Goal: Task Accomplishment & Management: Manage account settings

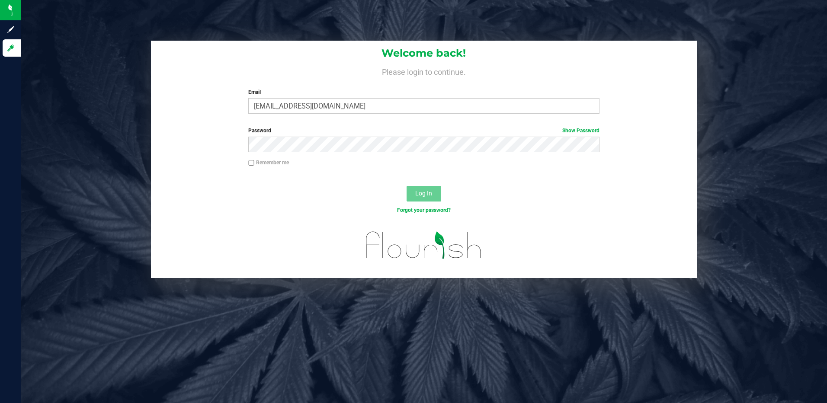
type input "[EMAIL_ADDRESS][DOMAIN_NAME]"
click at [406, 186] on button "Log In" at bounding box center [423, 194] width 35 height 16
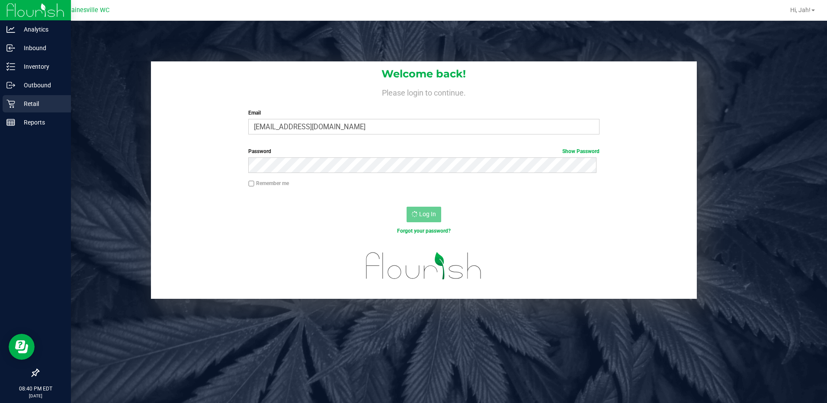
click at [9, 99] on div "Retail" at bounding box center [37, 103] width 68 height 17
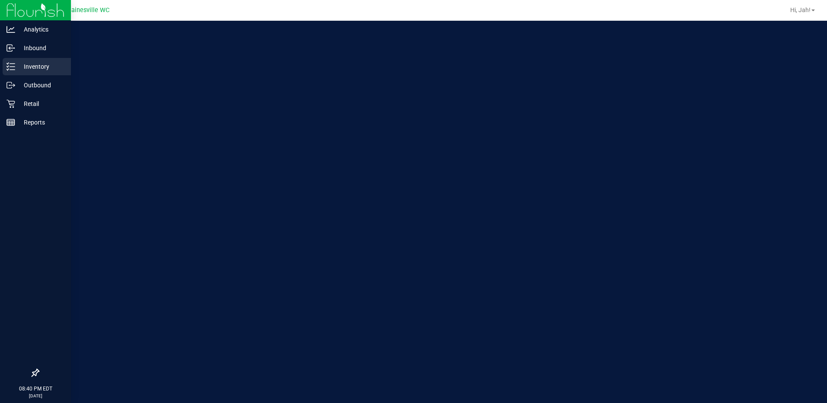
click at [32, 70] on p "Inventory" at bounding box center [41, 66] width 52 height 10
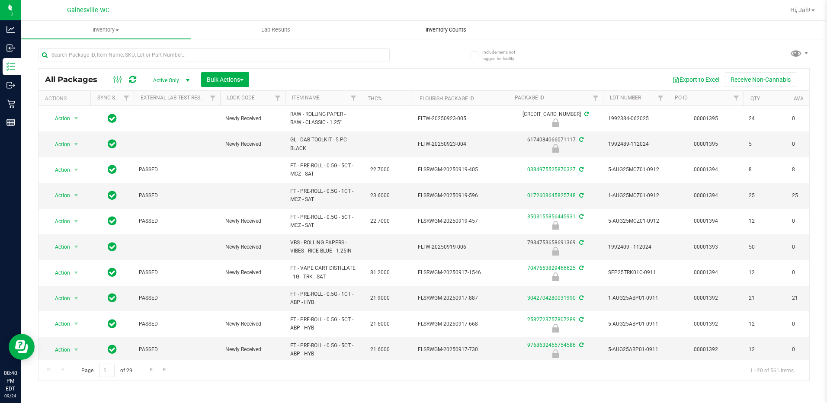
click at [434, 28] on span "Inventory Counts" at bounding box center [446, 30] width 64 height 8
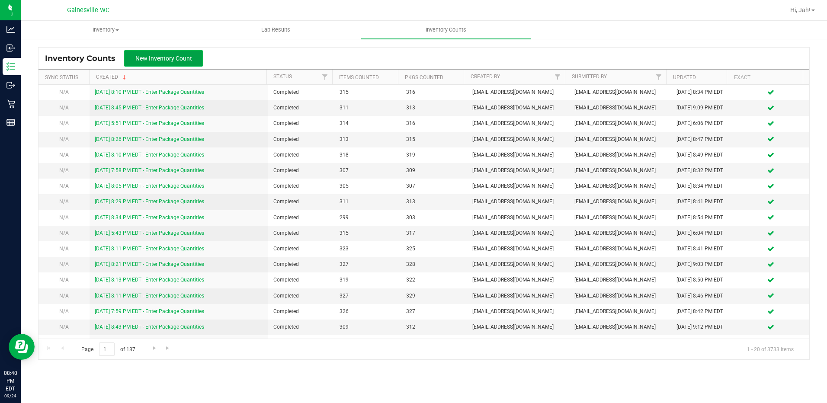
click at [142, 57] on span "New Inventory Count" at bounding box center [163, 58] width 57 height 7
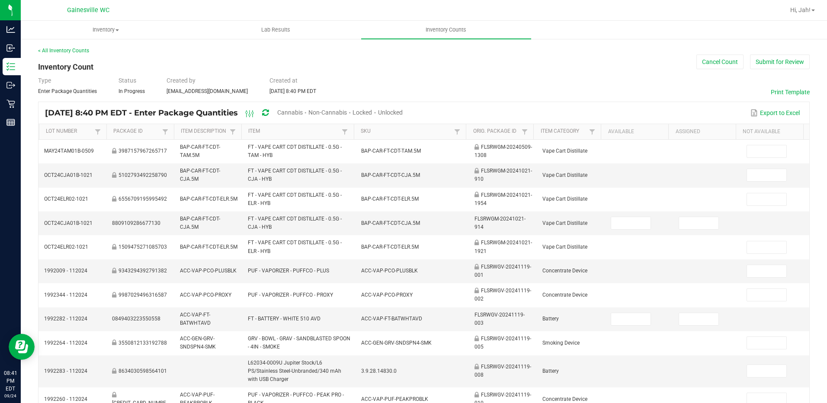
click at [402, 109] on span "Unlocked" at bounding box center [390, 112] width 25 height 7
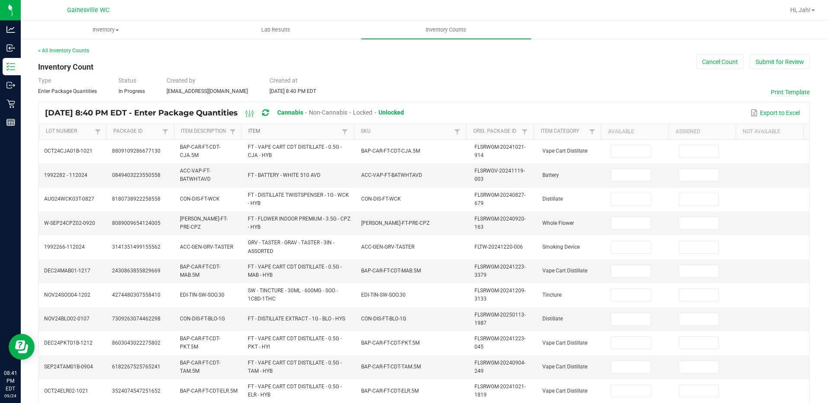
click at [303, 130] on link "Item" at bounding box center [293, 131] width 91 height 7
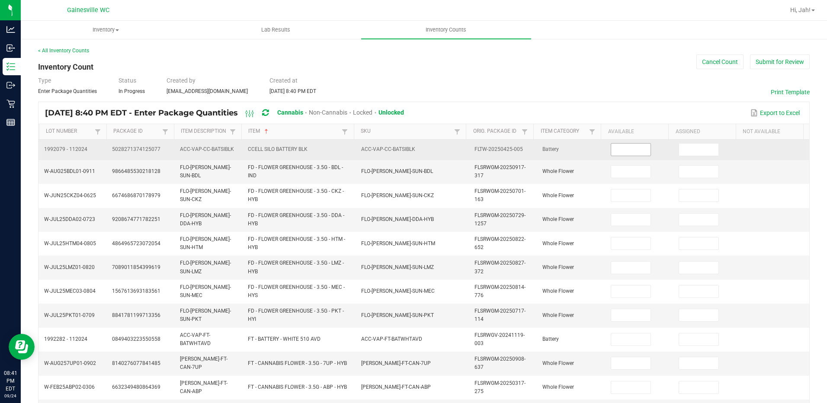
click at [632, 155] on input at bounding box center [630, 150] width 39 height 12
type input "6"
type input "15"
type input "2"
type input "18"
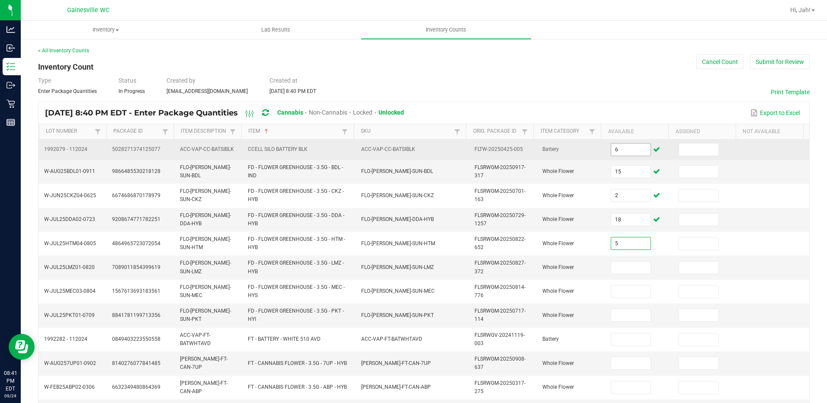
type input "5"
type input "3"
type input "12"
type input "14"
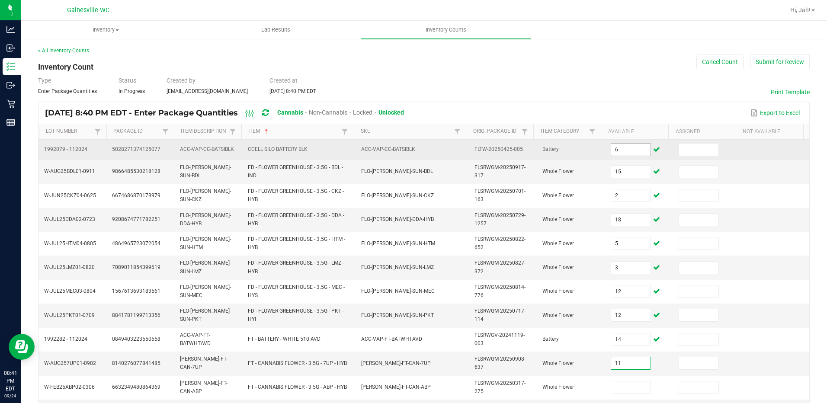
type input "11"
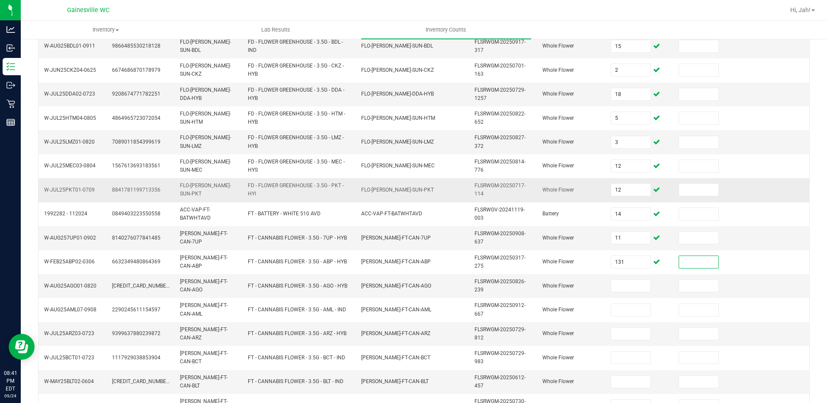
scroll to position [173, 0]
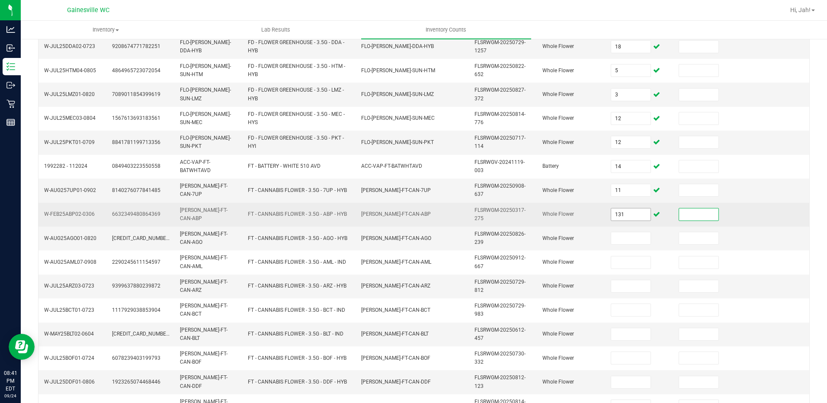
click at [636, 218] on input "131" at bounding box center [630, 214] width 39 height 12
type input "13"
type input "19"
type input "2"
type input "6"
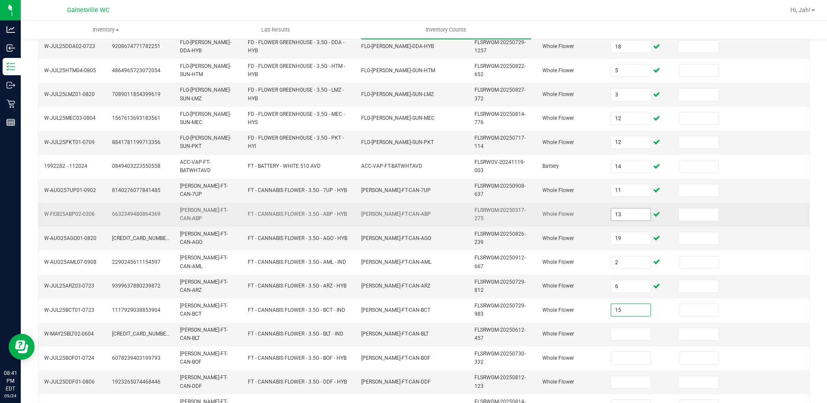
type input "15"
type input "4"
type input "20"
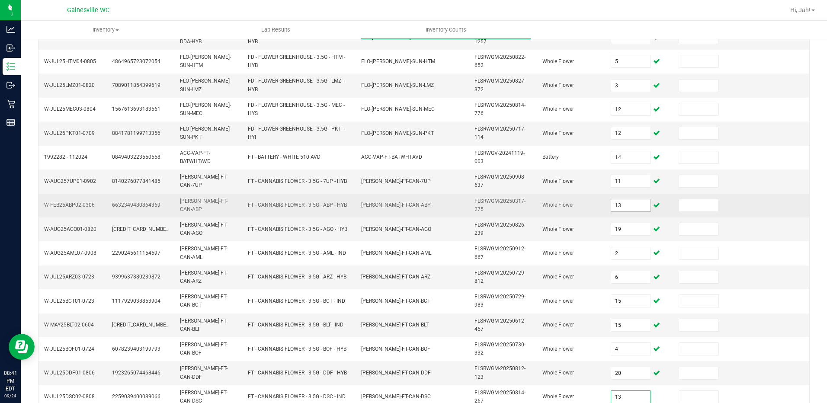
type input "13"
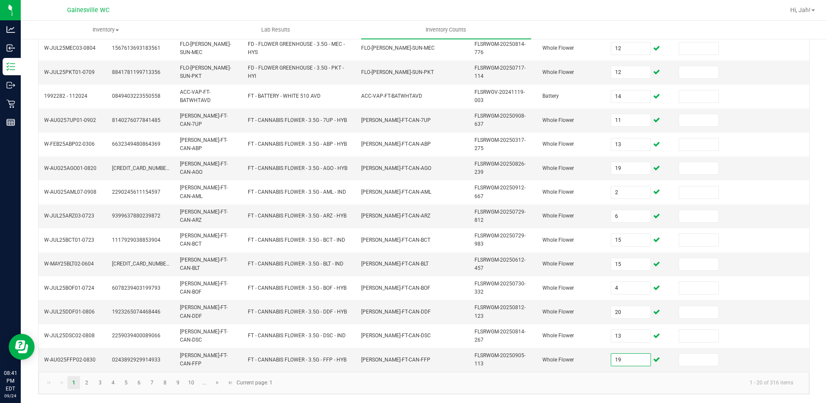
type input "19"
click at [425, 380] on kendo-pager-info "1 - 20 of 316 items" at bounding box center [539, 383] width 522 height 14
click at [89, 385] on link "2" at bounding box center [86, 382] width 13 height 13
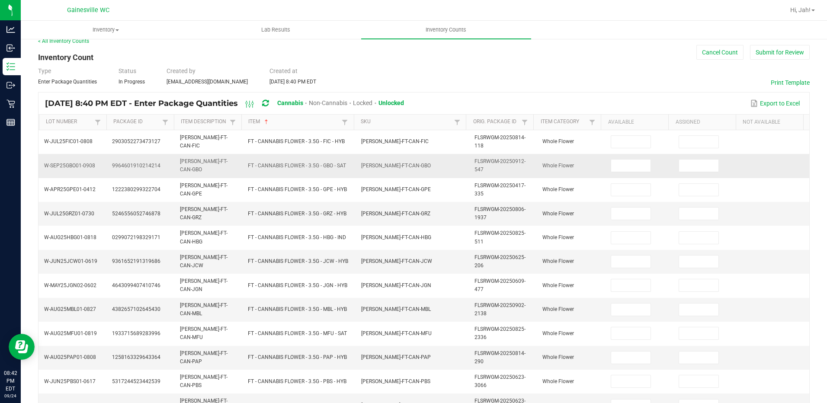
scroll to position [0, 0]
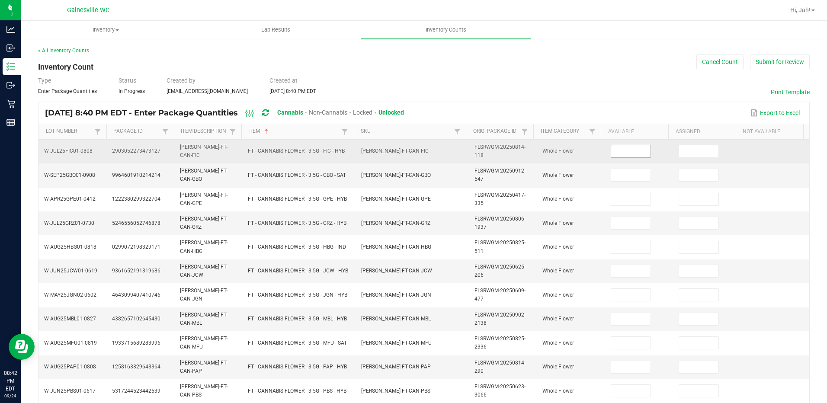
click at [611, 156] on input at bounding box center [630, 151] width 39 height 12
type input "2"
type input "20"
type input "11"
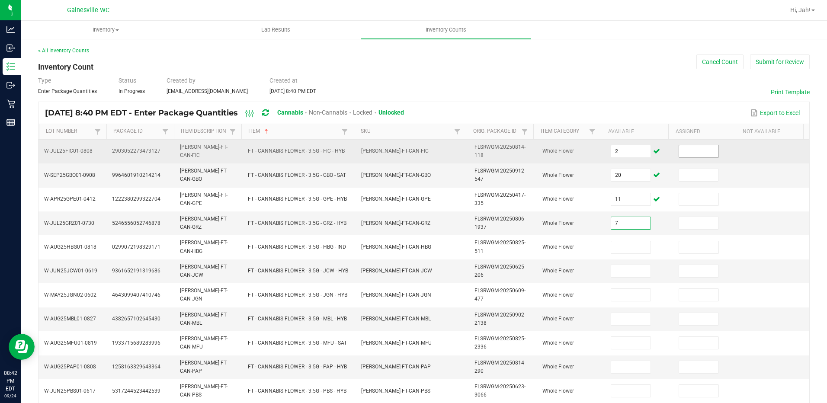
type input "7"
type input "10"
type input "12"
type input "9"
type input "15"
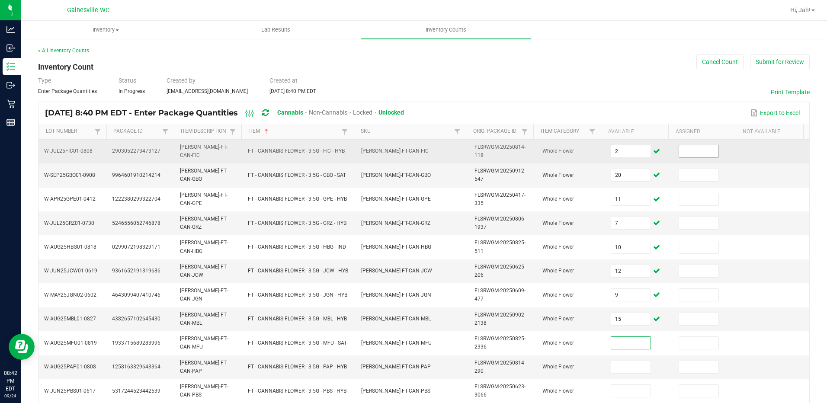
type input "9"
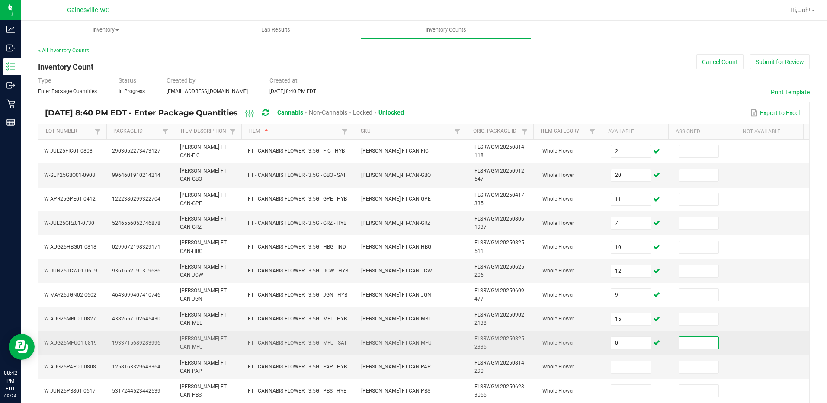
click at [607, 351] on td "0" at bounding box center [639, 343] width 68 height 24
click at [610, 350] on td "0" at bounding box center [639, 343] width 68 height 24
click at [610, 349] on span "0" at bounding box center [630, 342] width 40 height 13
click at [611, 343] on input "0" at bounding box center [630, 343] width 39 height 12
type input "9"
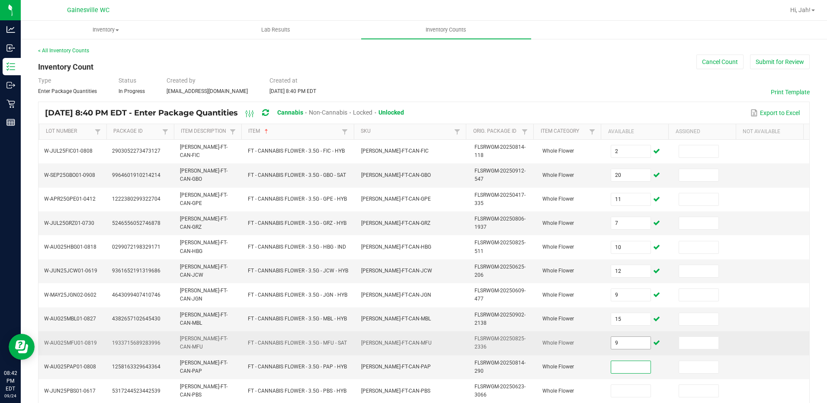
click at [611, 343] on input "9" at bounding box center [630, 343] width 39 height 12
type input "8"
type input "1"
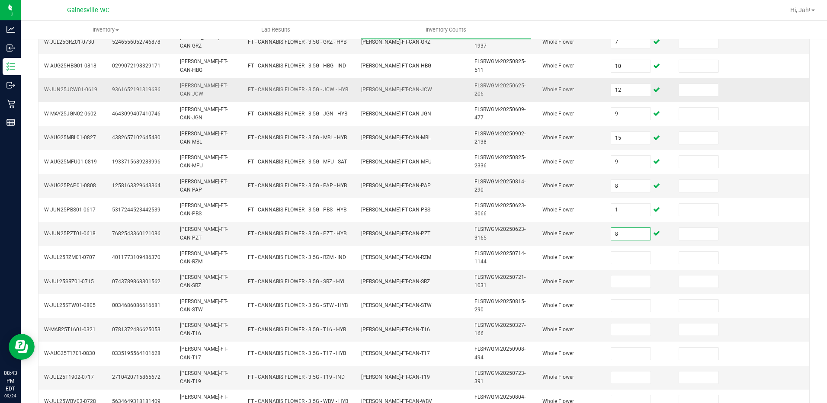
scroll to position [160, 0]
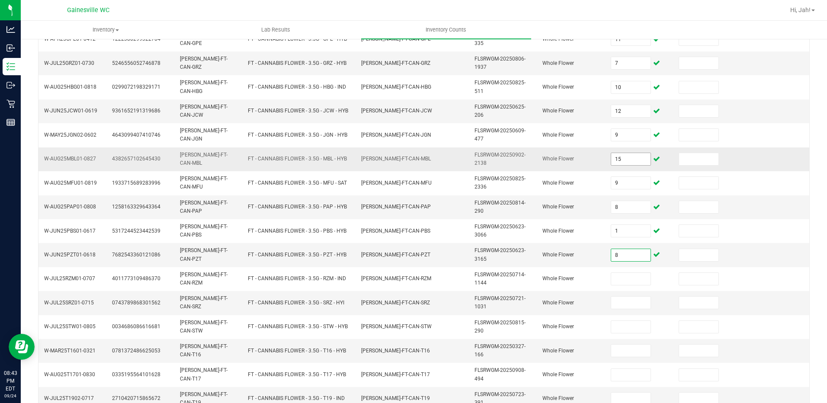
type input "8"
type input "15"
type input "9"
type input "8"
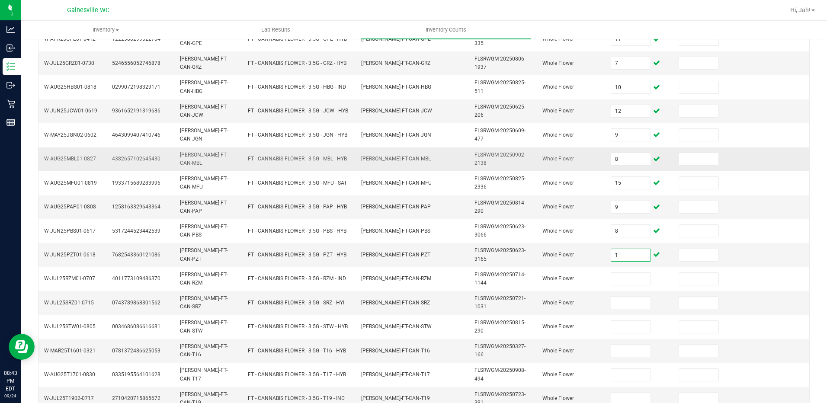
type input "1"
type input "8"
click at [630, 305] on input at bounding box center [630, 303] width 39 height 12
type input "2"
type input "20"
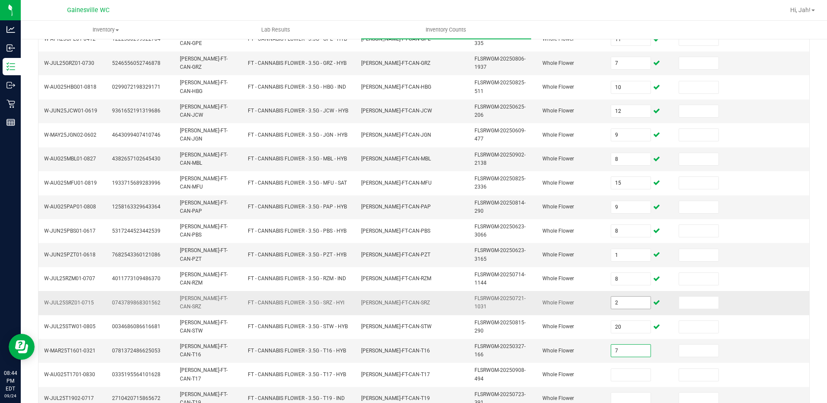
type input "7"
type input "12"
type input "3"
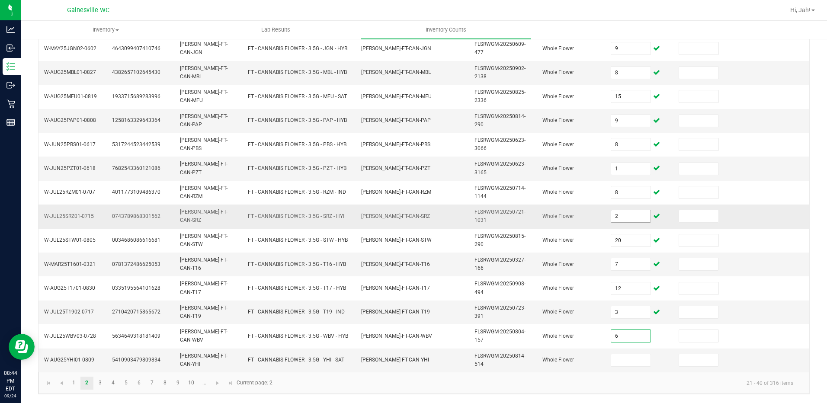
type input "6"
type input "1"
click at [453, 366] on td "[PERSON_NAME]-FT-CAN-YHI" at bounding box center [412, 359] width 113 height 23
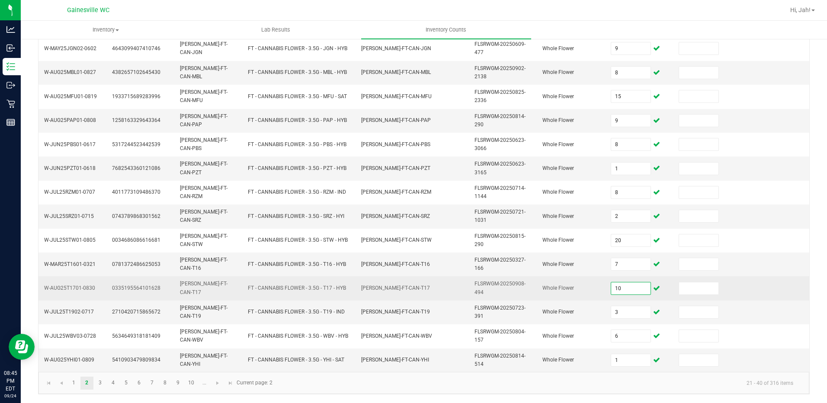
type input "10"
type input "12"
type input "3"
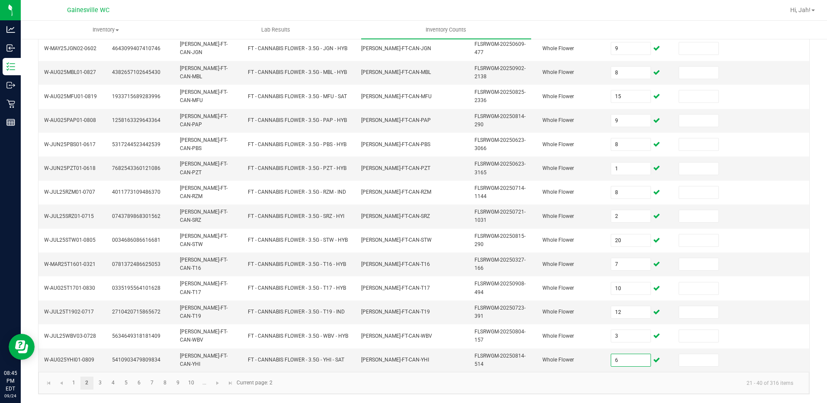
type input "6"
click at [92, 380] on link "2" at bounding box center [86, 383] width 13 height 13
click at [98, 380] on link "3" at bounding box center [100, 383] width 13 height 13
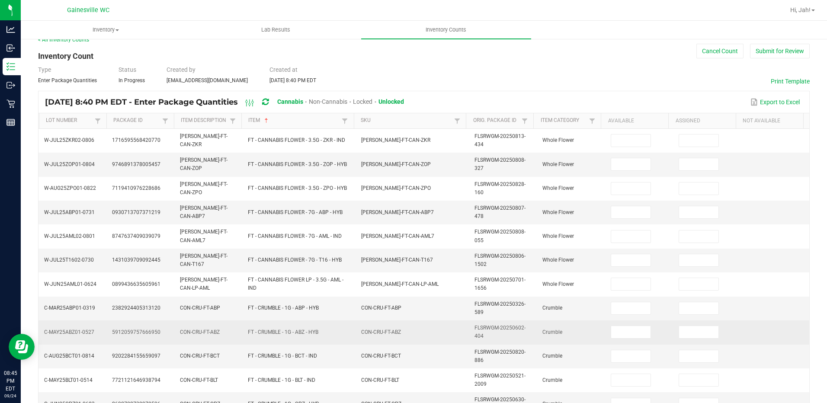
scroll to position [0, 0]
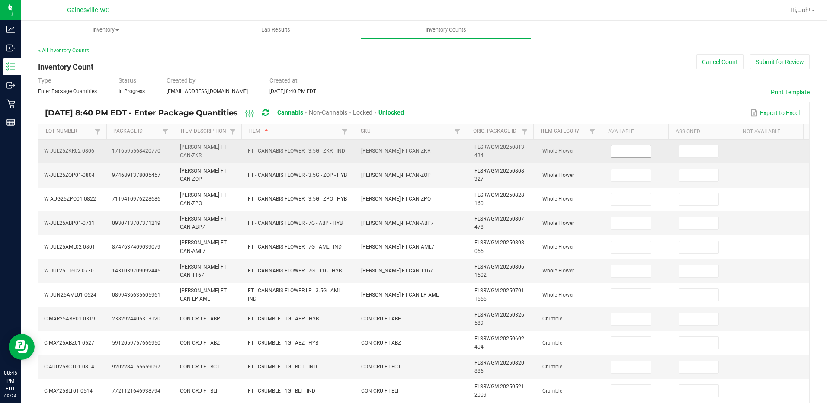
click at [611, 150] on input at bounding box center [630, 151] width 39 height 12
type input "1"
type input "16"
type input "21"
type input "15"
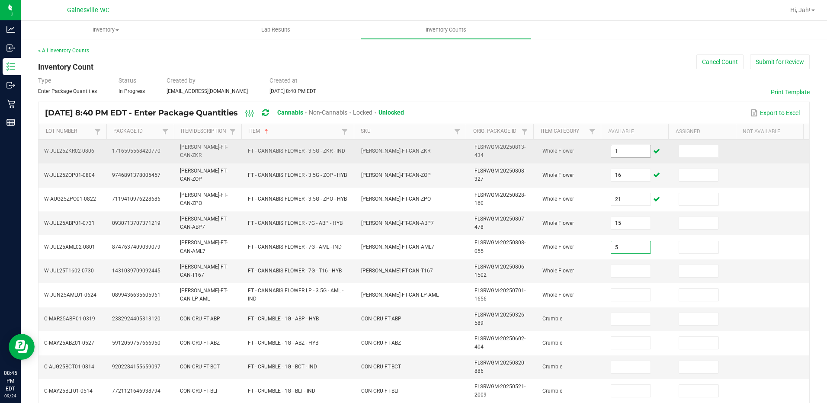
type input "5"
type input "18"
type input "11"
type input "2"
type input "5"
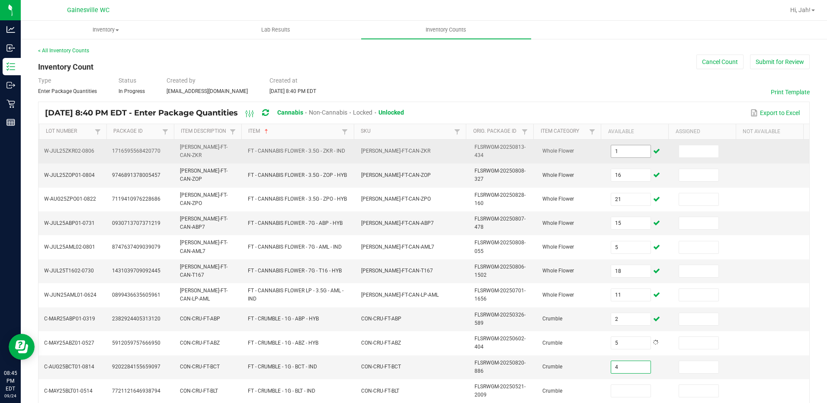
type input "4"
type input "1"
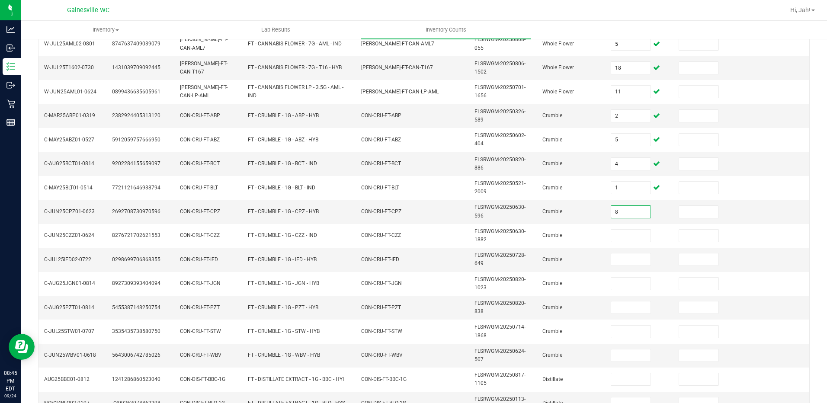
type input "8"
type input "3"
type input "6"
type input "2"
type input "3"
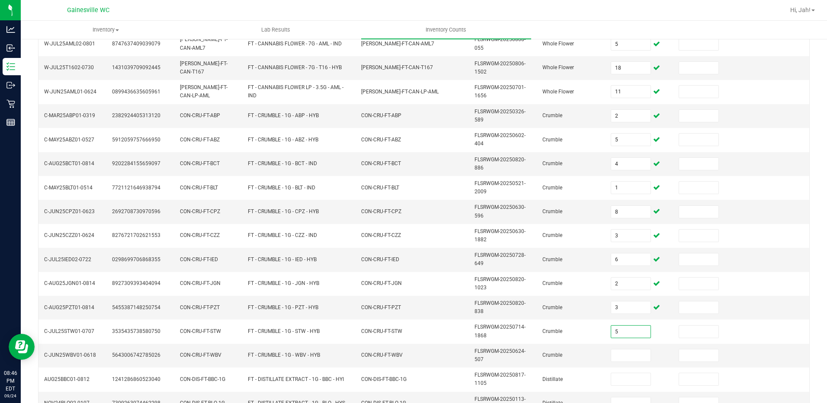
type input "5"
type input "3"
type input "9"
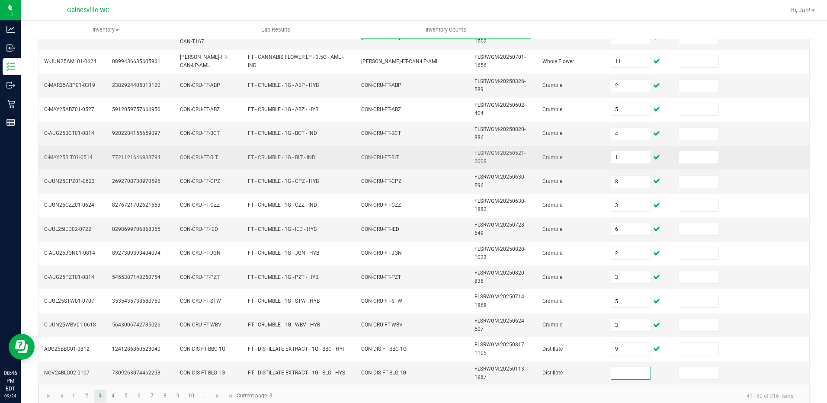
scroll to position [246, 0]
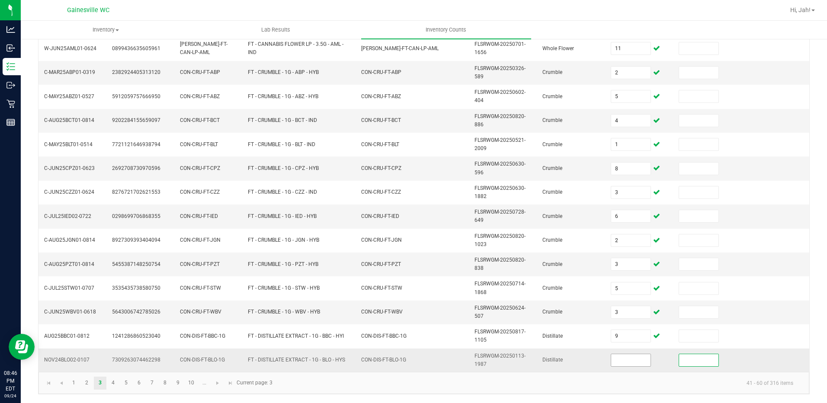
click at [614, 366] on span at bounding box center [630, 360] width 40 height 13
click at [613, 361] on input at bounding box center [630, 360] width 39 height 12
type input "10"
click at [114, 378] on link "4" at bounding box center [113, 383] width 13 height 13
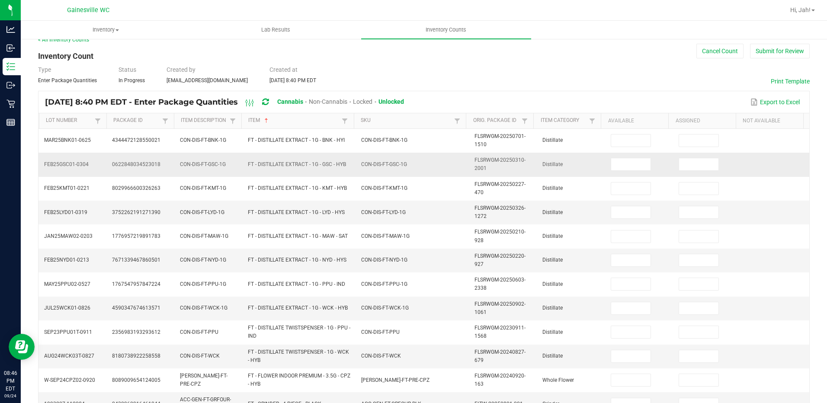
scroll to position [0, 0]
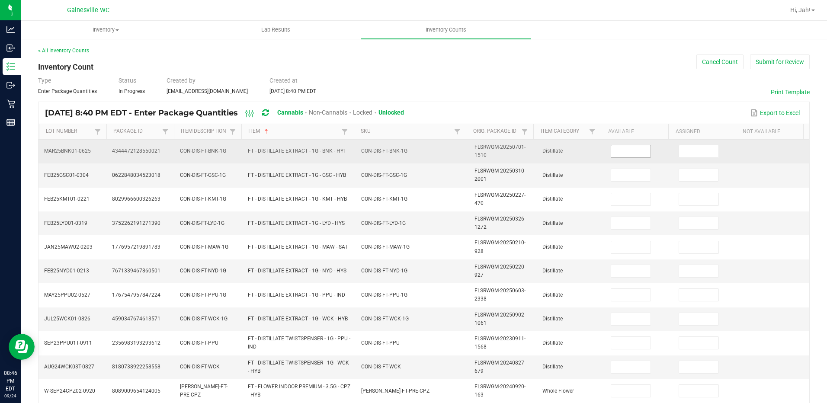
click at [632, 149] on input at bounding box center [630, 151] width 39 height 12
type input "6"
type input "5"
type input "11"
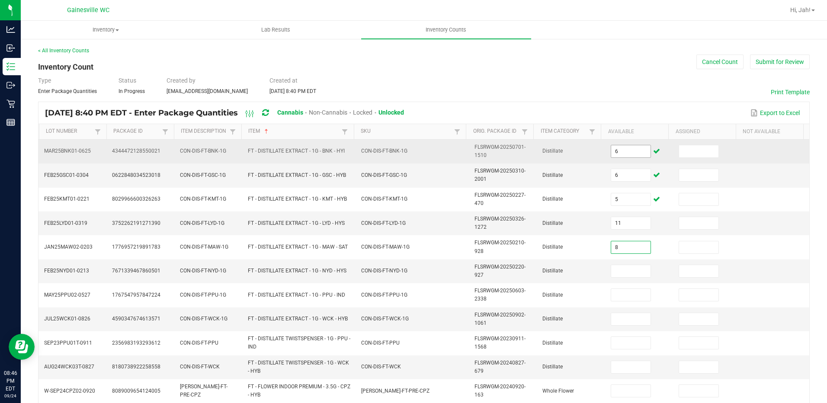
type input "8"
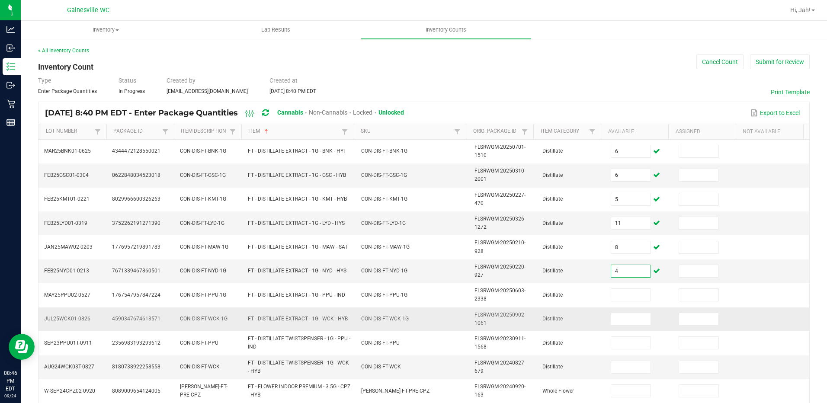
type input "4"
click at [578, 311] on td "Distillate" at bounding box center [571, 319] width 68 height 24
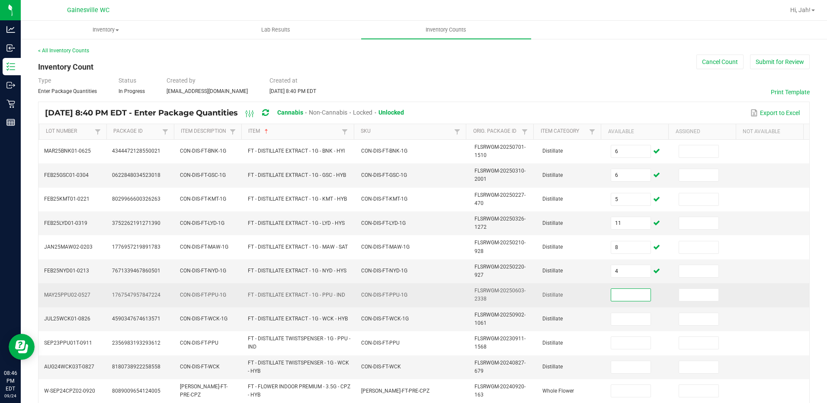
click at [612, 292] on input at bounding box center [630, 295] width 39 height 12
type input "4"
type input "8"
type input "9"
type input "1"
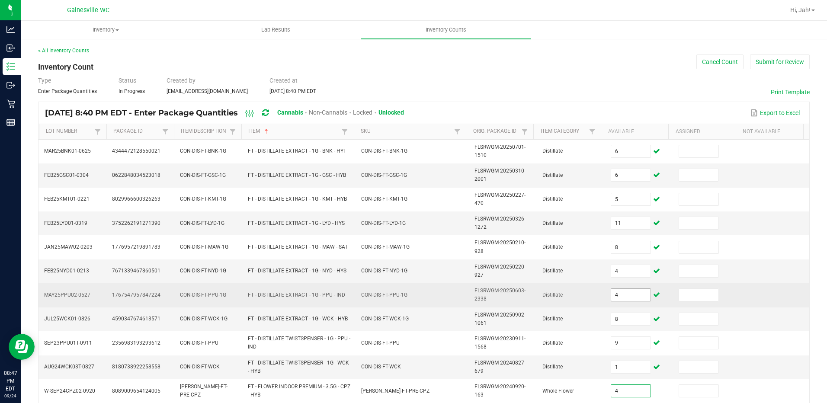
type input "4"
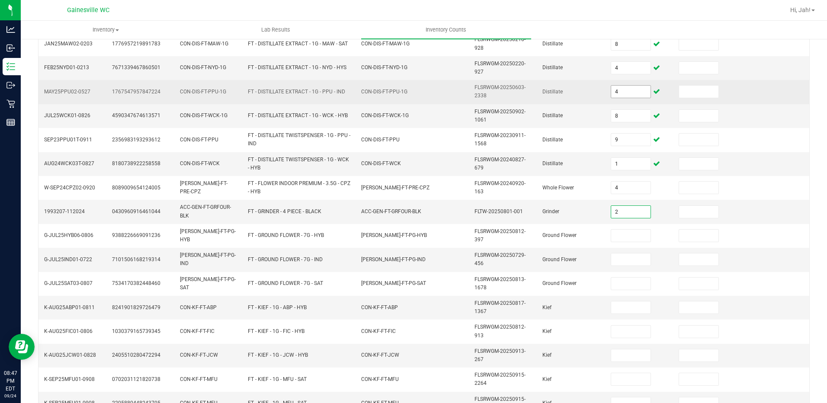
type input "2"
type input "20"
type input "17"
type input "1"
type input "2"
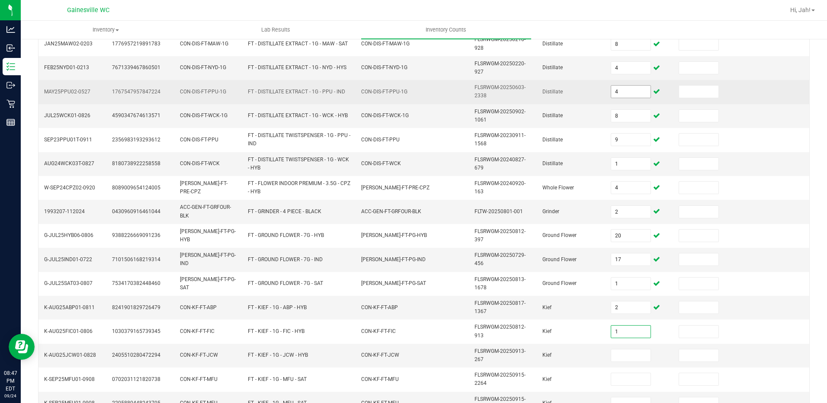
type input "1"
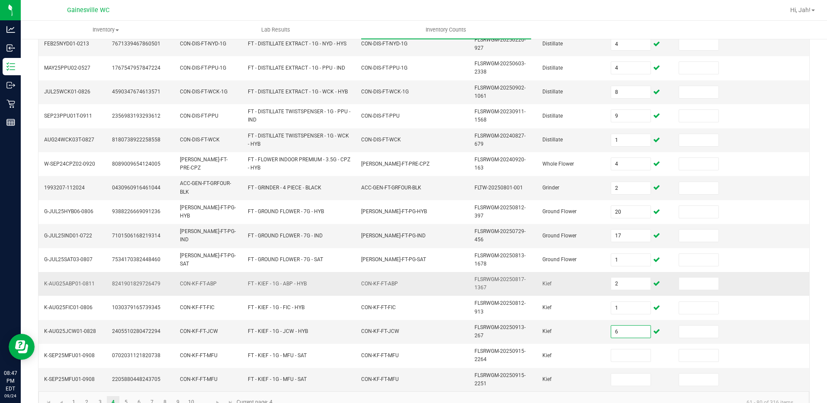
scroll to position [246, 0]
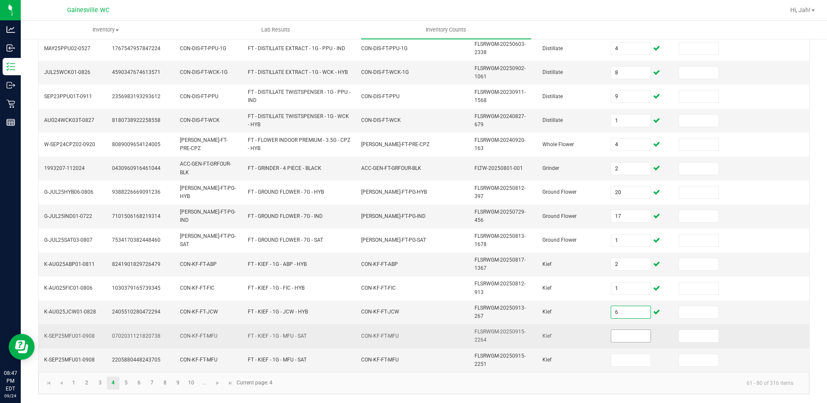
type input "6"
click at [611, 341] on input at bounding box center [630, 336] width 39 height 12
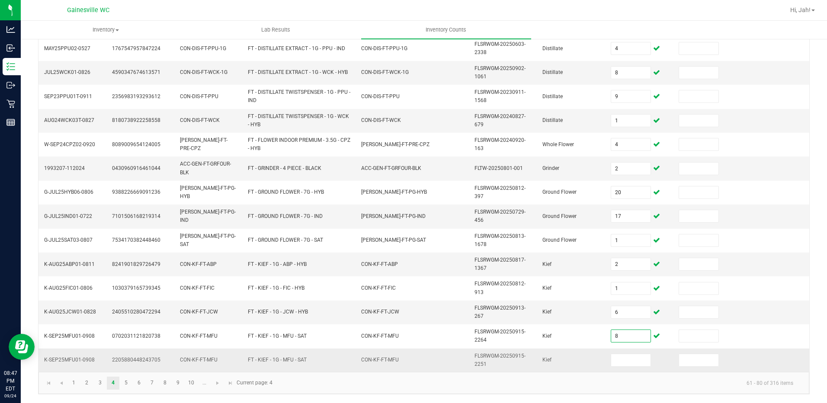
type input "8"
drag, startPoint x: 614, startPoint y: 350, endPoint x: 616, endPoint y: 358, distance: 8.9
click at [615, 351] on td at bounding box center [639, 359] width 68 height 23
click at [616, 358] on input at bounding box center [630, 360] width 39 height 12
click at [554, 378] on kendo-pager-info "61 - 80 of 316 items" at bounding box center [539, 383] width 522 height 14
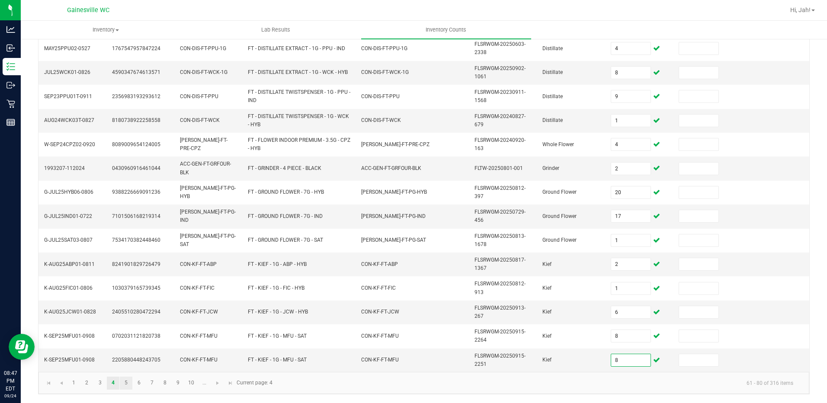
type input "8"
click at [128, 380] on link "5" at bounding box center [126, 383] width 13 height 13
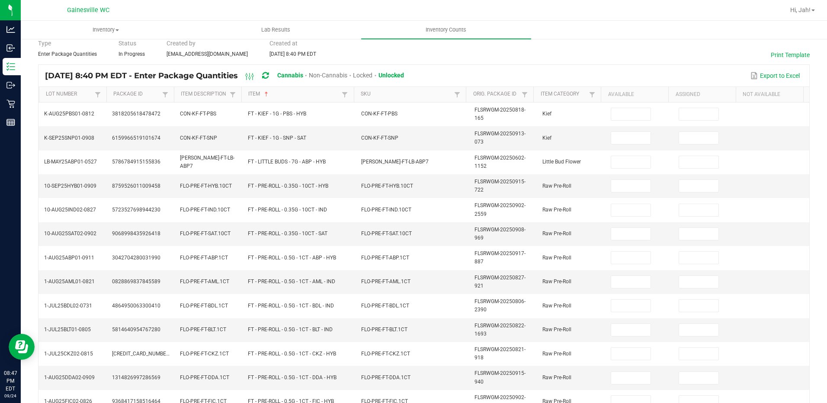
scroll to position [0, 0]
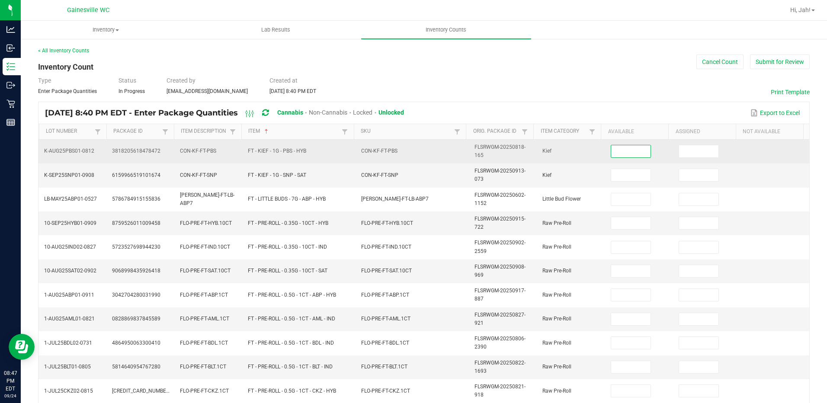
click at [622, 151] on input at bounding box center [630, 151] width 39 height 12
click at [623, 153] on input at bounding box center [630, 151] width 39 height 12
type input "1"
type input "6"
type input "2"
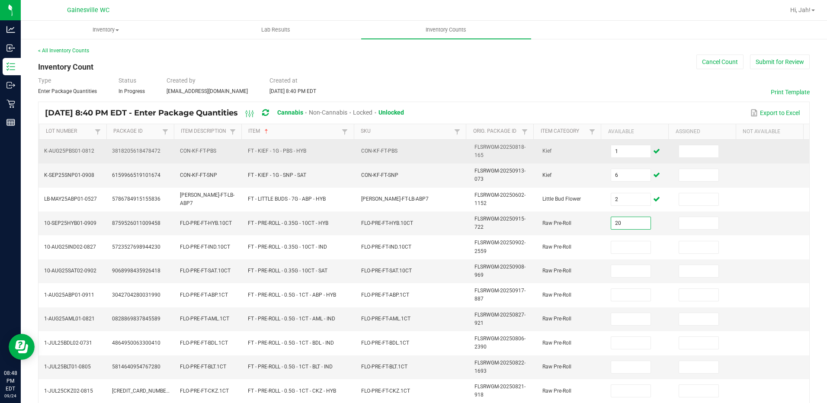
type input "20"
type input "14"
type input "8"
type input "21"
type input "23"
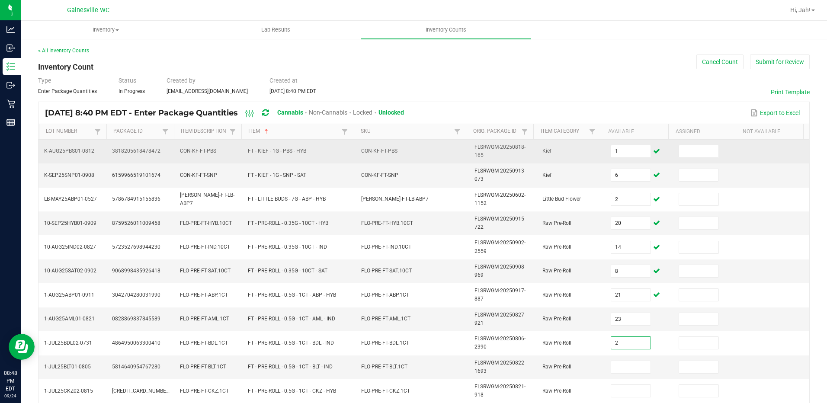
type input "2"
type input "23"
type input "3"
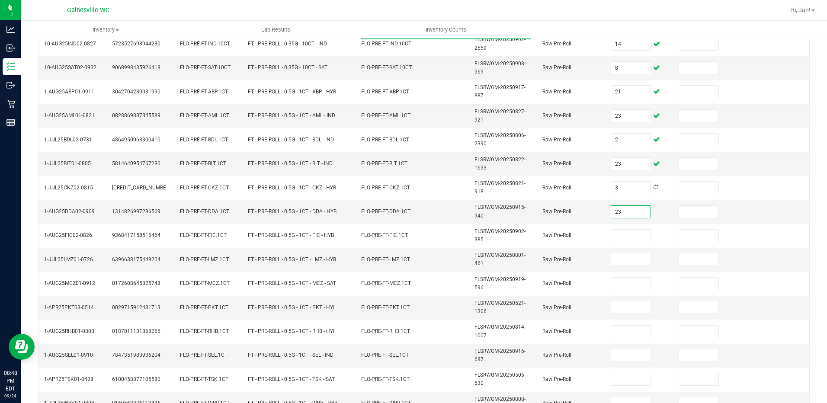
type input "23"
type input "9"
type input "25"
type input "20"
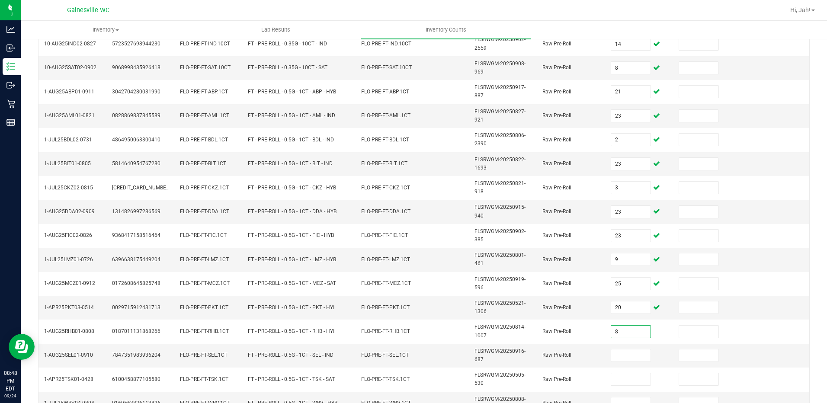
type input "8"
type input "20"
type input "22"
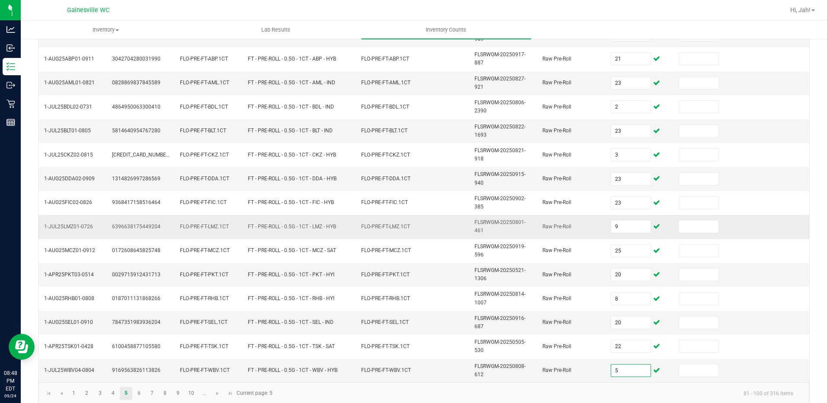
scroll to position [246, 0]
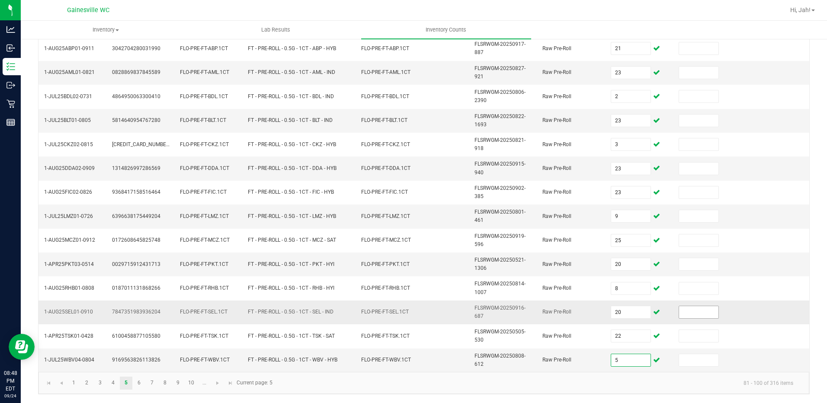
type input "5"
click at [706, 311] on input at bounding box center [698, 312] width 39 height 12
click at [138, 382] on link "6" at bounding box center [139, 383] width 13 height 13
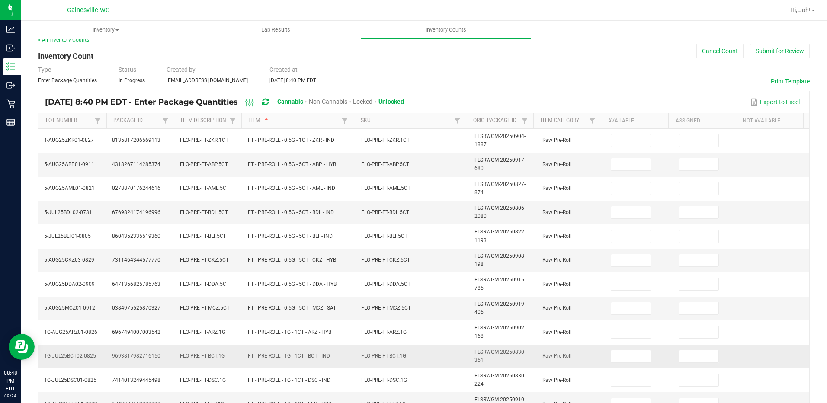
scroll to position [0, 0]
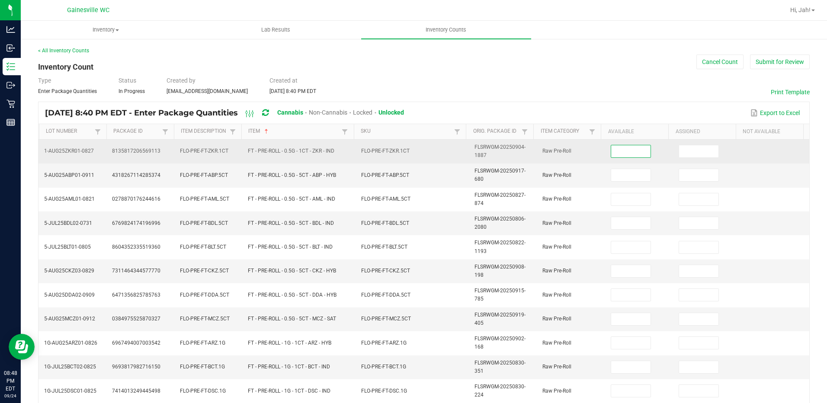
click at [626, 156] on input at bounding box center [630, 151] width 39 height 12
click at [626, 155] on input at bounding box center [630, 151] width 39 height 12
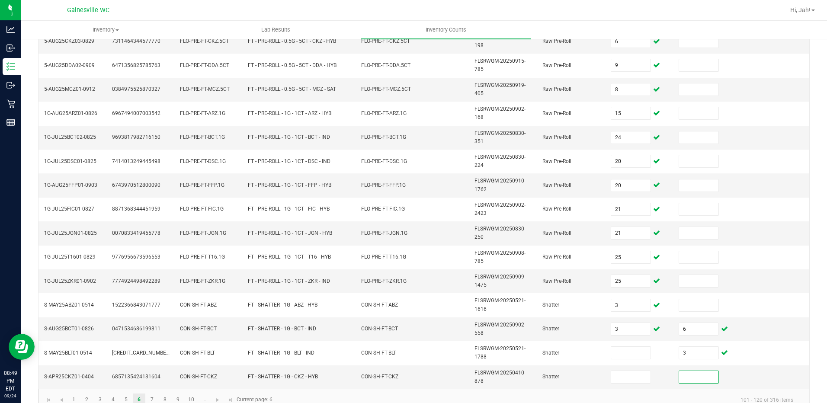
scroll to position [246, 0]
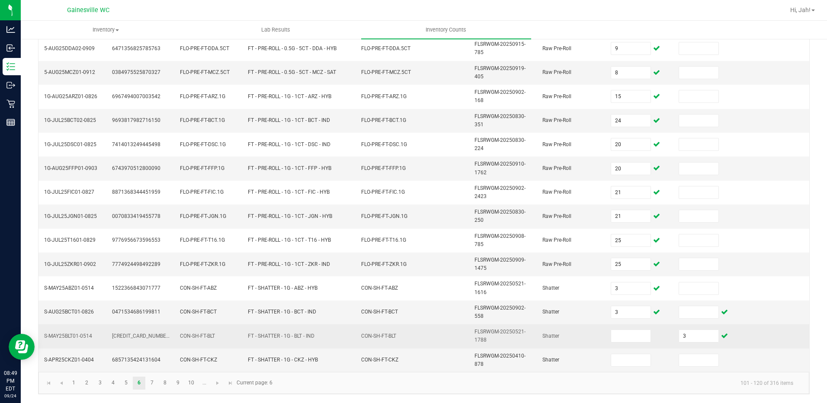
drag, startPoint x: 675, startPoint y: 329, endPoint x: 652, endPoint y: 334, distance: 23.4
click at [647, 333] on tr "S-MAY25BLT01-0514 4271724280214346 CON-SH-FT-BLT FT - SHATTER - 1G - BLT - IND …" at bounding box center [423, 336] width 770 height 24
click at [620, 329] on td at bounding box center [639, 336] width 68 height 24
click at [620, 339] on input at bounding box center [630, 336] width 39 height 12
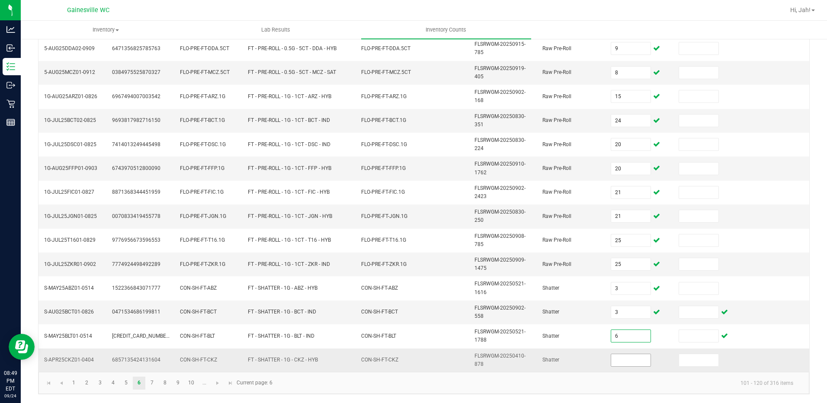
click at [619, 357] on input at bounding box center [630, 360] width 39 height 12
click at [567, 371] on td "Shatter" at bounding box center [571, 359] width 68 height 23
click at [153, 387] on link "7" at bounding box center [152, 383] width 13 height 13
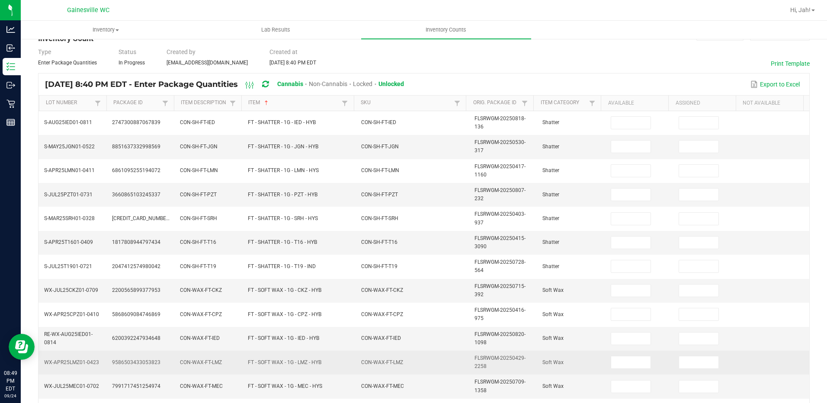
scroll to position [0, 0]
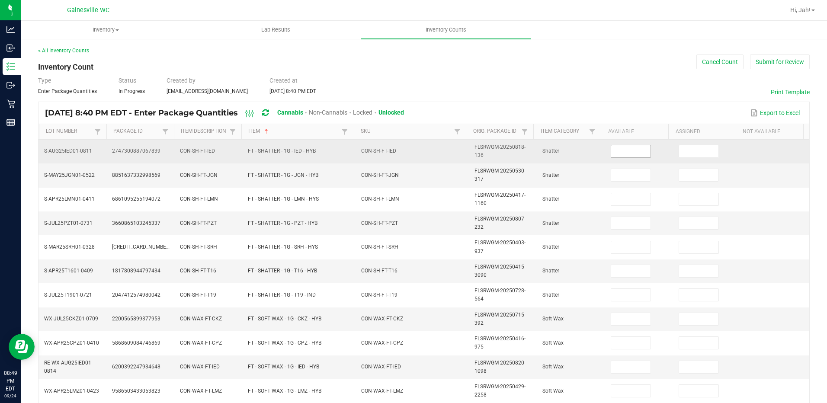
click at [627, 148] on input at bounding box center [630, 151] width 39 height 12
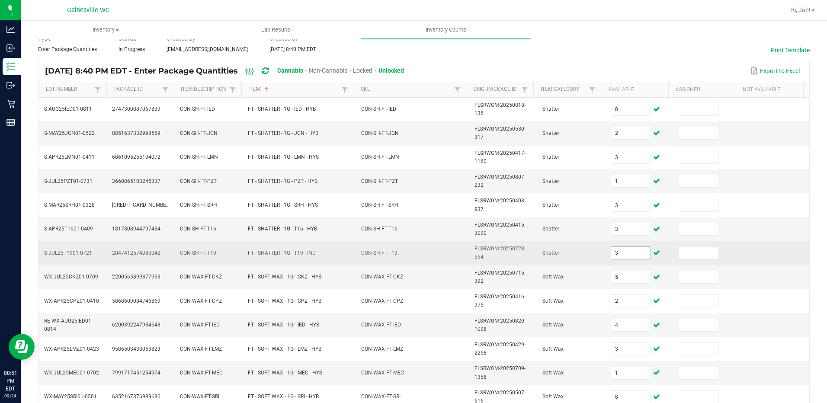
scroll to position [246, 0]
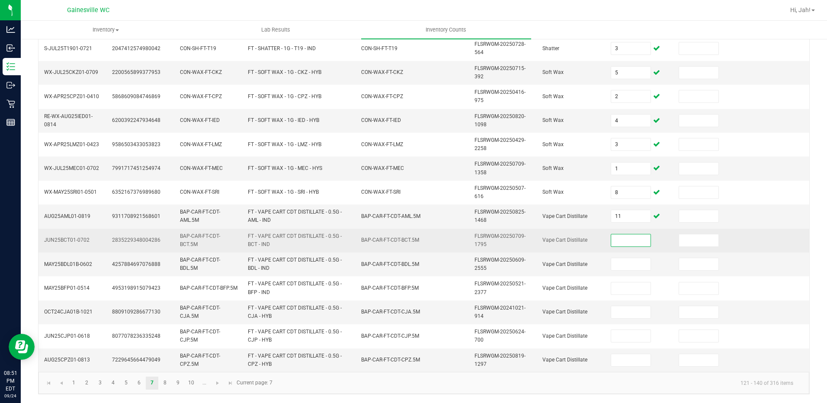
click at [621, 245] on input at bounding box center [630, 240] width 39 height 12
click at [619, 242] on input at bounding box center [630, 240] width 39 height 12
click at [613, 236] on input at bounding box center [630, 240] width 39 height 12
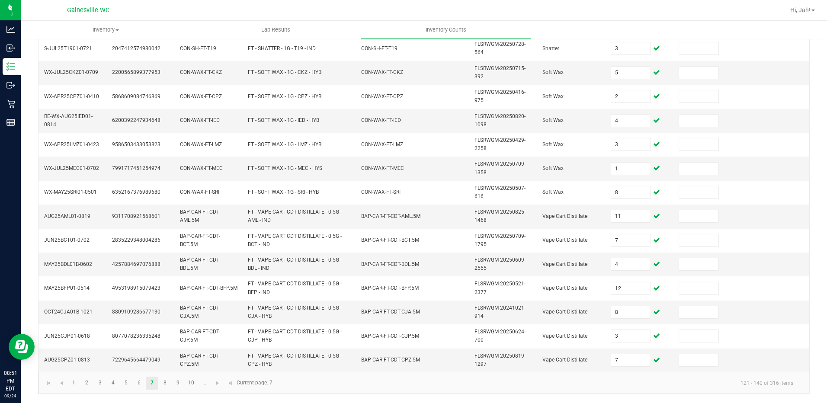
click at [163, 390] on kendo-pager "1 2 3 4 5 6 7 8 9 10 ... 121 - 140 of 316 items Current page: 7" at bounding box center [423, 383] width 770 height 22
click at [163, 386] on link "8" at bounding box center [165, 383] width 13 height 13
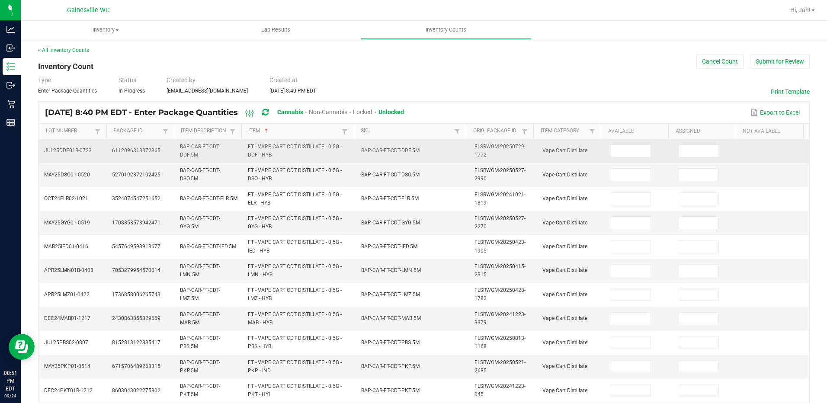
scroll to position [0, 0]
click at [625, 157] on input at bounding box center [630, 151] width 39 height 12
click at [474, 156] on span "FLSRWGM-20250729-1772" at bounding box center [499, 151] width 51 height 14
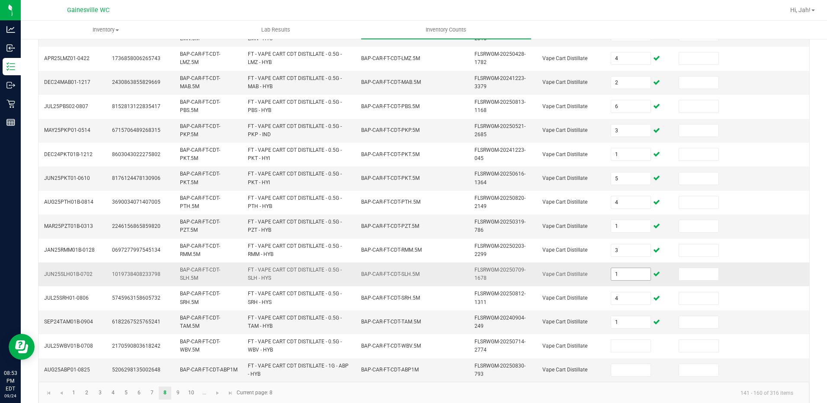
scroll to position [246, 0]
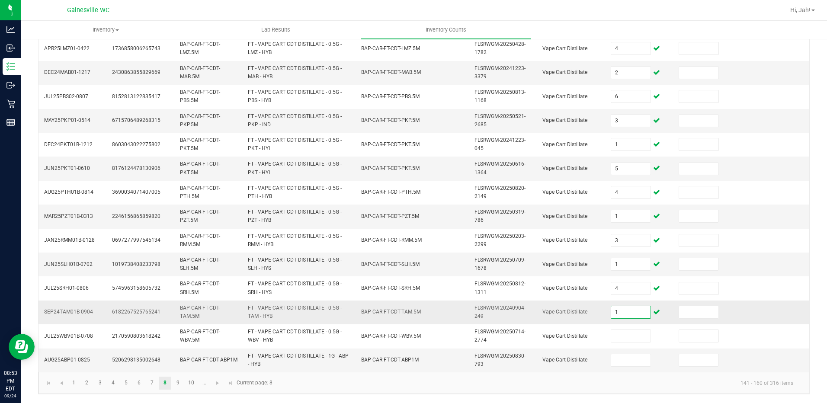
click at [612, 308] on input "1" at bounding box center [630, 312] width 39 height 12
click at [177, 382] on link "9" at bounding box center [178, 383] width 13 height 13
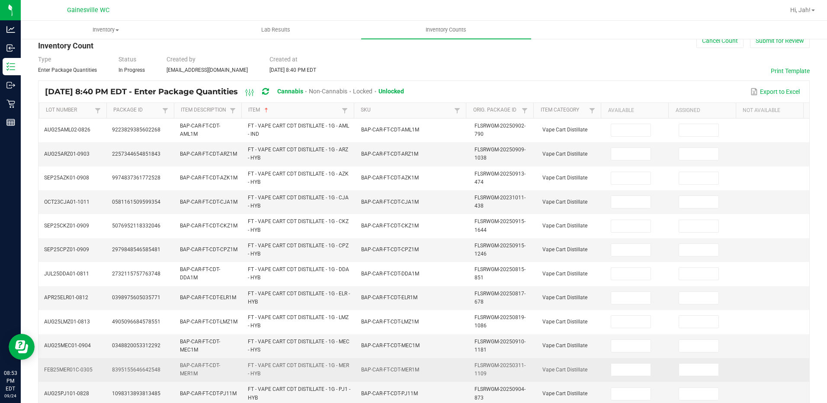
scroll to position [0, 0]
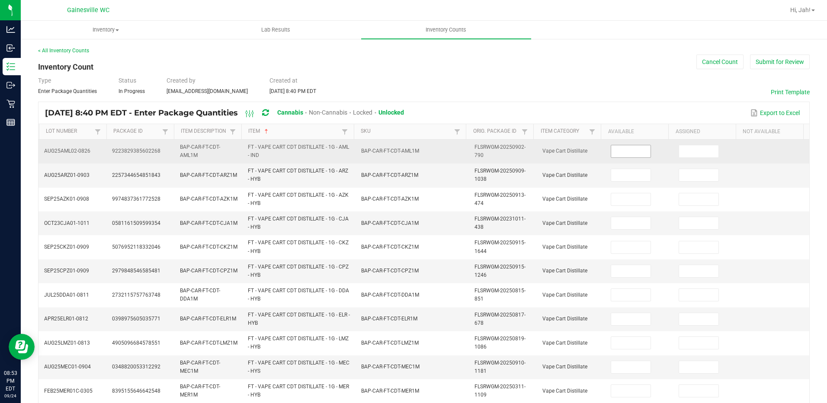
click at [629, 153] on input at bounding box center [630, 151] width 39 height 12
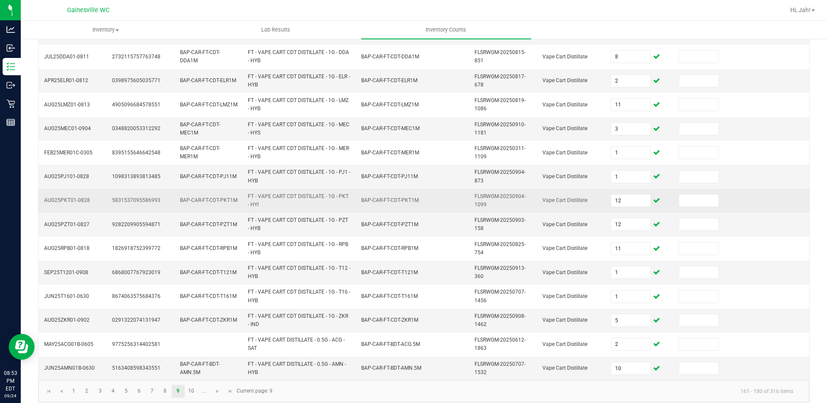
scroll to position [246, 0]
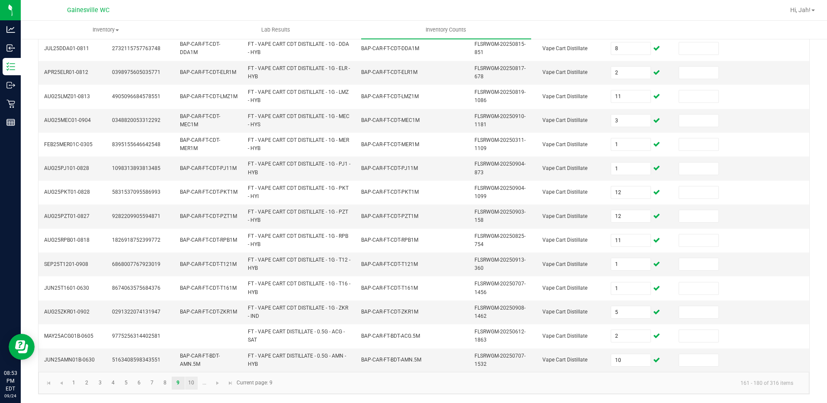
click at [188, 382] on link "10" at bounding box center [191, 383] width 13 height 13
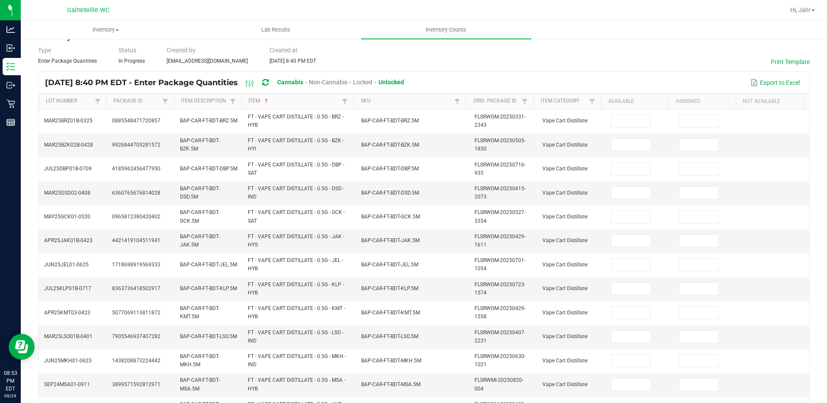
scroll to position [0, 0]
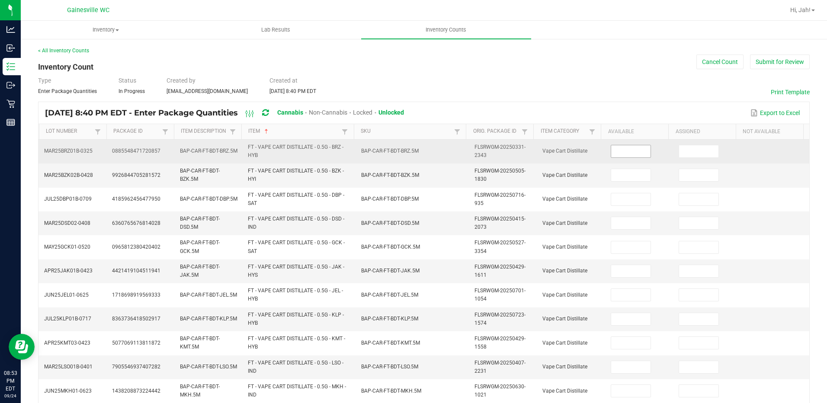
click at [619, 152] on input at bounding box center [630, 151] width 39 height 12
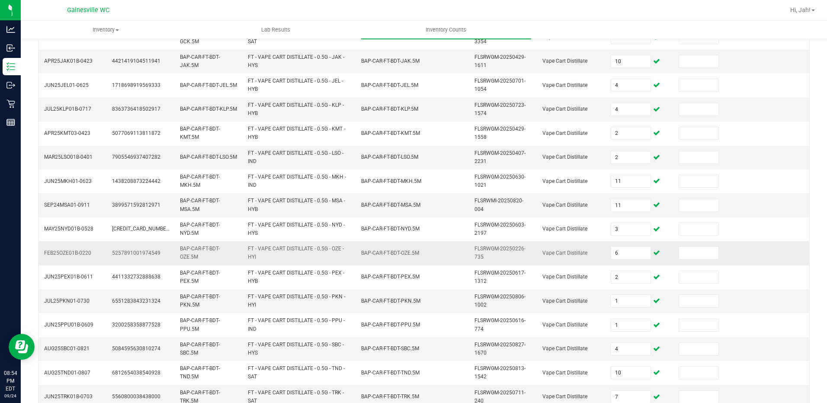
scroll to position [246, 0]
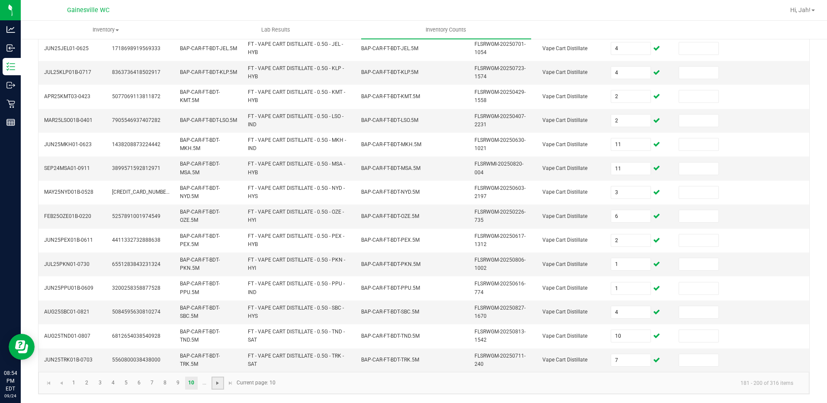
click at [220, 385] on span "Go to the next page" at bounding box center [217, 383] width 7 height 7
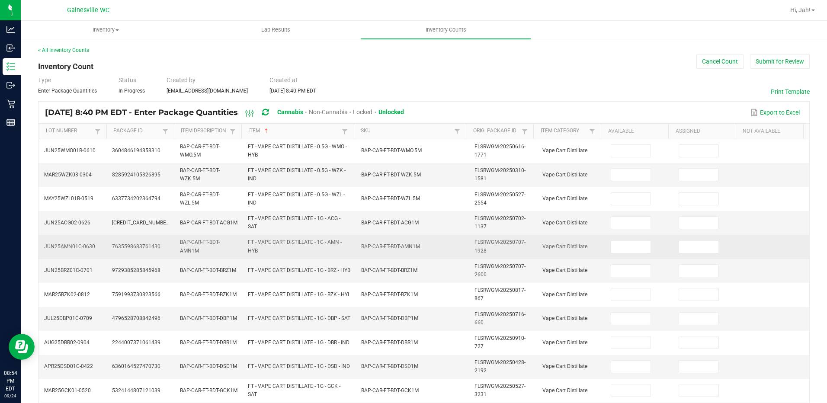
scroll to position [0, 0]
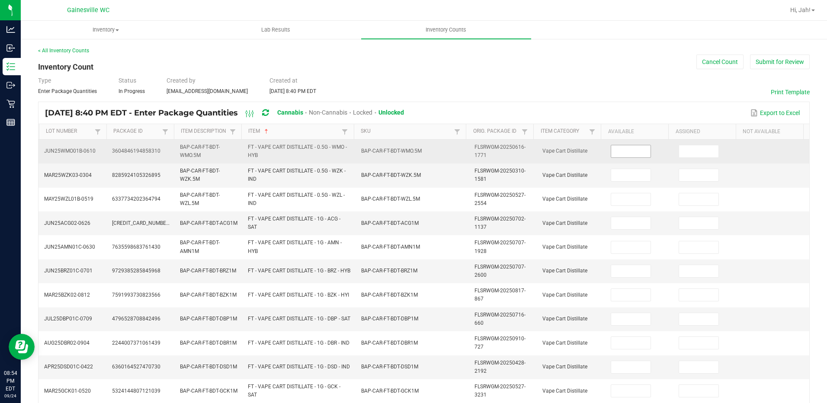
click at [615, 150] on input at bounding box center [630, 151] width 39 height 12
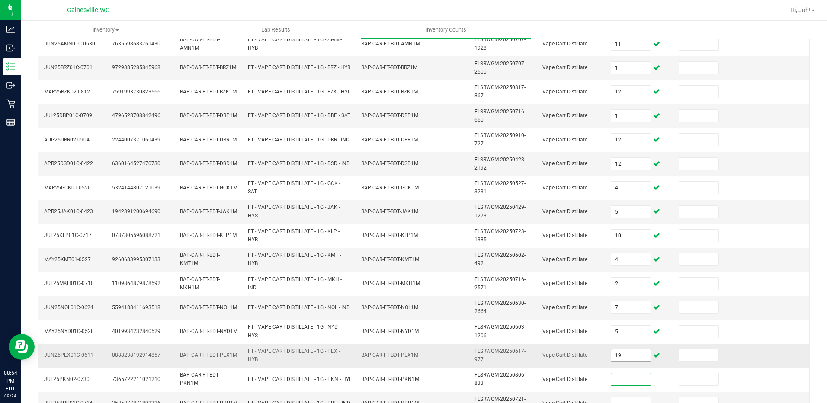
click at [616, 355] on input "19" at bounding box center [630, 355] width 39 height 12
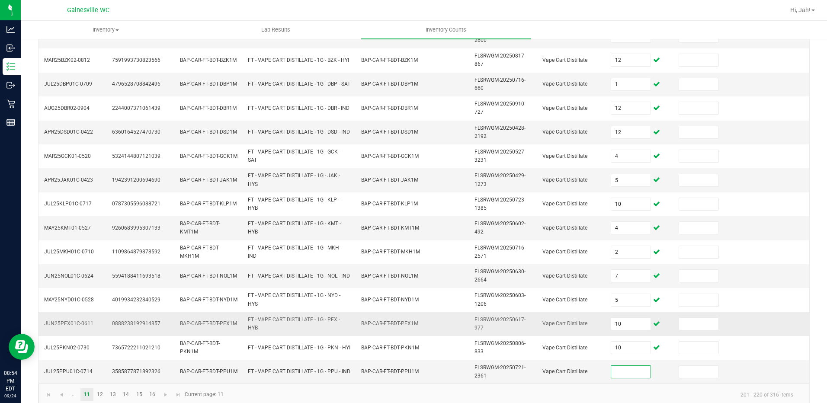
scroll to position [246, 0]
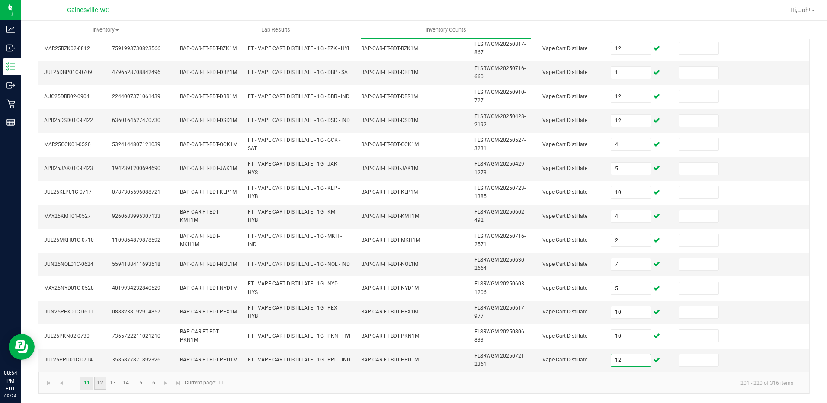
click at [100, 385] on link "12" at bounding box center [100, 383] width 13 height 13
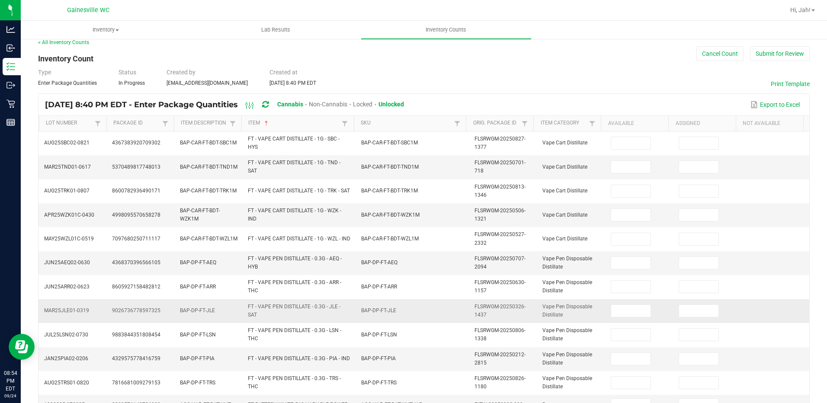
scroll to position [0, 0]
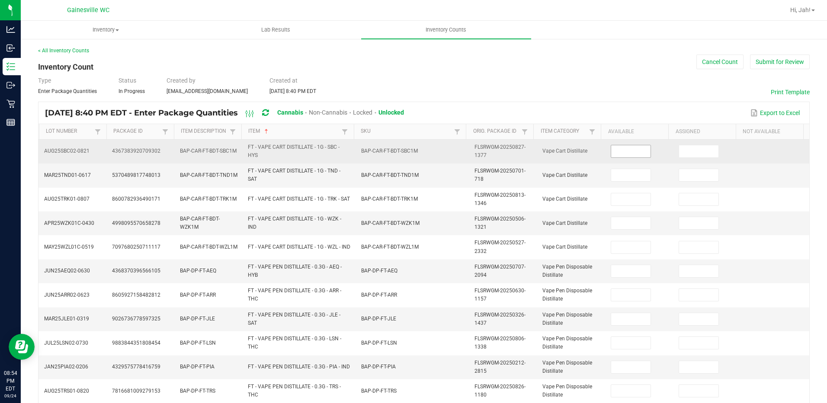
click at [619, 157] on input at bounding box center [630, 151] width 39 height 12
click at [618, 153] on input at bounding box center [630, 151] width 39 height 12
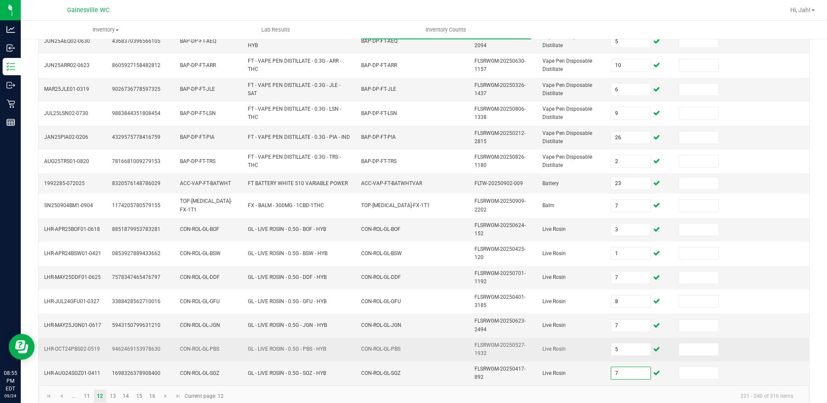
scroll to position [243, 0]
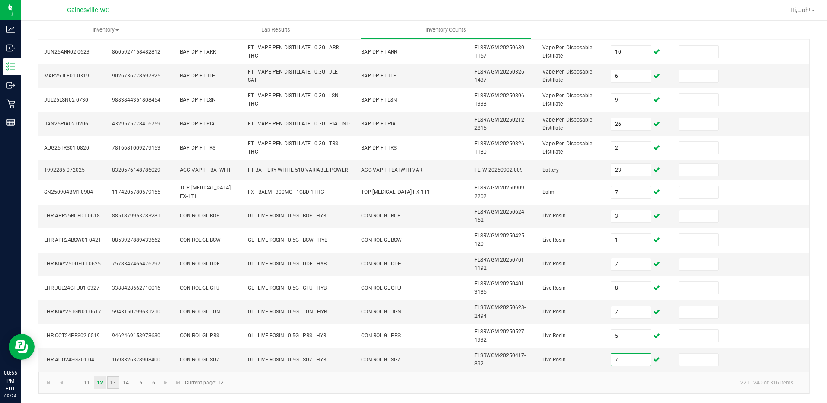
click at [114, 381] on link "13" at bounding box center [113, 382] width 13 height 13
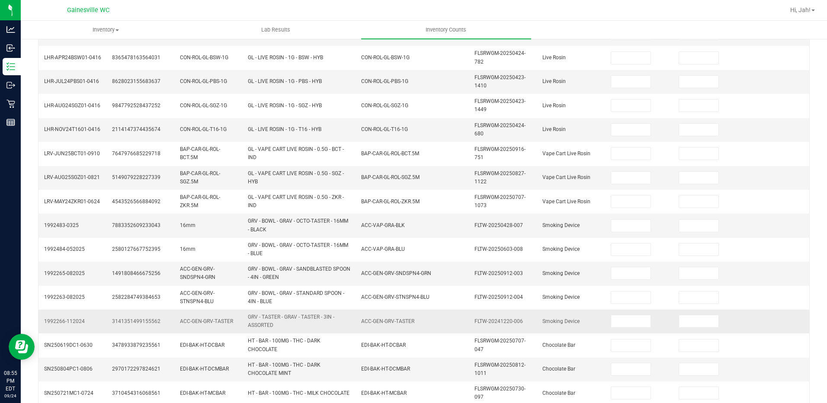
scroll to position [0, 0]
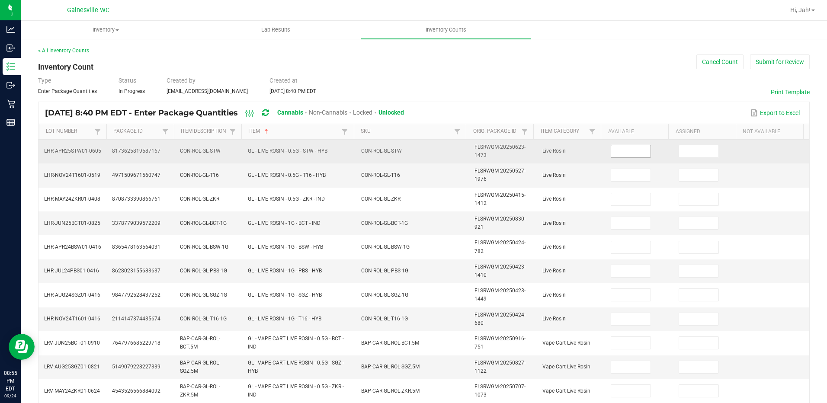
click at [617, 152] on input at bounding box center [630, 151] width 39 height 12
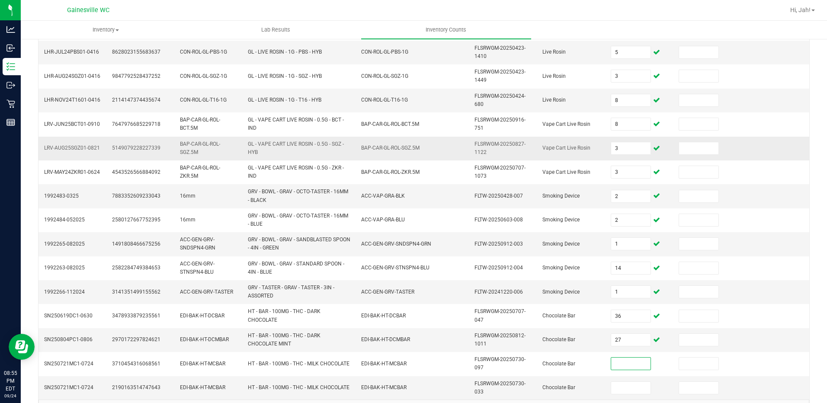
scroll to position [246, 0]
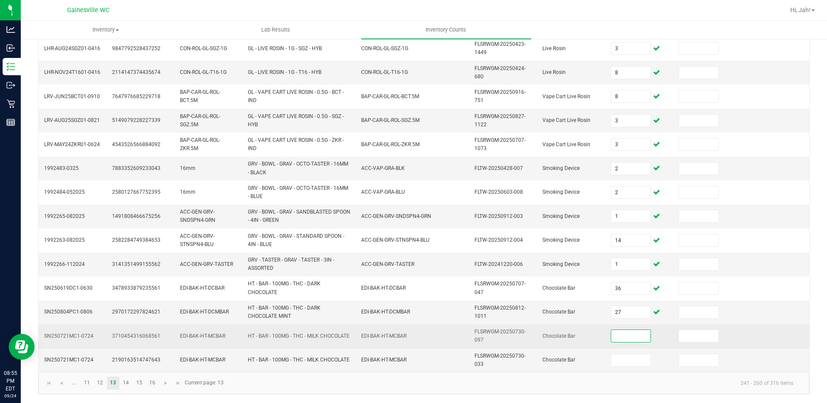
click at [611, 339] on input at bounding box center [630, 336] width 39 height 12
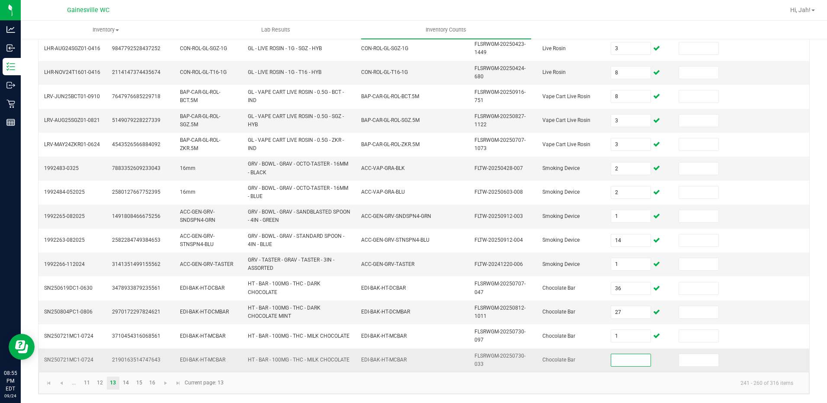
click at [617, 357] on input at bounding box center [630, 360] width 39 height 12
click at [532, 377] on kendo-pager-info "241 - 260 of 316 items" at bounding box center [514, 383] width 571 height 14
click at [123, 385] on link "14" at bounding box center [126, 383] width 13 height 13
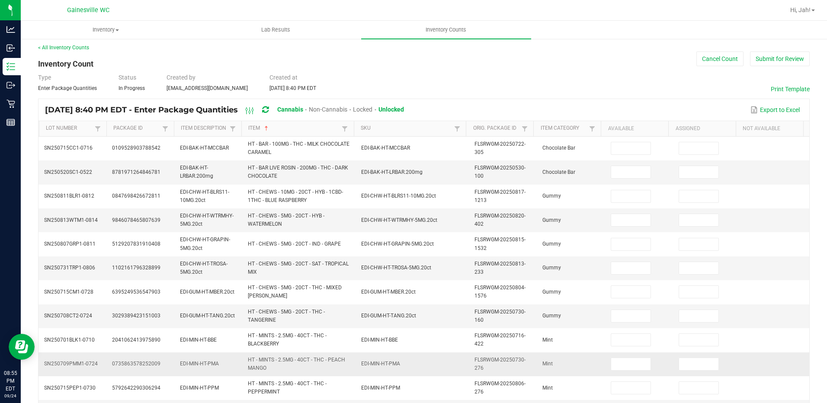
scroll to position [0, 0]
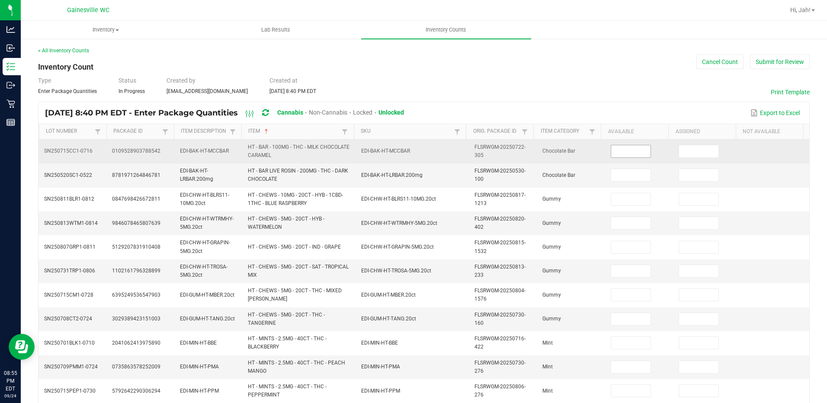
click at [615, 156] on input at bounding box center [630, 151] width 39 height 12
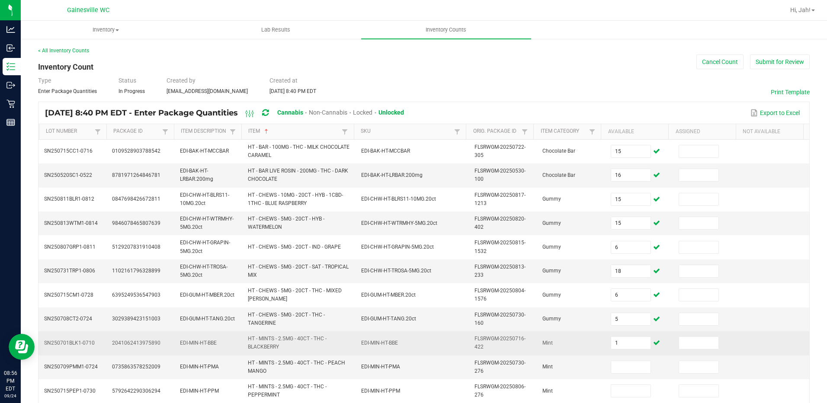
click at [615, 353] on td "1" at bounding box center [639, 343] width 68 height 24
click at [614, 349] on span "1" at bounding box center [630, 342] width 40 height 13
click at [614, 347] on input "1" at bounding box center [630, 343] width 39 height 12
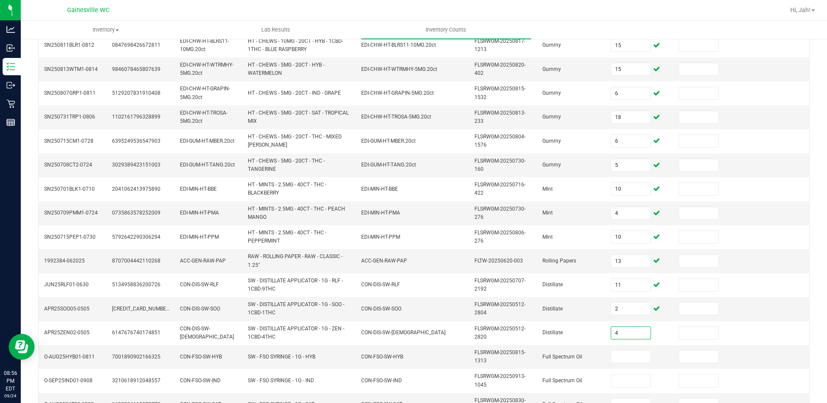
scroll to position [246, 0]
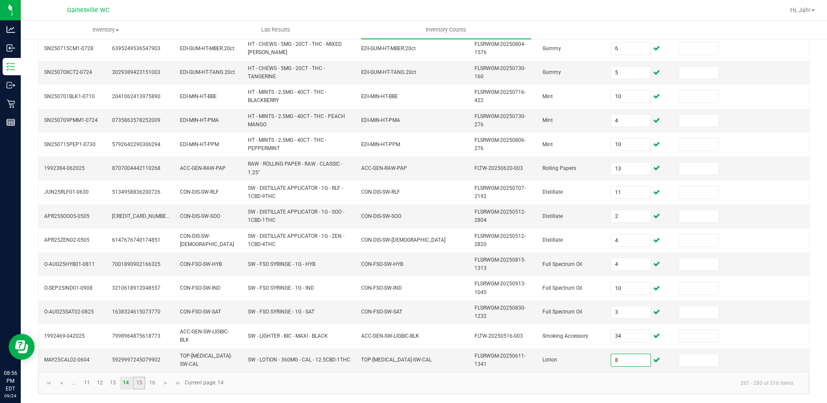
click at [133, 384] on link "15" at bounding box center [139, 383] width 13 height 13
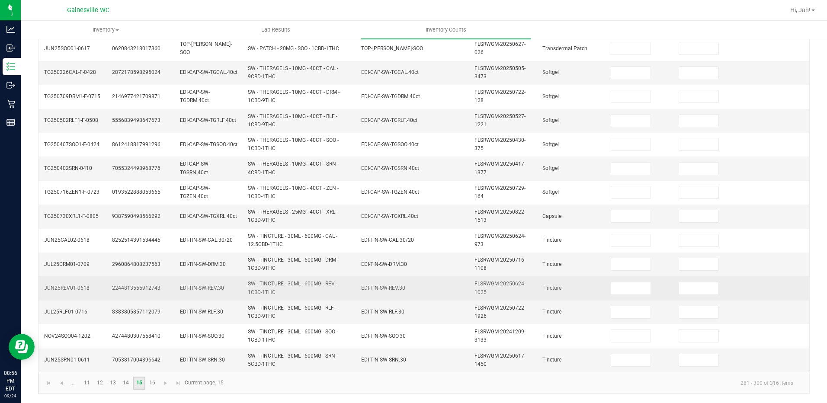
scroll to position [0, 0]
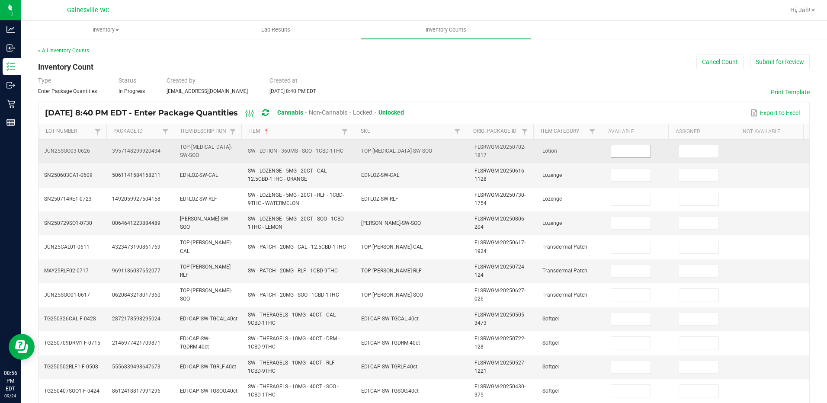
click at [637, 145] on input at bounding box center [630, 151] width 39 height 12
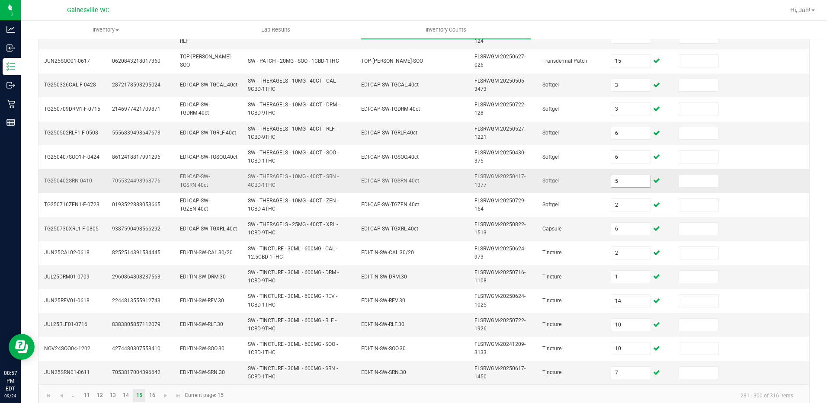
scroll to position [246, 0]
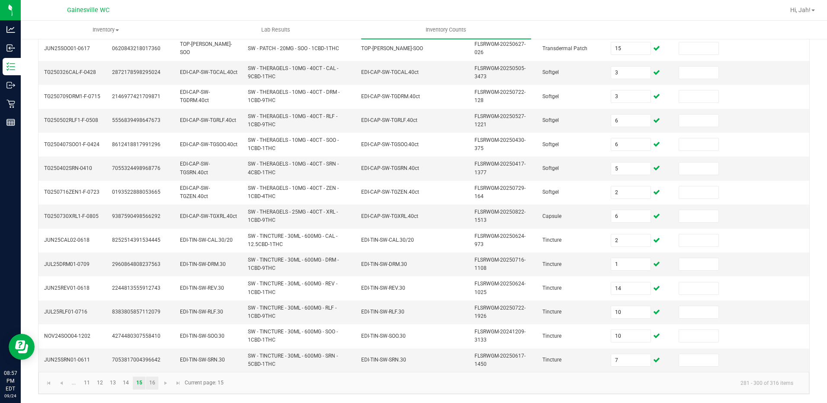
click at [152, 388] on link "16" at bounding box center [152, 383] width 13 height 13
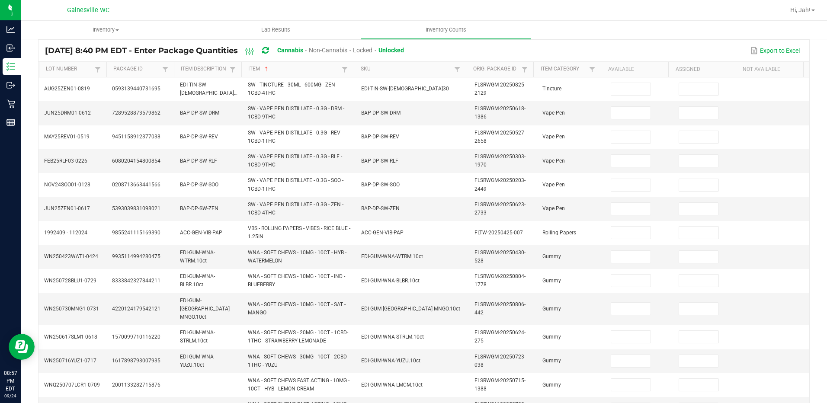
scroll to position [0, 0]
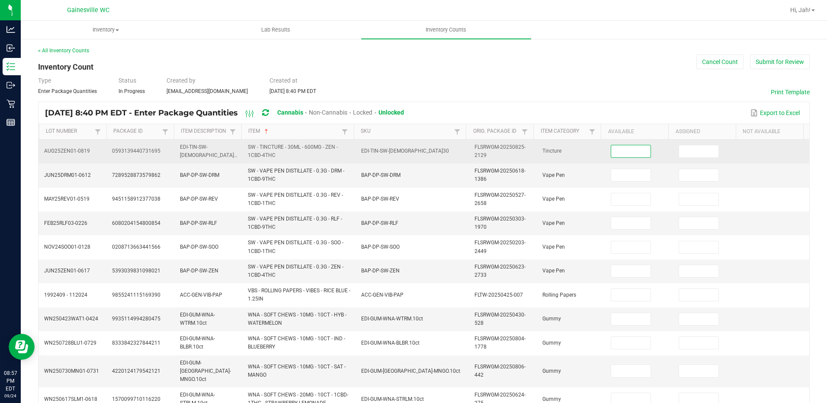
click at [636, 150] on input at bounding box center [630, 151] width 39 height 12
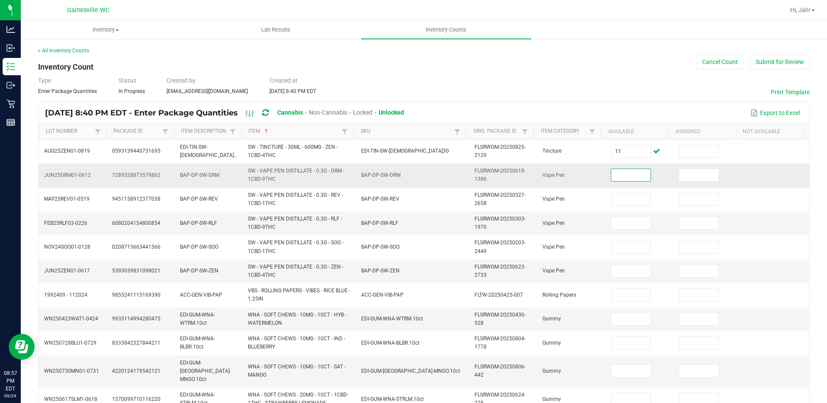
click at [612, 172] on input at bounding box center [630, 175] width 39 height 12
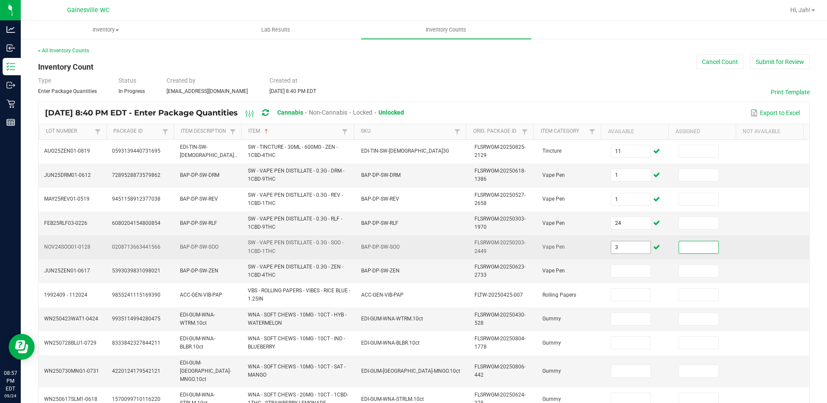
drag, startPoint x: 609, startPoint y: 245, endPoint x: 613, endPoint y: 248, distance: 5.3
click at [611, 245] on input "3" at bounding box center [630, 247] width 39 height 12
drag, startPoint x: 614, startPoint y: 248, endPoint x: 601, endPoint y: 252, distance: 13.8
click at [611, 252] on input "1" at bounding box center [630, 247] width 39 height 12
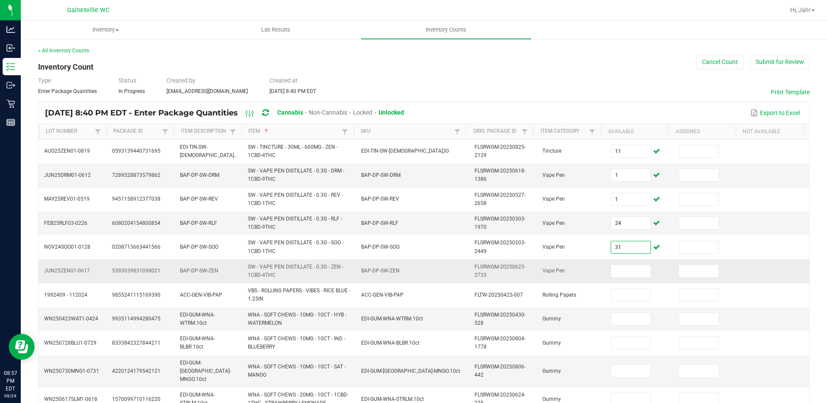
click at [624, 261] on td at bounding box center [639, 271] width 68 height 24
click at [617, 279] on td at bounding box center [639, 271] width 68 height 24
click at [618, 278] on td at bounding box center [639, 271] width 68 height 24
click at [617, 275] on input at bounding box center [630, 271] width 39 height 12
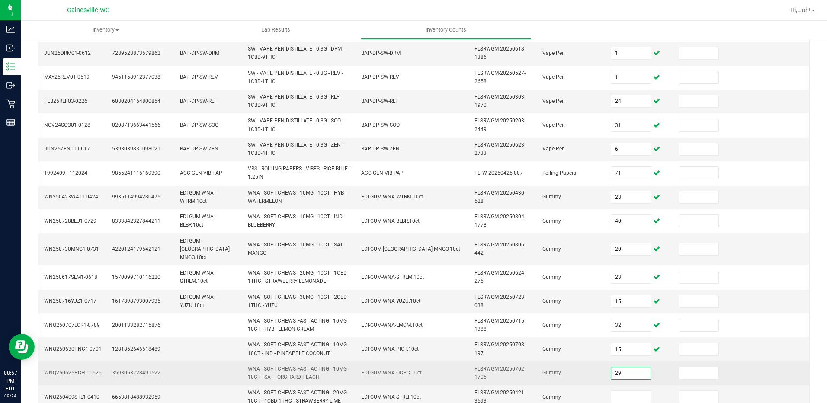
scroll to position [151, 0]
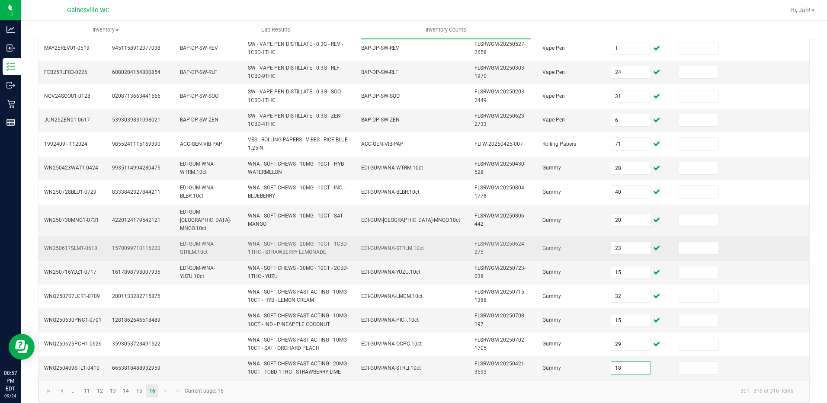
click at [723, 249] on td at bounding box center [707, 248] width 68 height 24
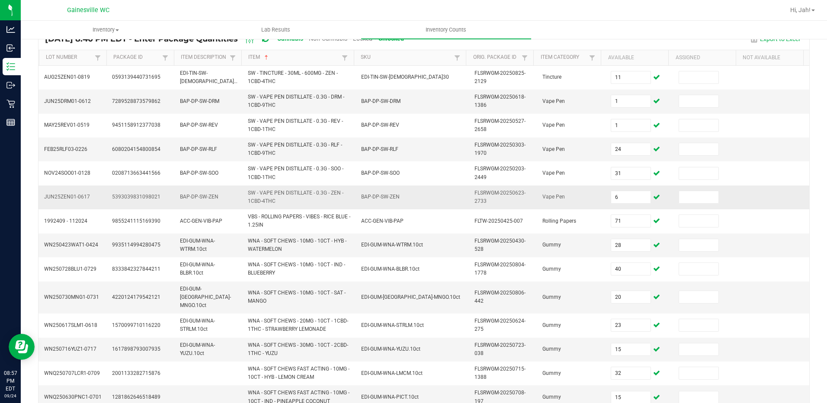
scroll to position [0, 0]
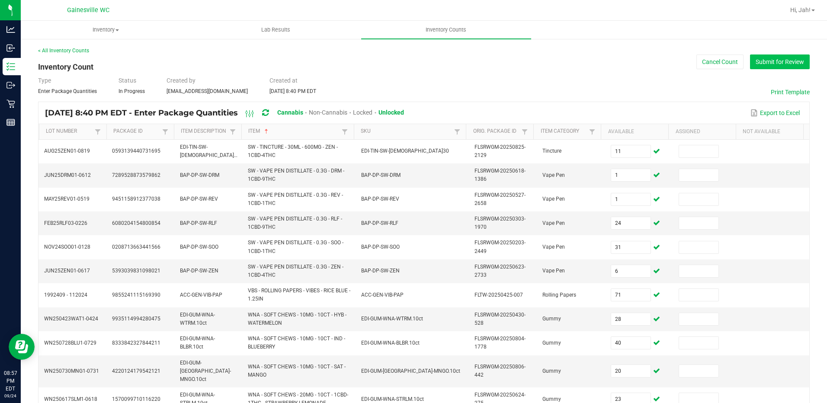
click at [760, 60] on button "Submit for Review" at bounding box center [780, 61] width 60 height 15
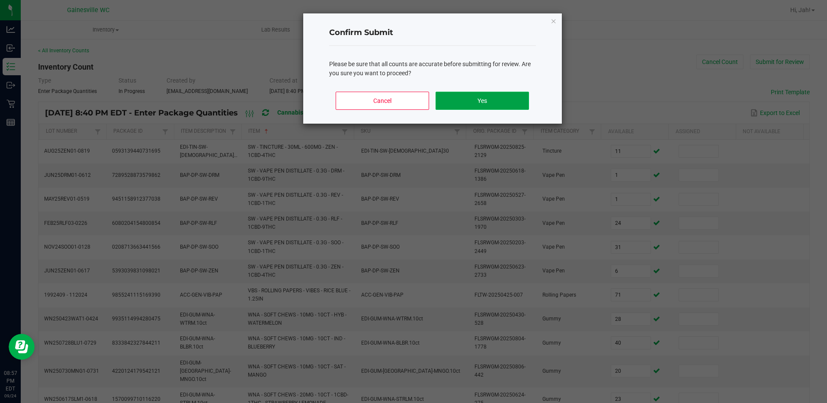
click at [505, 101] on button "Yes" at bounding box center [481, 101] width 93 height 18
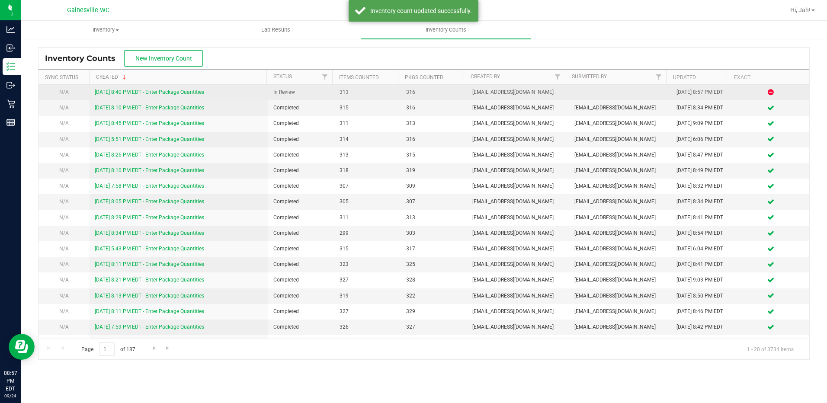
click at [197, 91] on link "[DATE] 8:40 PM EDT - Enter Package Quantities" at bounding box center [149, 92] width 109 height 6
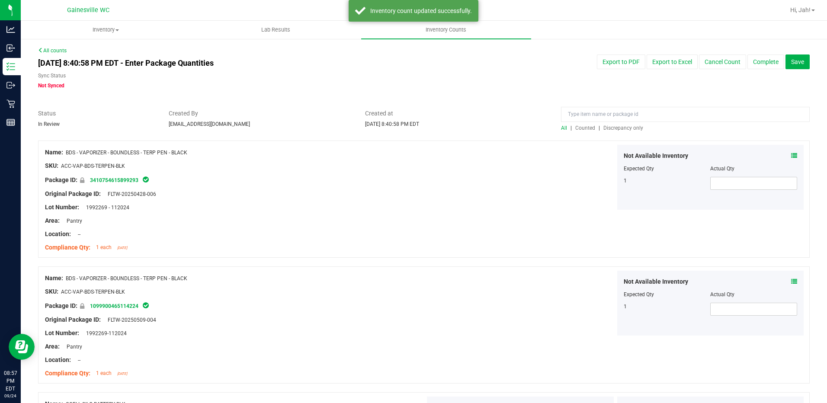
click at [632, 128] on span "Discrepancy only" at bounding box center [623, 128] width 40 height 6
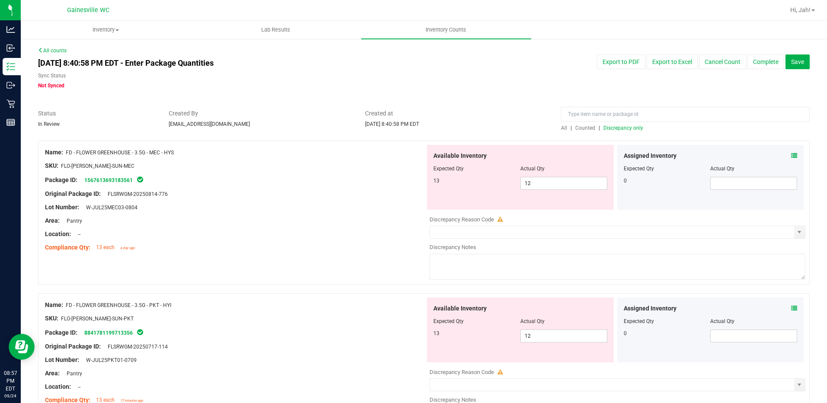
click at [280, 246] on div "Compliance Qty: 13 each a day ago" at bounding box center [235, 247] width 380 height 9
drag, startPoint x: 549, startPoint y: 179, endPoint x: 515, endPoint y: 181, distance: 33.4
click at [515, 181] on div "13 12 12" at bounding box center [520, 183] width 174 height 13
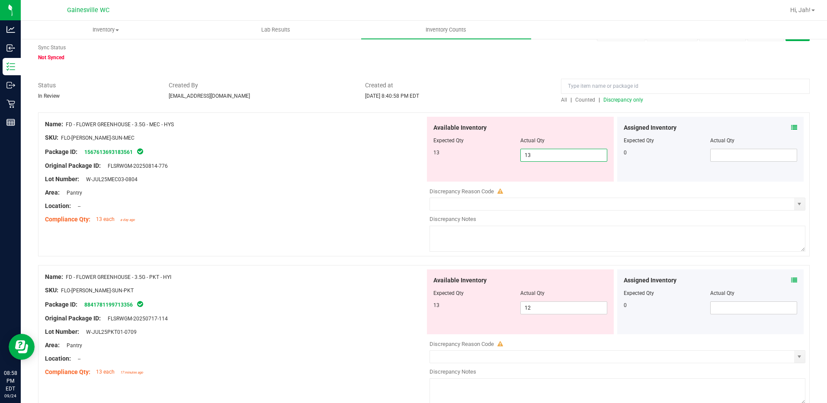
scroll to position [43, 0]
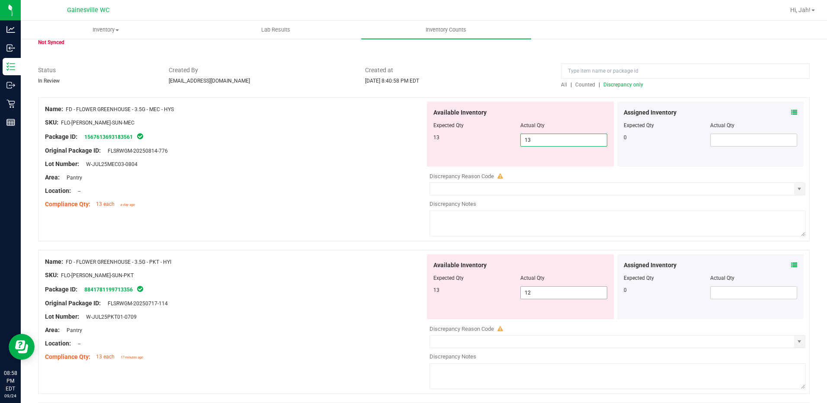
click at [544, 291] on div "Available Inventory Expected Qty Actual Qty 13 12 12" at bounding box center [520, 286] width 187 height 65
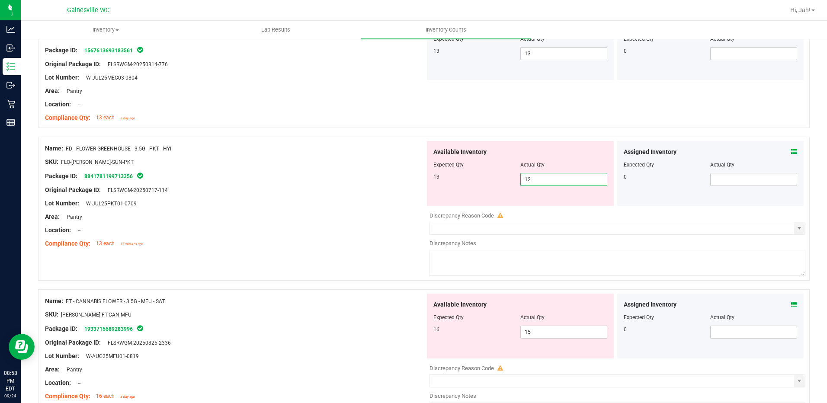
scroll to position [173, 0]
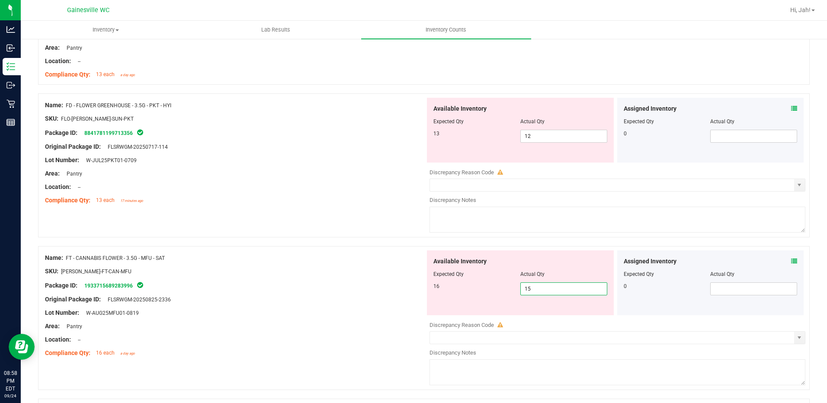
drag, startPoint x: 551, startPoint y: 287, endPoint x: 511, endPoint y: 287, distance: 40.2
click at [511, 287] on div "16 15 15" at bounding box center [520, 288] width 174 height 13
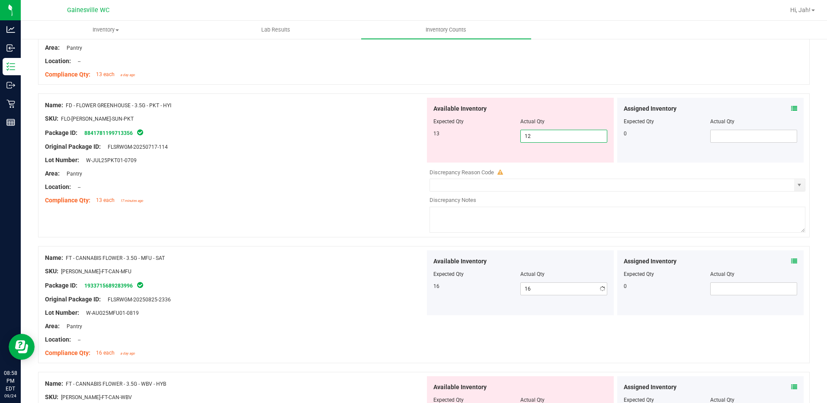
drag, startPoint x: 559, startPoint y: 135, endPoint x: 356, endPoint y: 136, distance: 203.6
click at [357, 136] on div "Name: FD - FLOWER GREENHOUSE - 3.5G - PKT - HYI SKU: FLO-[PERSON_NAME]-SUN-PKT …" at bounding box center [423, 165] width 771 height 144
drag, startPoint x: 541, startPoint y: 133, endPoint x: 508, endPoint y: 135, distance: 33.8
click at [508, 136] on div "13 12 12" at bounding box center [520, 136] width 174 height 13
click at [351, 188] on div "Location: --" at bounding box center [235, 186] width 380 height 9
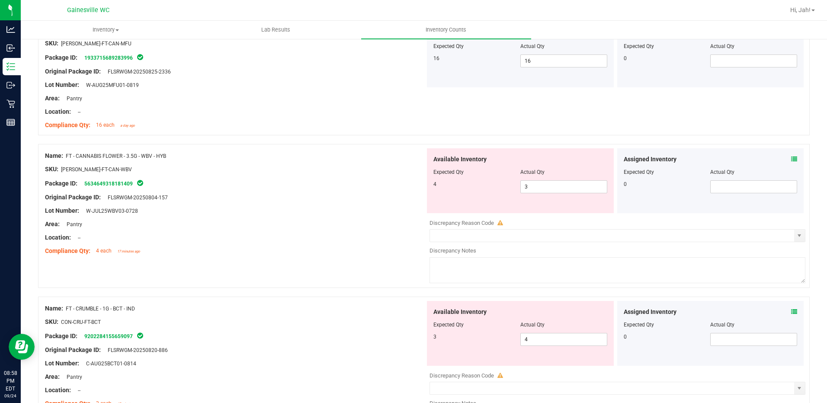
scroll to position [389, 0]
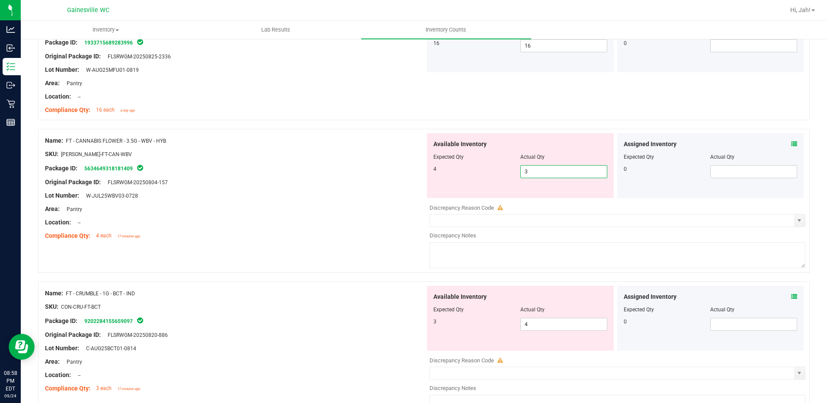
drag, startPoint x: 554, startPoint y: 175, endPoint x: 466, endPoint y: 160, distance: 89.8
click at [467, 162] on div "Available Inventory Expected Qty Actual Qty 4 3 3" at bounding box center [520, 165] width 187 height 65
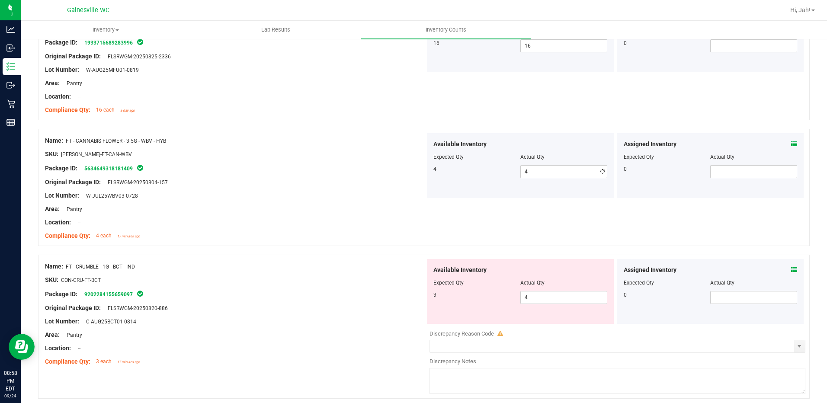
click at [394, 170] on div "Package ID: 5634649318181409" at bounding box center [235, 168] width 380 height 10
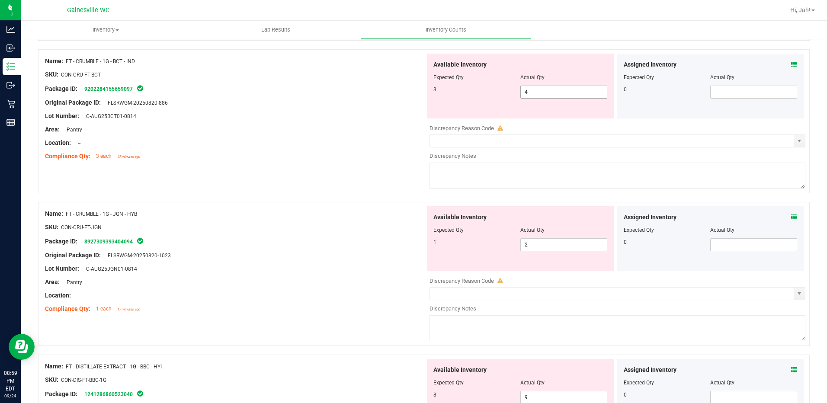
scroll to position [519, 0]
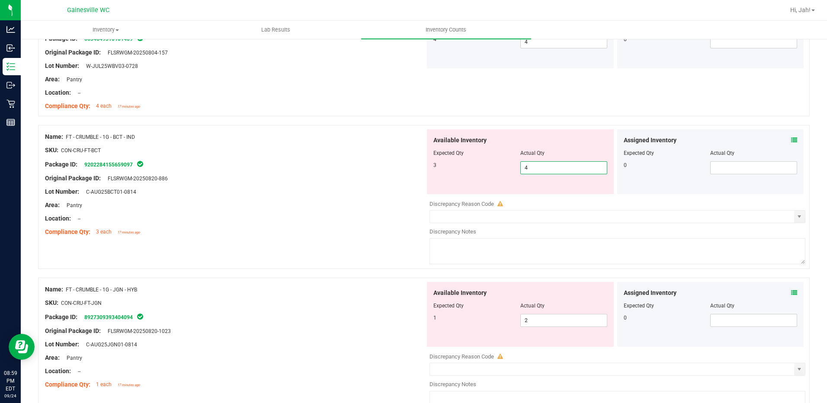
drag, startPoint x: 533, startPoint y: 171, endPoint x: 483, endPoint y: 172, distance: 49.7
click at [483, 172] on div "3 4 4" at bounding box center [520, 167] width 174 height 13
click at [218, 105] on div "Compliance Qty: 4 each 17 minutes ago" at bounding box center [235, 106] width 380 height 9
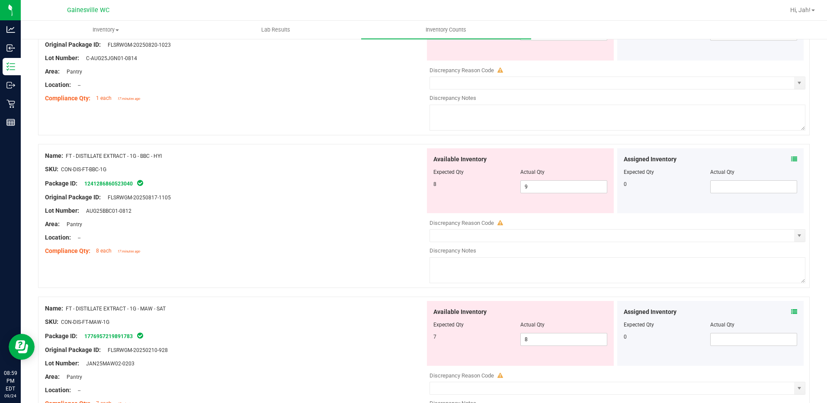
scroll to position [735, 0]
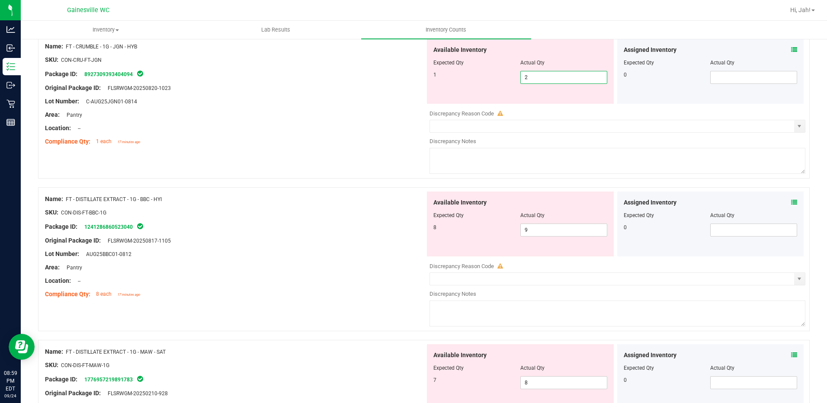
drag, startPoint x: 531, startPoint y: 78, endPoint x: 498, endPoint y: 77, distance: 33.3
click at [498, 77] on div "1 2 2" at bounding box center [520, 77] width 174 height 13
click at [217, 93] on div at bounding box center [235, 95] width 380 height 4
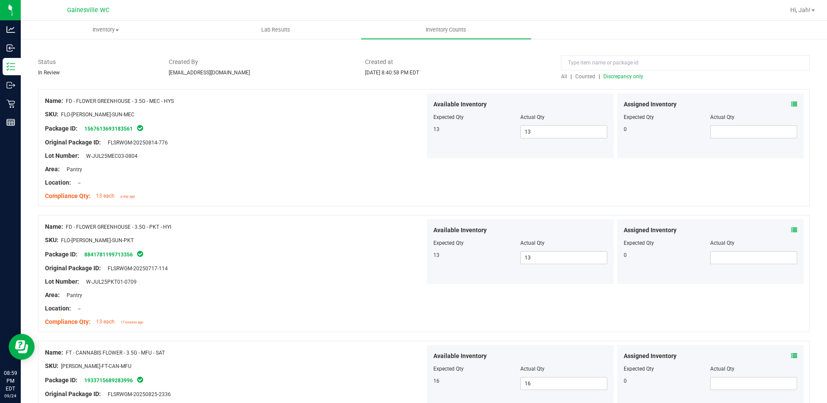
scroll to position [0, 0]
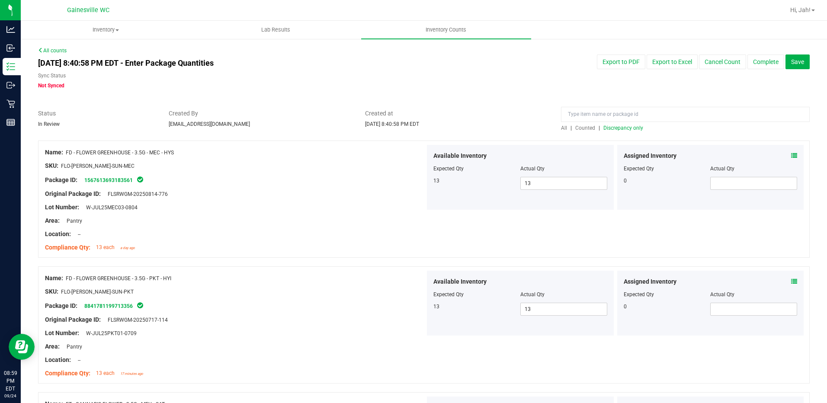
click at [615, 131] on div "All | Counted | Discrepancy only" at bounding box center [685, 128] width 249 height 8
click at [618, 129] on span "Discrepancy only" at bounding box center [623, 128] width 40 height 6
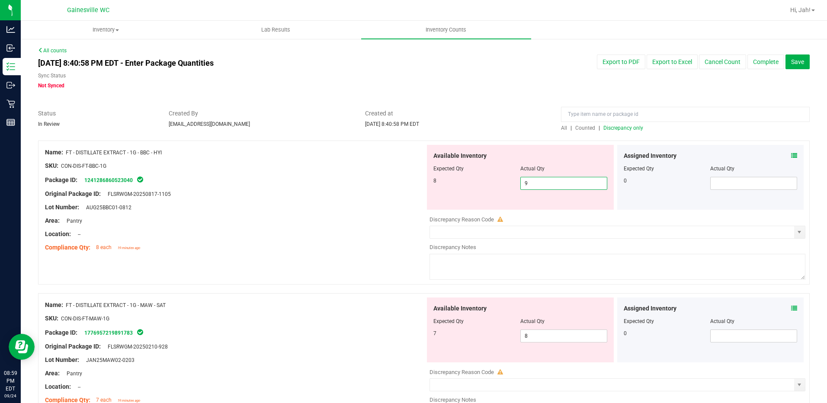
drag, startPoint x: 560, startPoint y: 177, endPoint x: 421, endPoint y: 180, distance: 139.2
click at [421, 180] on div "Name: FT - DISTILLATE EXTRACT - 1G - BBC - HYI SKU: CON-DIS-FT-BBC-1G Package I…" at bounding box center [423, 213] width 771 height 144
click at [342, 188] on div at bounding box center [235, 187] width 380 height 4
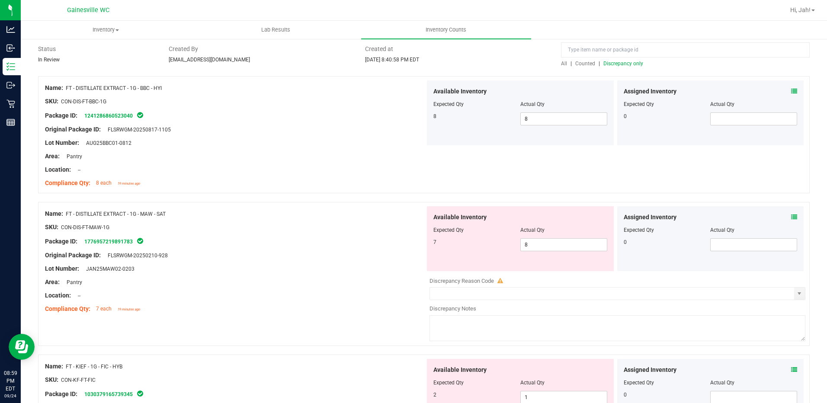
scroll to position [130, 0]
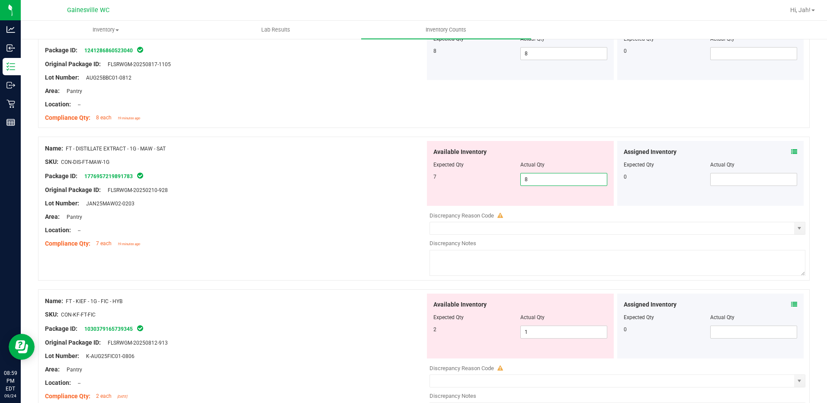
drag, startPoint x: 550, startPoint y: 182, endPoint x: 429, endPoint y: 182, distance: 121.1
click at [433, 182] on div "7 8 8" at bounding box center [520, 179] width 174 height 13
click at [296, 200] on div "Lot Number: JAN25MAW02-0203" at bounding box center [235, 203] width 380 height 9
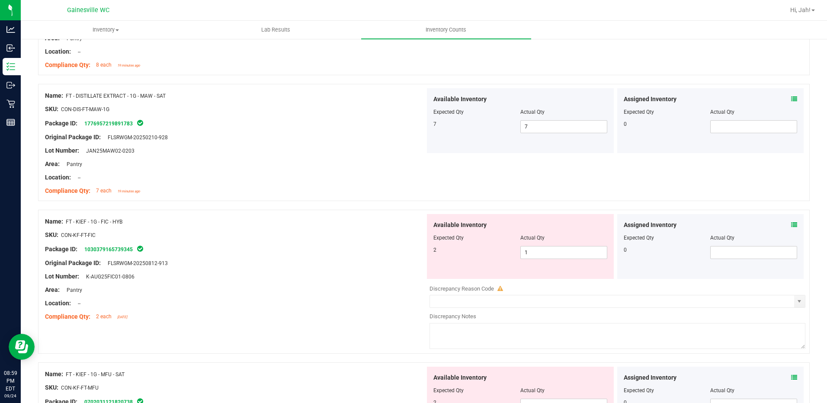
scroll to position [259, 0]
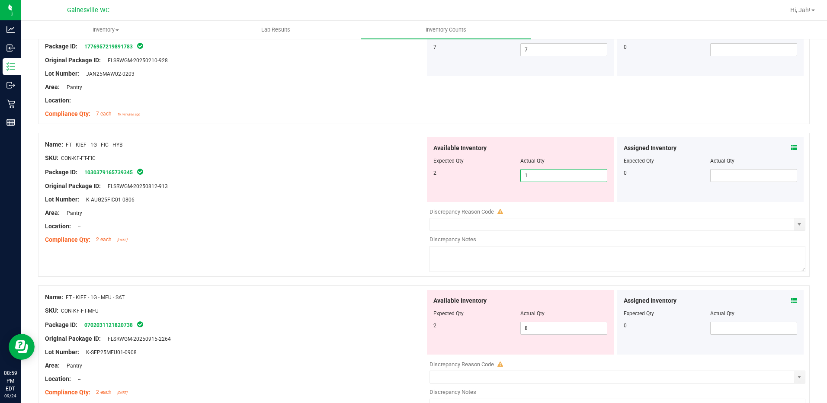
drag, startPoint x: 530, startPoint y: 177, endPoint x: 458, endPoint y: 176, distance: 71.3
click at [458, 176] on div "2 1 1" at bounding box center [520, 175] width 174 height 13
click at [383, 166] on div at bounding box center [235, 165] width 380 height 4
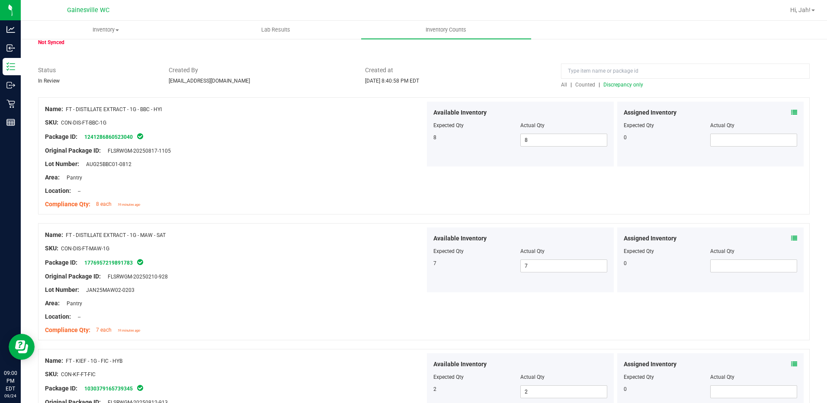
scroll to position [0, 0]
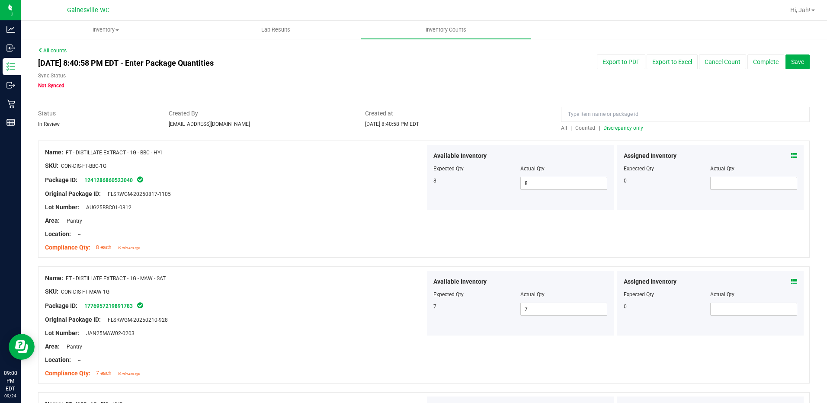
click at [619, 126] on span "Discrepancy only" at bounding box center [623, 128] width 40 height 6
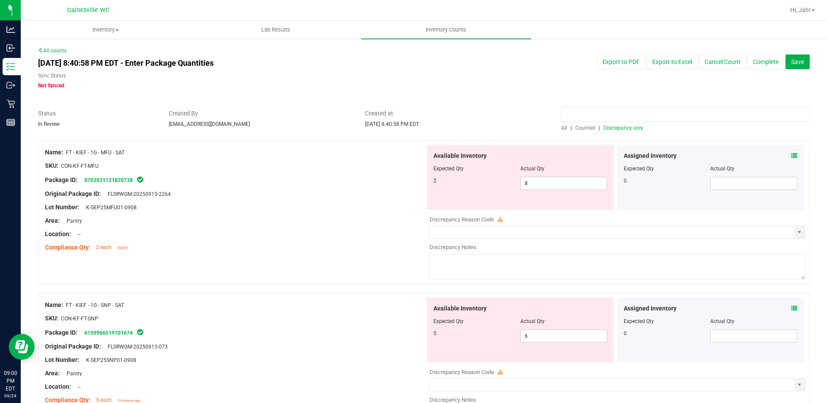
click at [606, 115] on input at bounding box center [685, 114] width 249 height 15
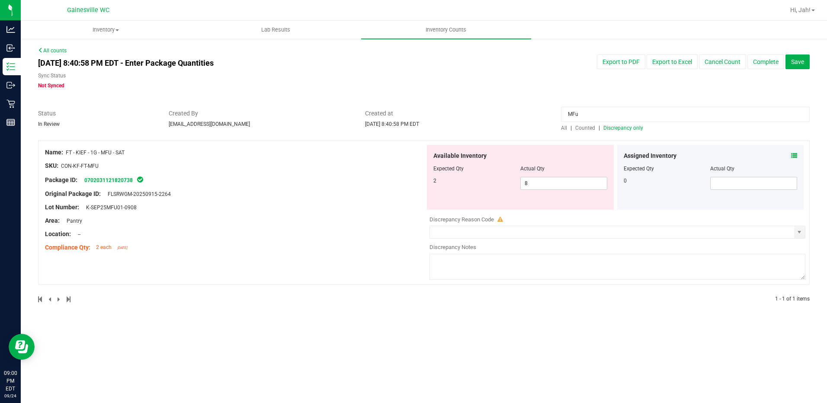
click at [794, 156] on icon at bounding box center [794, 156] width 6 height 6
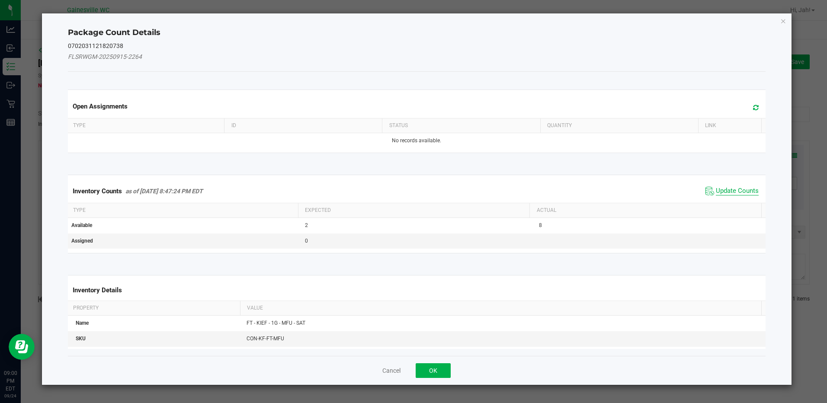
click at [715, 195] on span "Update Counts" at bounding box center [736, 191] width 43 height 9
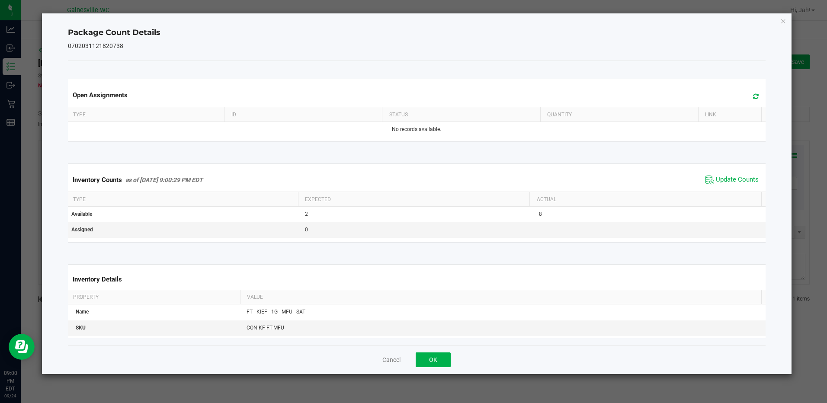
click at [721, 181] on span "Update Counts" at bounding box center [736, 180] width 43 height 9
click at [721, 179] on span "Update Counts" at bounding box center [736, 180] width 43 height 9
click at [438, 352] on button "OK" at bounding box center [432, 359] width 35 height 15
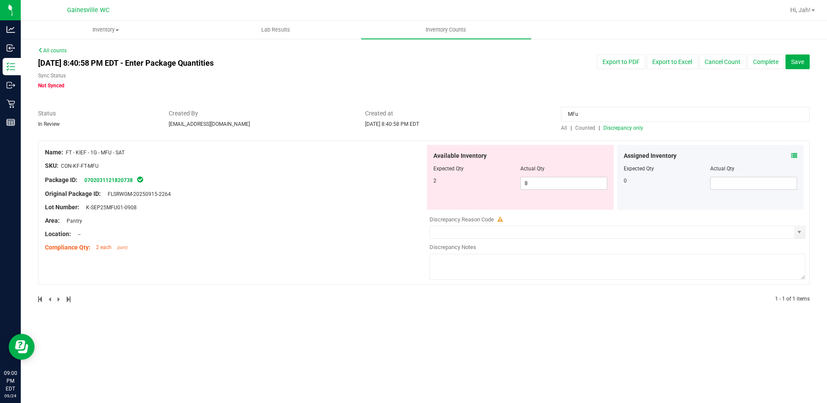
drag, startPoint x: 593, startPoint y: 117, endPoint x: 531, endPoint y: 112, distance: 61.6
click at [531, 112] on div "Status In Review Created By [EMAIL_ADDRESS][DOMAIN_NAME] Created at [DATE] 8:40…" at bounding box center [424, 120] width 784 height 23
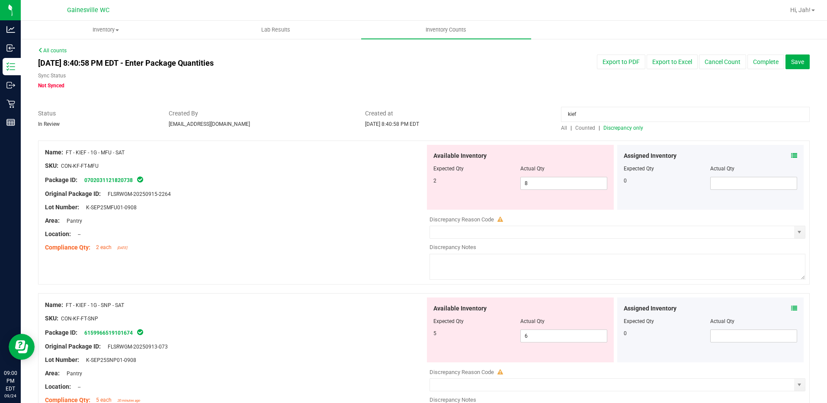
click at [584, 128] on span "Counted" at bounding box center [585, 128] width 20 height 6
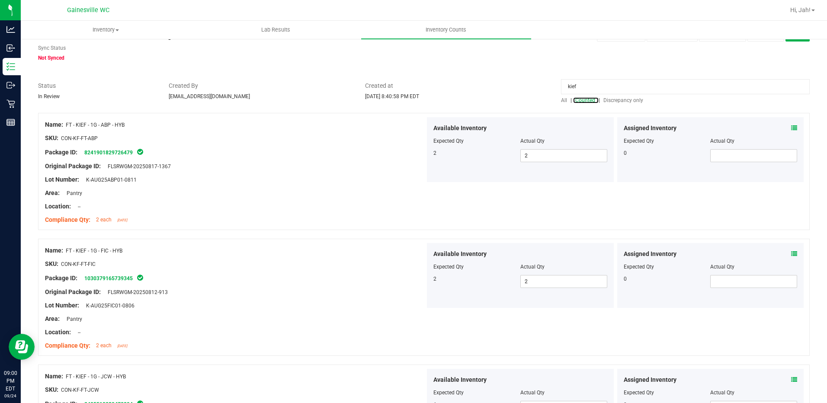
scroll to position [43, 0]
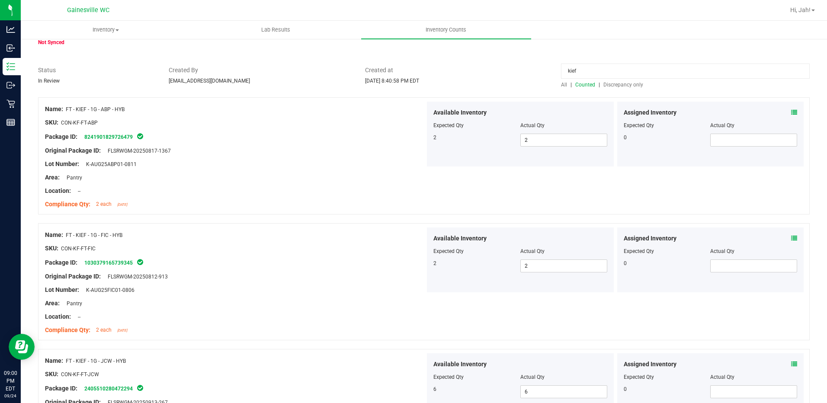
drag, startPoint x: 602, startPoint y: 74, endPoint x: 268, endPoint y: 73, distance: 334.6
click at [268, 73] on div "Status In Review Created By [EMAIL_ADDRESS][DOMAIN_NAME] Created at [DATE] 8:40…" at bounding box center [424, 77] width 784 height 23
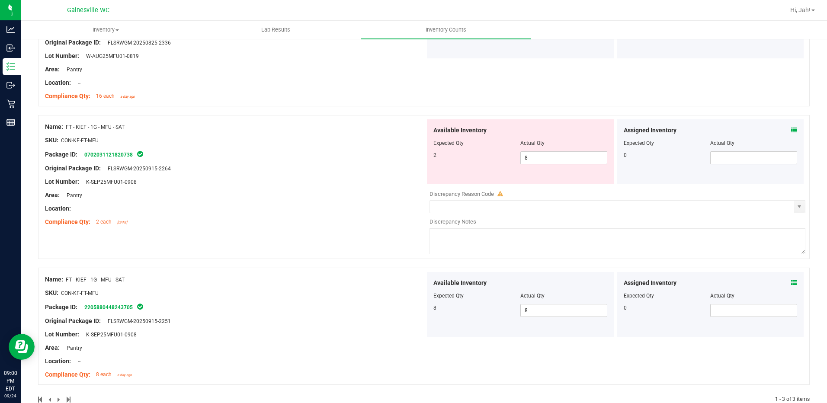
scroll to position [171, 0]
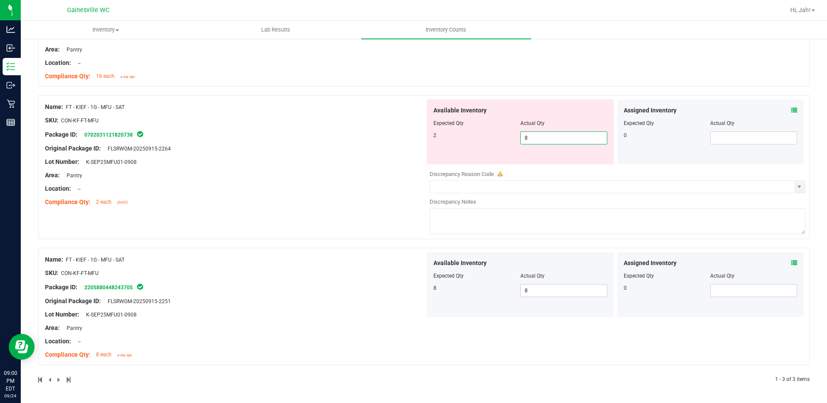
drag, startPoint x: 527, startPoint y: 136, endPoint x: 469, endPoint y: 134, distance: 58.8
click at [469, 134] on div "2 8 8" at bounding box center [520, 137] width 174 height 13
click at [381, 138] on div "Name: FT - KIEF - 1G - MFU - SAT SKU: CON-KF-FT-MFU Package ID: 070203112182073…" at bounding box center [235, 154] width 380 height 110
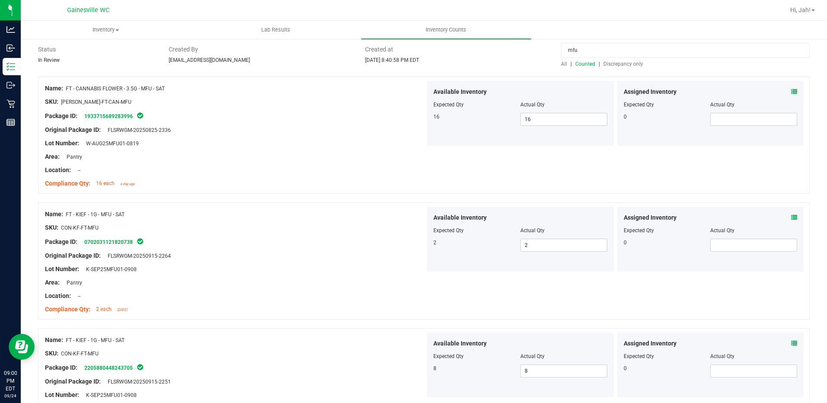
scroll to position [0, 0]
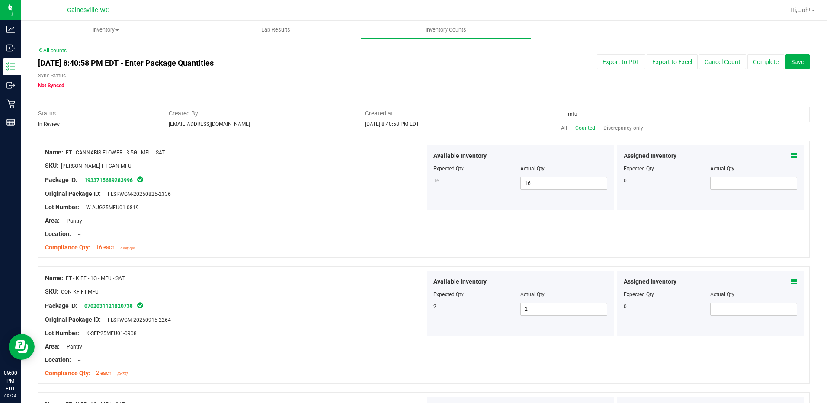
drag, startPoint x: 591, startPoint y: 118, endPoint x: 455, endPoint y: 118, distance: 135.7
click at [455, 118] on div "Status In Review Created By [EMAIL_ADDRESS][DOMAIN_NAME] Created at [DATE] 8:40…" at bounding box center [424, 120] width 784 height 23
click at [605, 126] on span "Discrepancy only" at bounding box center [623, 128] width 40 height 6
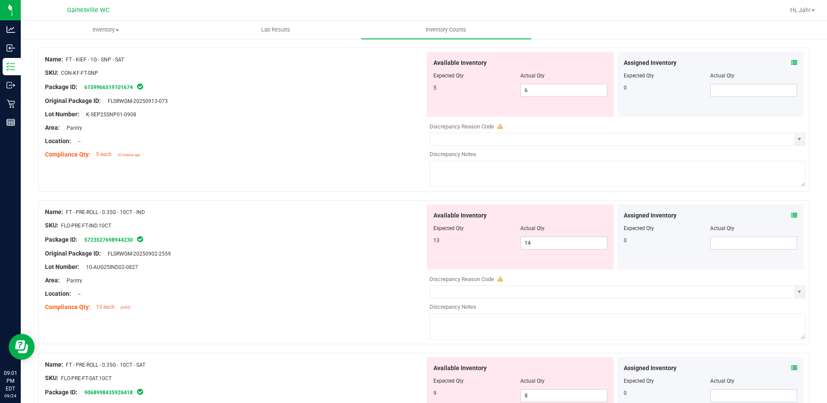
scroll to position [43, 0]
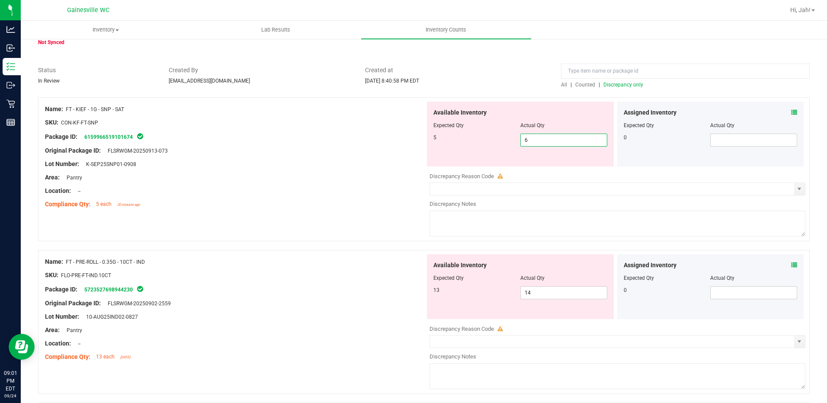
drag, startPoint x: 537, startPoint y: 140, endPoint x: 478, endPoint y: 141, distance: 59.2
click at [478, 141] on div "5 6 6" at bounding box center [520, 140] width 174 height 13
click at [387, 141] on div "Package ID: 6159966519101674" at bounding box center [235, 136] width 380 height 10
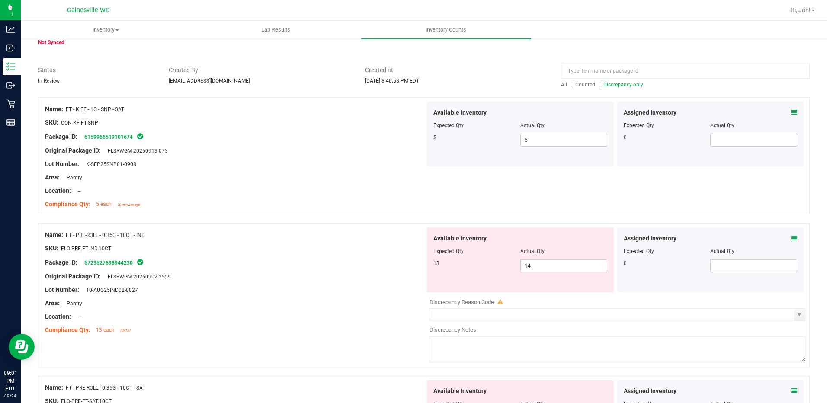
click at [626, 84] on span "Discrepancy only" at bounding box center [623, 85] width 40 height 6
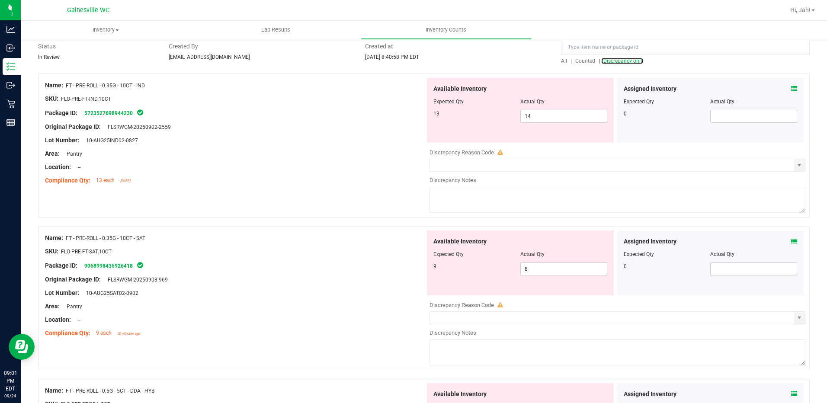
scroll to position [86, 0]
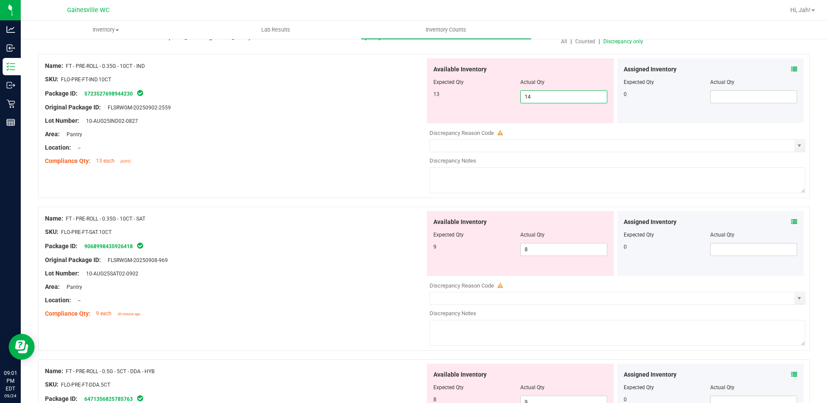
drag, startPoint x: 535, startPoint y: 97, endPoint x: 443, endPoint y: 105, distance: 92.0
click at [443, 105] on div "Available Inventory Expected Qty Actual Qty 13 14 14" at bounding box center [520, 90] width 187 height 65
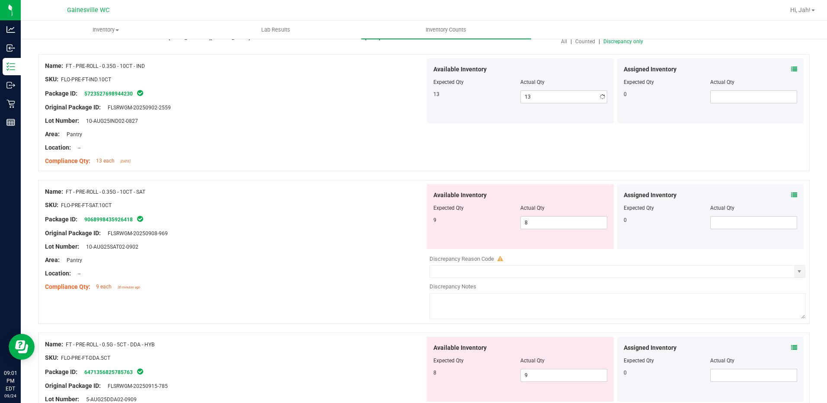
click at [314, 129] on div "Name: FT - PRE-ROLL - 0.35G - 10CT - IND SKU: FLO-PRE-FT-IND.10CT Package ID: 5…" at bounding box center [235, 113] width 380 height 110
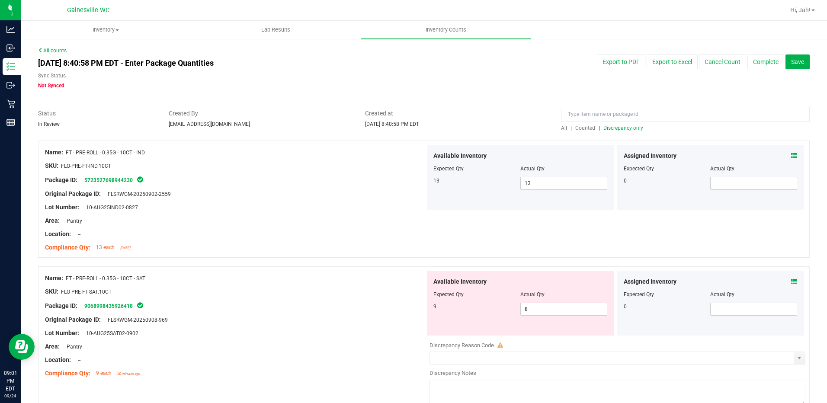
click at [625, 126] on span "Discrepancy only" at bounding box center [623, 128] width 40 height 6
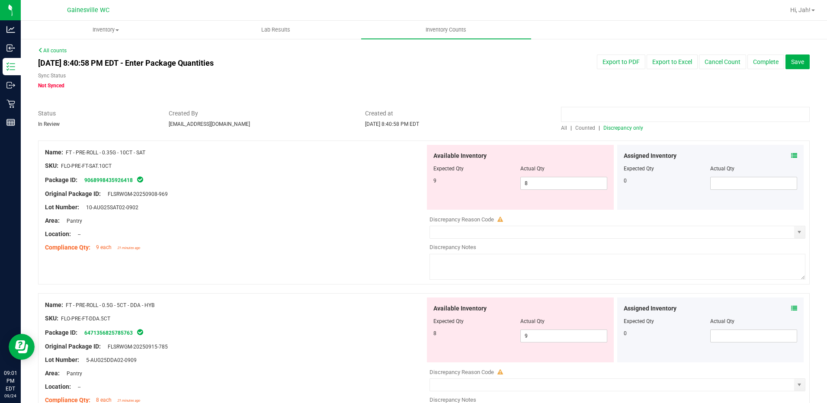
click at [580, 115] on input at bounding box center [685, 114] width 249 height 15
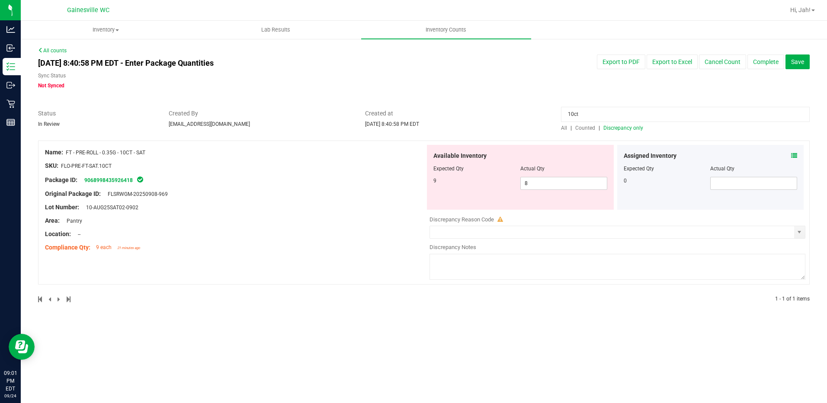
click at [583, 128] on span "Counted" at bounding box center [585, 128] width 20 height 6
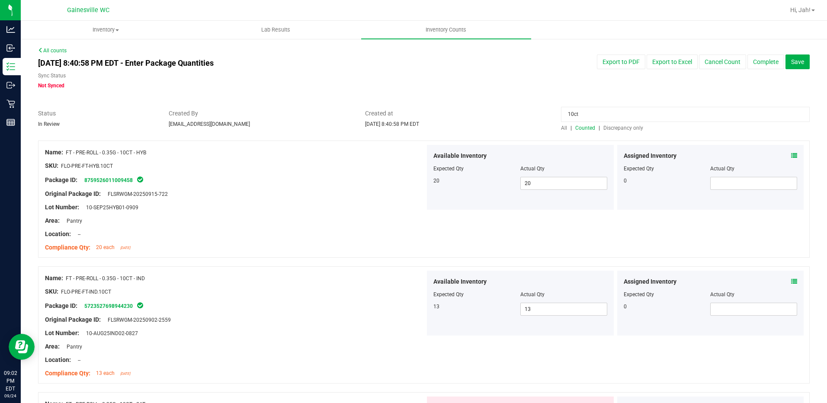
click at [606, 126] on span "Discrepancy only" at bounding box center [623, 128] width 40 height 6
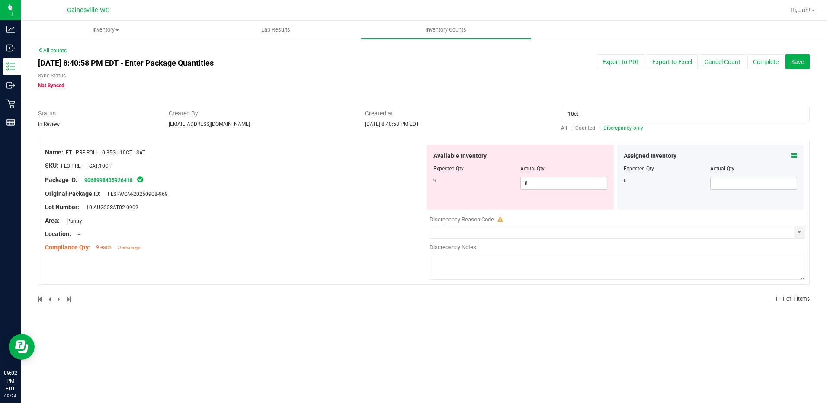
drag, startPoint x: 607, startPoint y: 118, endPoint x: 484, endPoint y: 118, distance: 123.2
click at [485, 118] on div "Status In Review Created By [EMAIL_ADDRESS][DOMAIN_NAME] Created at [DATE] 8:40…" at bounding box center [424, 120] width 784 height 23
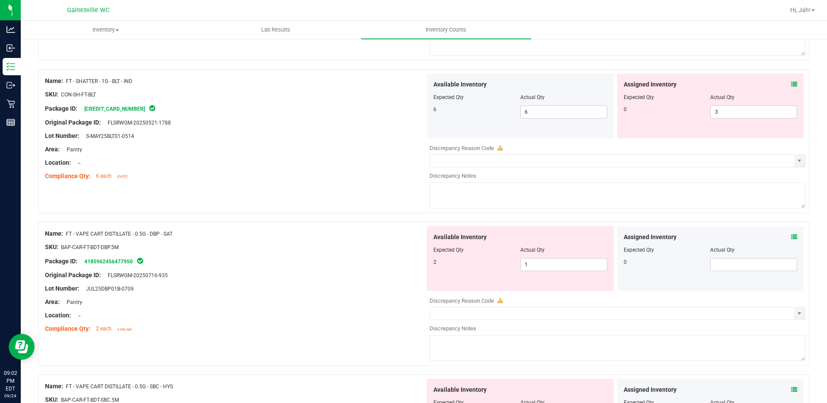
scroll to position [692, 0]
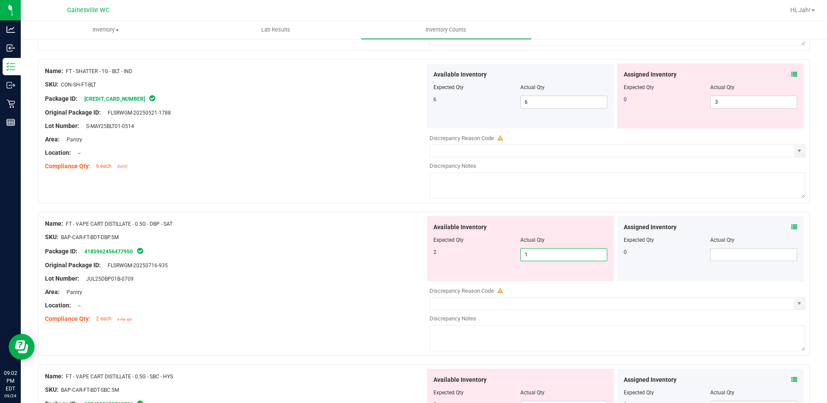
drag, startPoint x: 531, startPoint y: 256, endPoint x: 464, endPoint y: 256, distance: 67.0
click at [461, 256] on div "2 1 1" at bounding box center [520, 254] width 174 height 13
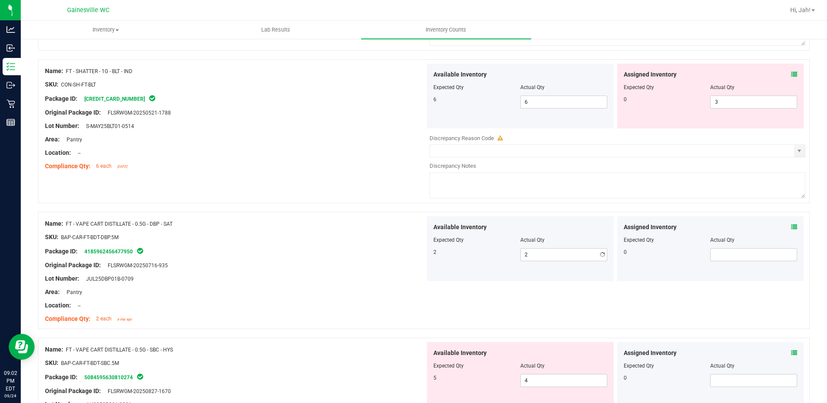
click at [283, 297] on div at bounding box center [235, 299] width 380 height 4
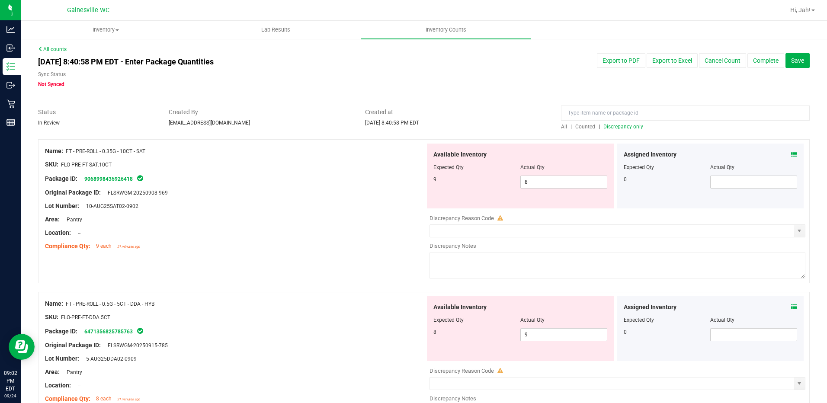
scroll to position [0, 0]
click at [605, 130] on span "Discrepancy only" at bounding box center [623, 128] width 40 height 6
drag, startPoint x: 552, startPoint y: 179, endPoint x: 532, endPoint y: 184, distance: 20.9
click at [532, 184] on span "8 8" at bounding box center [563, 183] width 87 height 13
click at [498, 187] on div "9 8 8" at bounding box center [520, 183] width 174 height 13
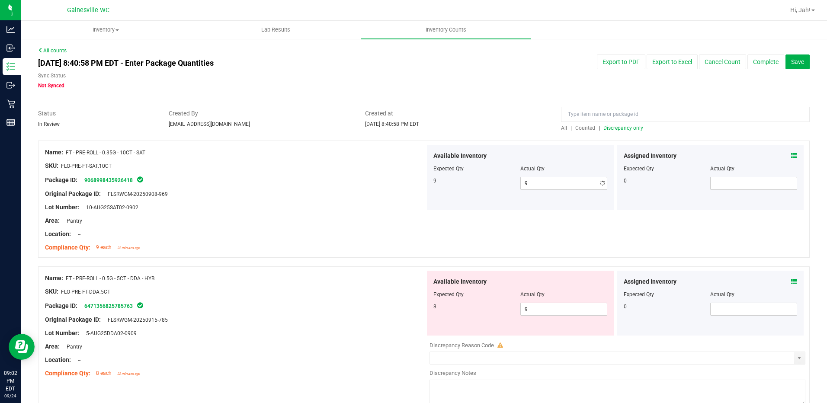
click at [370, 166] on div "SKU: FLO-PRE-FT-SAT.10CT" at bounding box center [235, 165] width 380 height 9
click at [629, 126] on span "Discrepancy only" at bounding box center [623, 128] width 40 height 6
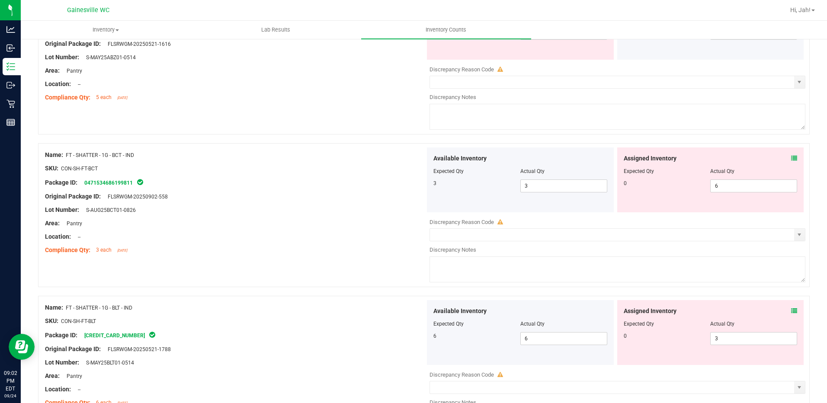
scroll to position [346, 0]
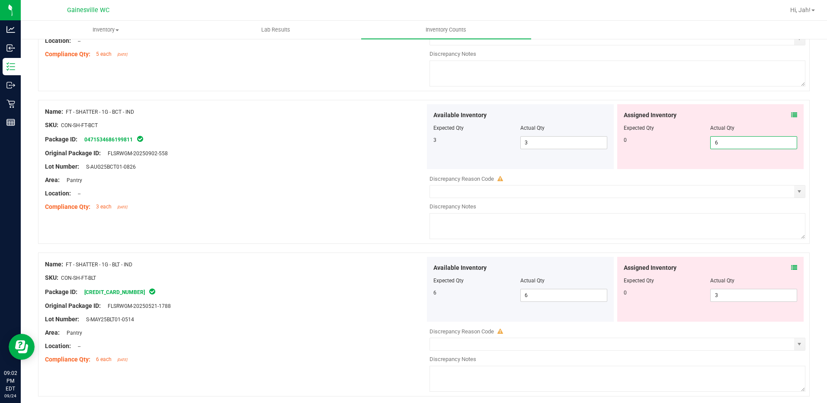
drag, startPoint x: 706, startPoint y: 147, endPoint x: 697, endPoint y: 146, distance: 8.3
click at [697, 146] on div "0 6 6" at bounding box center [710, 142] width 174 height 13
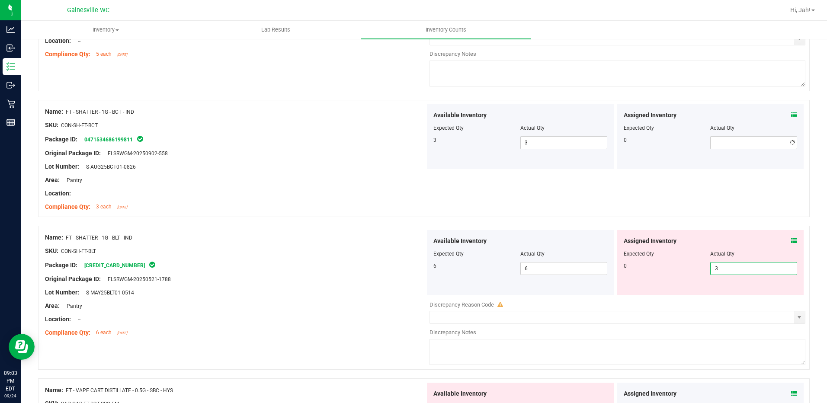
drag, startPoint x: 739, startPoint y: 299, endPoint x: 645, endPoint y: 285, distance: 94.8
click at [645, 285] on div "Assigned Inventory Expected Qty Actual Qty 0 3 3" at bounding box center [710, 262] width 187 height 65
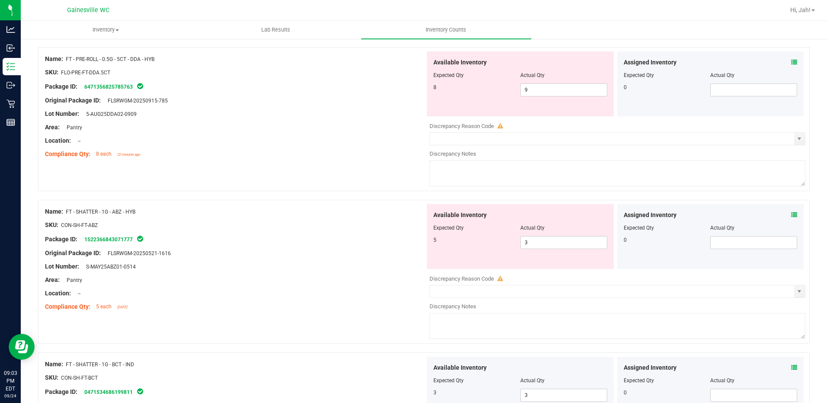
scroll to position [43, 0]
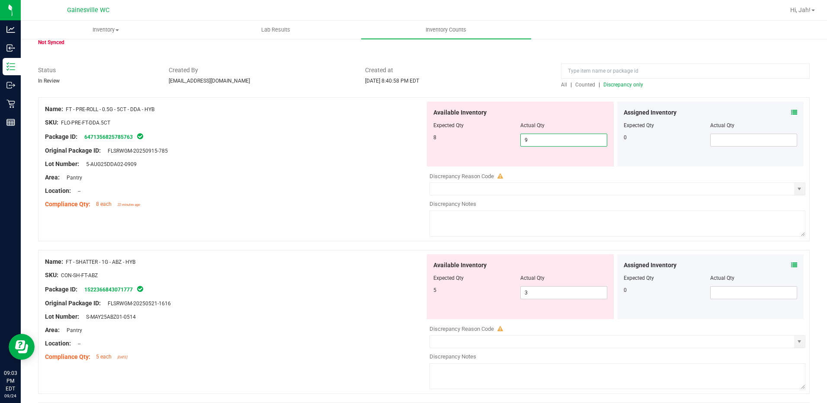
drag, startPoint x: 513, startPoint y: 140, endPoint x: 452, endPoint y: 132, distance: 61.5
click at [453, 132] on div "Available Inventory Expected Qty Actual Qty 8 9 9" at bounding box center [520, 134] width 187 height 65
click at [318, 155] on div at bounding box center [235, 157] width 380 height 4
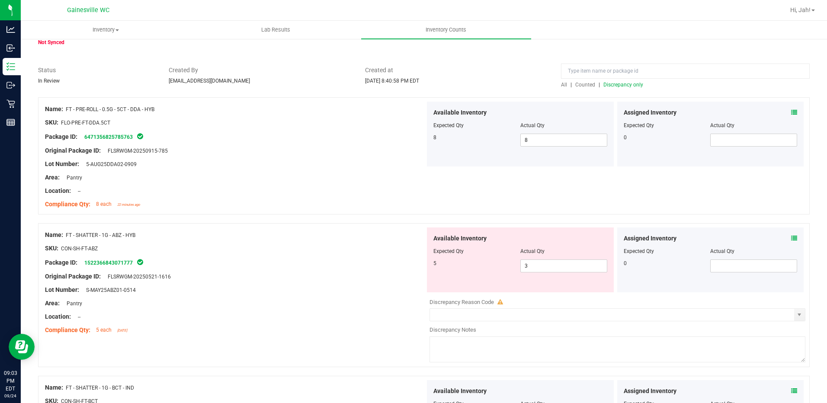
click at [607, 84] on span "Discrepancy only" at bounding box center [623, 85] width 40 height 6
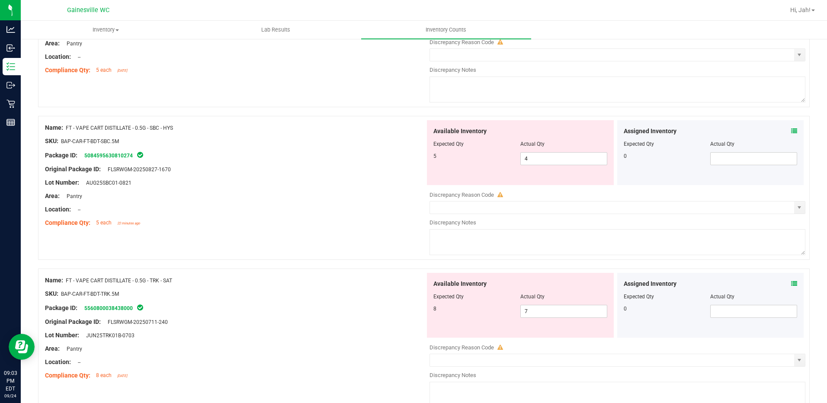
scroll to position [216, 0]
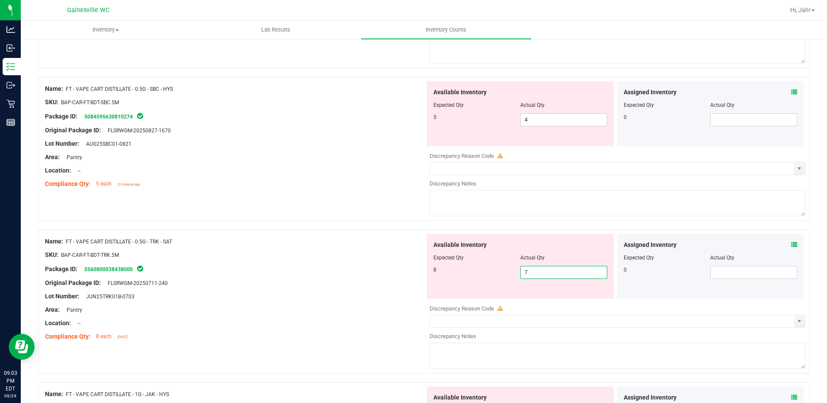
drag, startPoint x: 543, startPoint y: 274, endPoint x: 490, endPoint y: 261, distance: 54.0
click at [494, 264] on div "Available Inventory Expected Qty Actual Qty 8 7 7" at bounding box center [520, 266] width 187 height 65
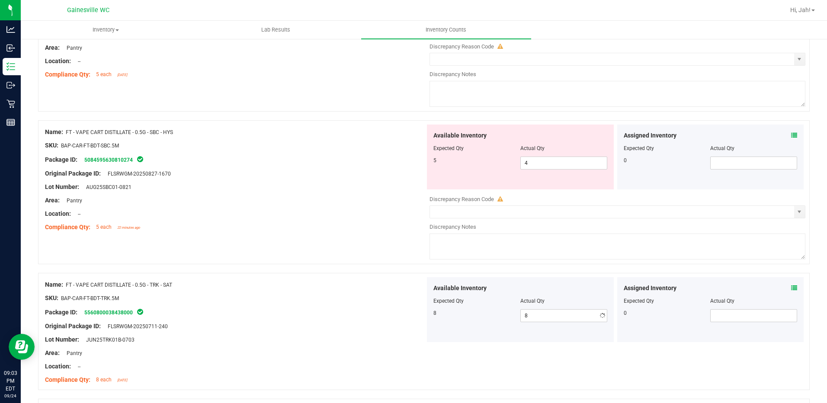
click at [352, 258] on div "Name: FT - VAPE CART DISTILLATE - 0.5G - SBC - HYS SKU: BAP-CAR-FT-BDT-SBC.5M P…" at bounding box center [423, 192] width 771 height 144
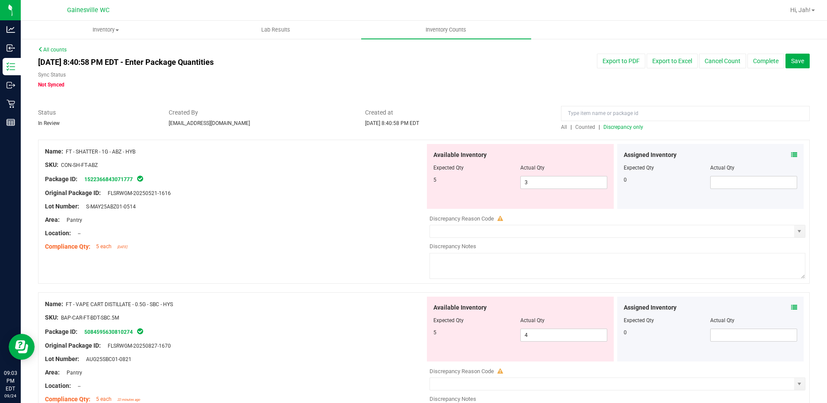
scroll to position [0, 0]
click at [533, 177] on span "3 3" at bounding box center [563, 183] width 87 height 13
drag, startPoint x: 514, startPoint y: 184, endPoint x: 498, endPoint y: 182, distance: 16.6
click at [495, 183] on div "5 3 3" at bounding box center [520, 183] width 174 height 13
click at [416, 187] on div at bounding box center [235, 187] width 380 height 4
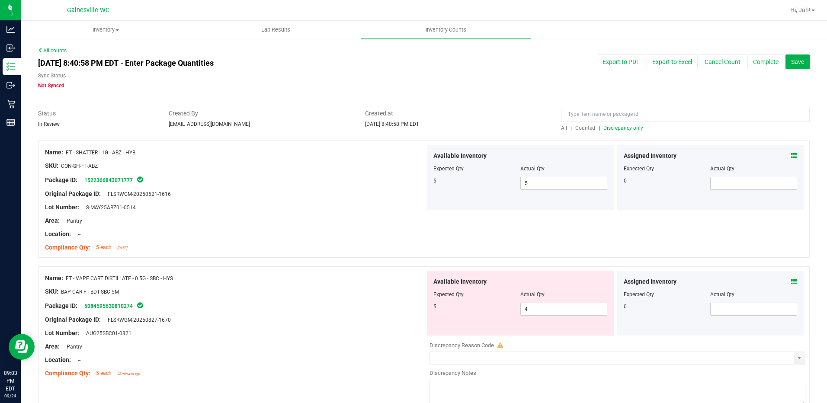
click at [636, 127] on span "Discrepancy only" at bounding box center [623, 128] width 40 height 6
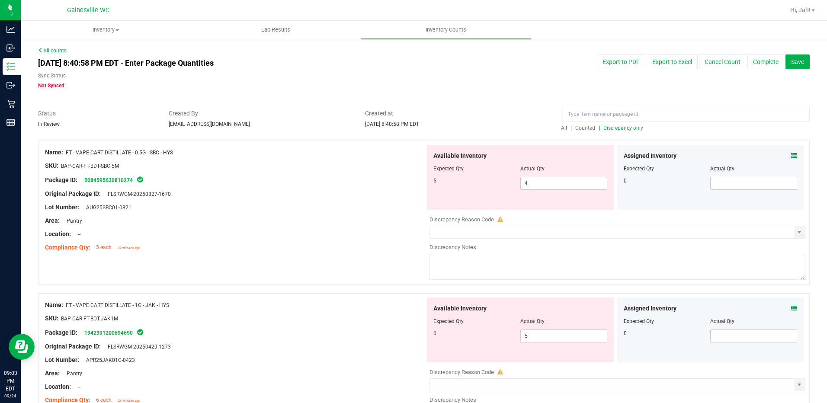
click at [791, 152] on span at bounding box center [794, 155] width 6 height 9
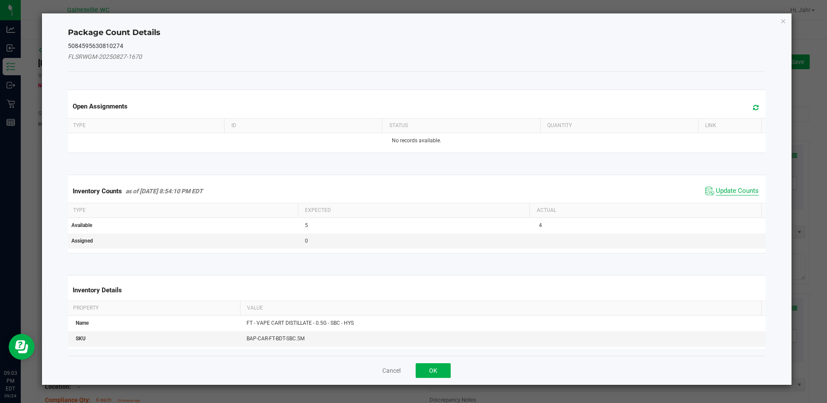
click at [742, 193] on span "Update Counts" at bounding box center [736, 191] width 43 height 9
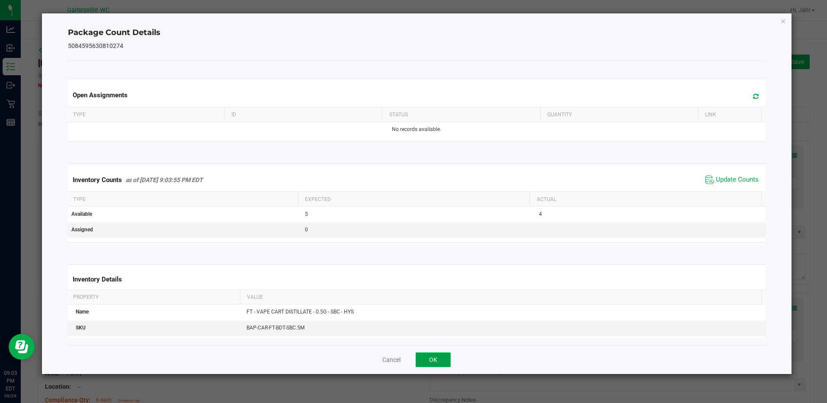
click at [443, 357] on button "OK" at bounding box center [432, 359] width 35 height 15
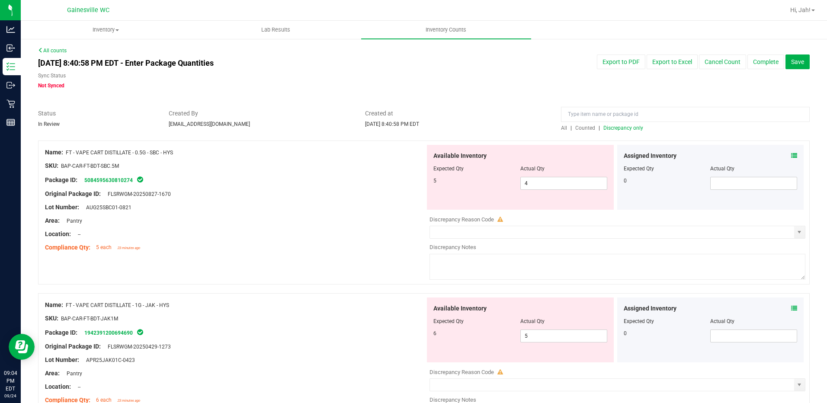
scroll to position [43, 0]
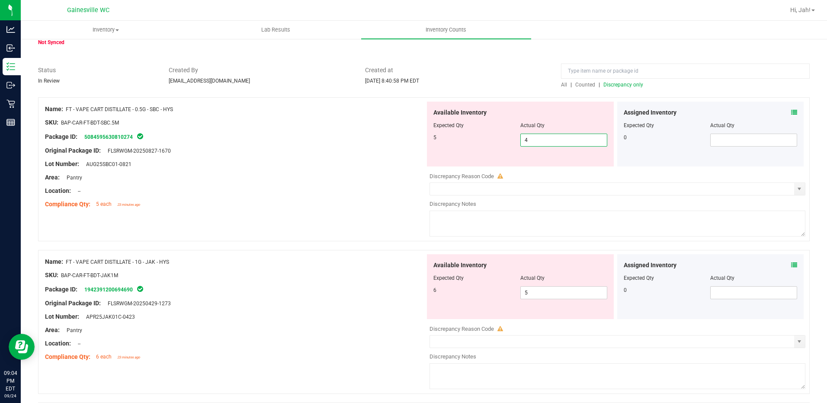
drag, startPoint x: 530, startPoint y: 137, endPoint x: 420, endPoint y: 138, distance: 109.8
click at [420, 138] on div "Name: FT - VAPE CART DISTILLATE - 0.5G - SBC - HYS SKU: BAP-CAR-FT-BDT-SBC.5M P…" at bounding box center [423, 169] width 771 height 144
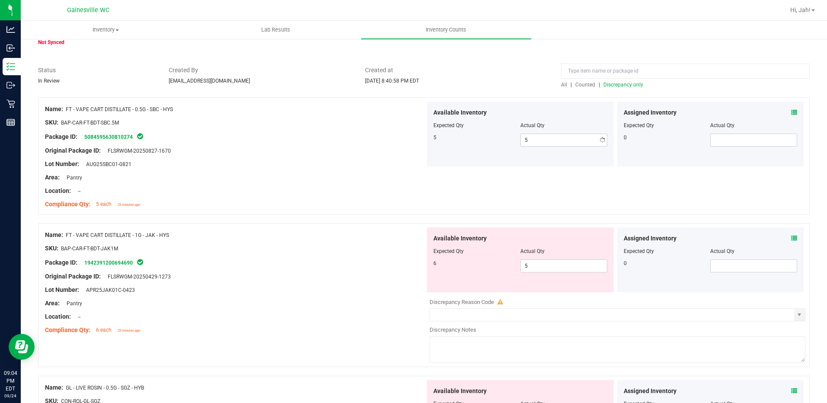
click at [242, 155] on div at bounding box center [235, 157] width 380 height 4
click at [624, 86] on span "Discrepancy only" at bounding box center [623, 85] width 40 height 6
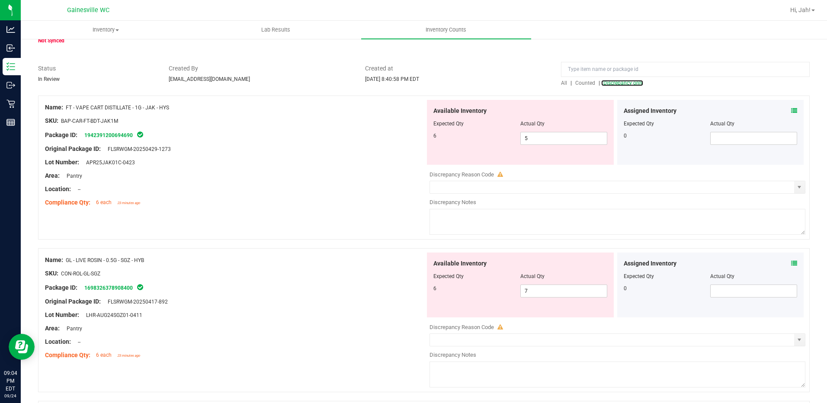
scroll to position [60, 0]
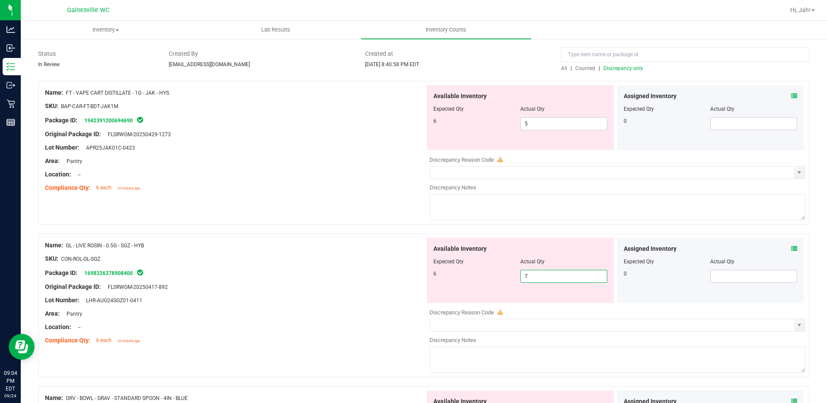
drag, startPoint x: 537, startPoint y: 279, endPoint x: 438, endPoint y: 253, distance: 102.7
click at [438, 254] on div "Available Inventory Expected Qty Actual Qty 6 7 7" at bounding box center [520, 270] width 187 height 65
click at [305, 263] on div at bounding box center [235, 265] width 380 height 4
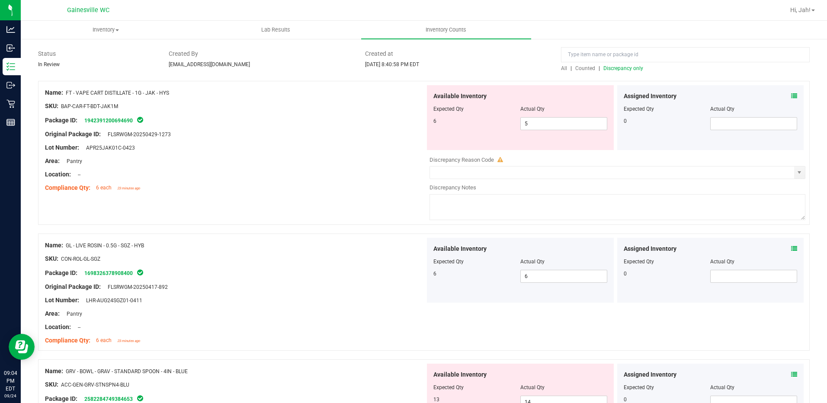
click at [620, 69] on span "Discrepancy only" at bounding box center [623, 68] width 40 height 6
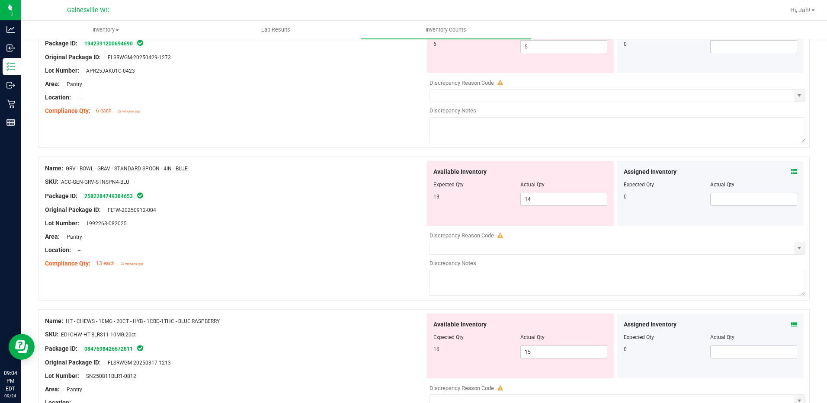
scroll to position [216, 0]
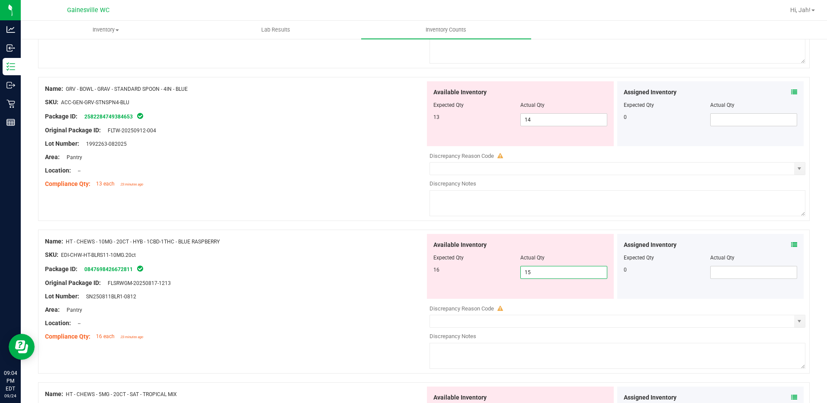
drag, startPoint x: 533, startPoint y: 273, endPoint x: 481, endPoint y: 271, distance: 52.4
click at [481, 271] on div "16 15 15" at bounding box center [520, 272] width 174 height 13
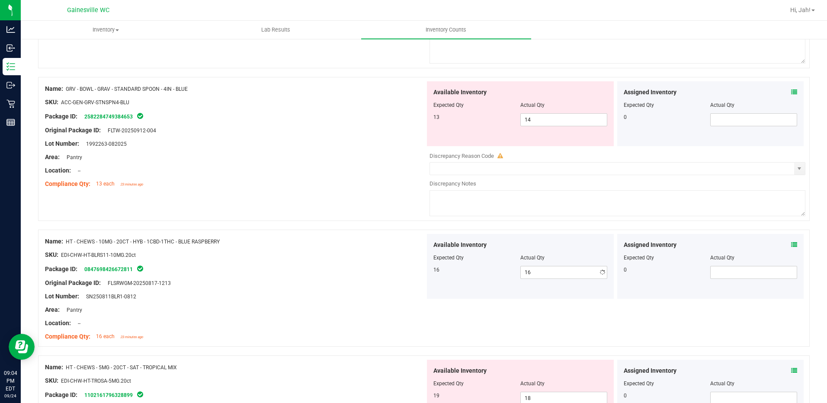
click at [347, 249] on div at bounding box center [235, 248] width 380 height 4
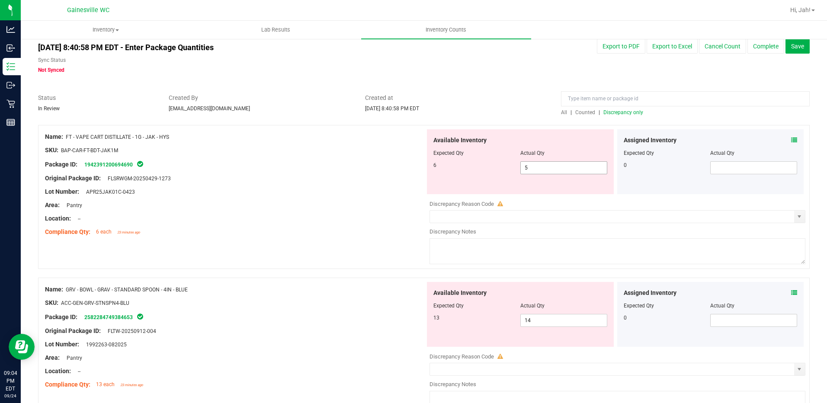
scroll to position [0, 0]
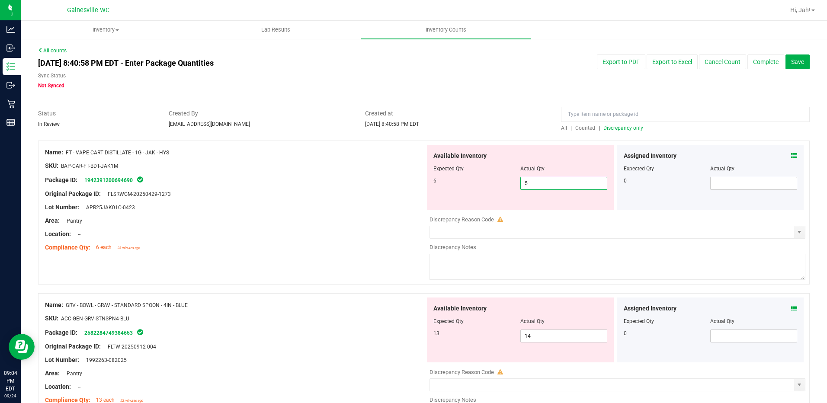
drag, startPoint x: 530, startPoint y: 185, endPoint x: 490, endPoint y: 181, distance: 39.5
click at [490, 181] on div "6 5 5" at bounding box center [520, 183] width 174 height 13
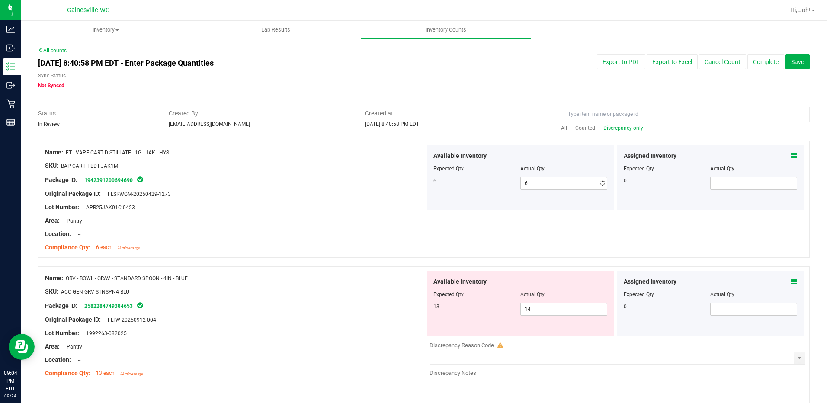
click at [328, 177] on div "Package ID: 1942391200694690" at bounding box center [235, 180] width 380 height 10
click at [622, 128] on span "Discrepancy only" at bounding box center [623, 128] width 40 height 6
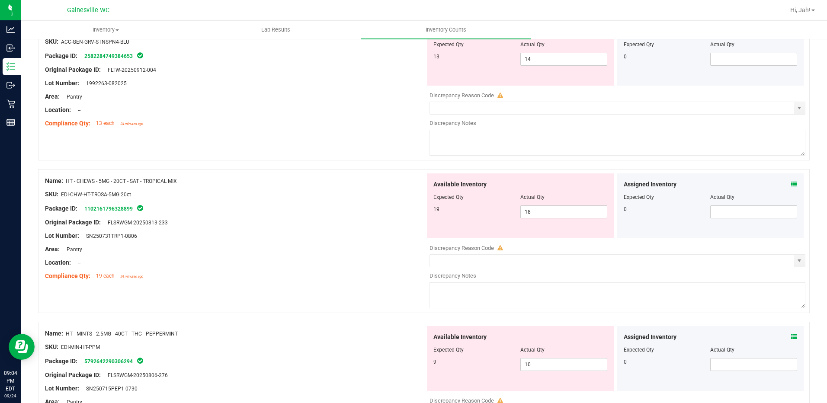
scroll to position [130, 0]
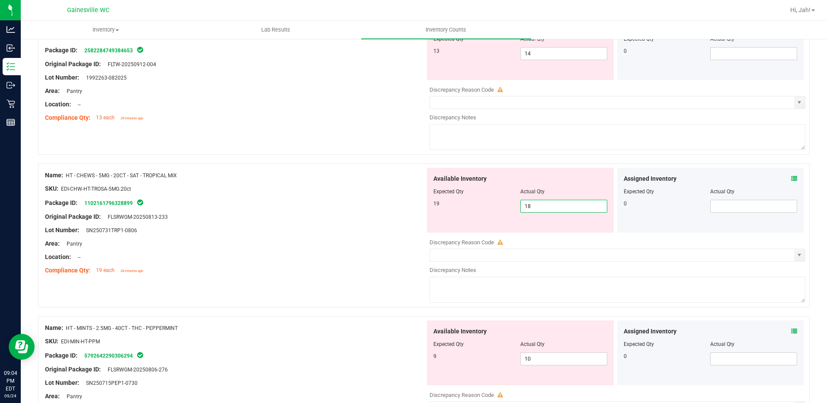
drag, startPoint x: 539, startPoint y: 201, endPoint x: 460, endPoint y: 209, distance: 79.9
click at [460, 208] on div "19 18 18" at bounding box center [520, 206] width 174 height 13
drag, startPoint x: 349, startPoint y: 192, endPoint x: 368, endPoint y: 194, distance: 19.1
click at [349, 192] on div "SKU: EDI-CHW-HT-TROSA-5MG.20ct" at bounding box center [235, 188] width 380 height 9
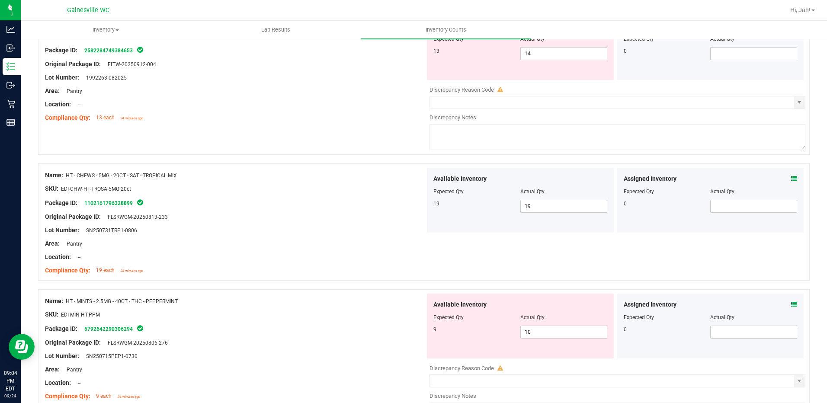
click at [372, 168] on div "Name: HT - CHEWS - 5MG - 20CT - SAT - TROPICAL MIX SKU: EDI-CHW-HT-TROSA-5MG.20…" at bounding box center [235, 223] width 380 height 110
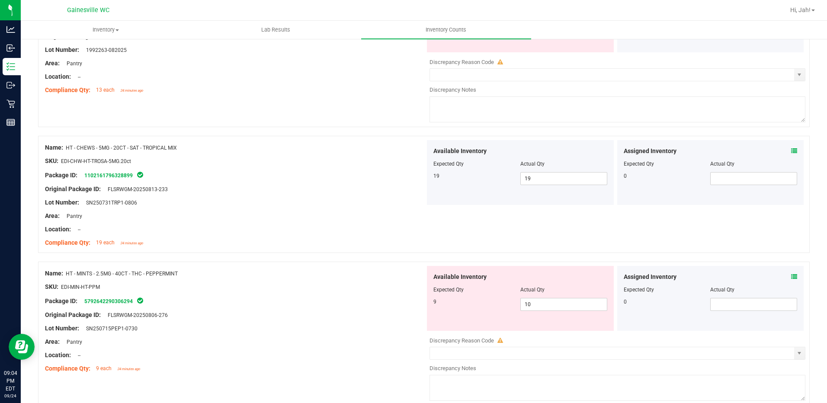
scroll to position [173, 0]
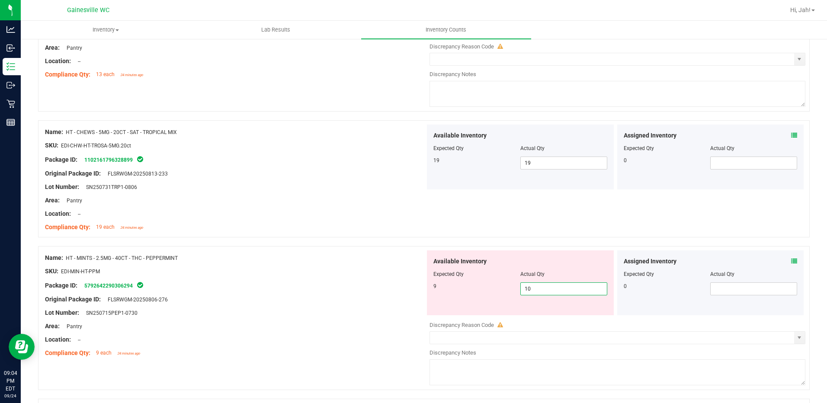
drag, startPoint x: 538, startPoint y: 289, endPoint x: 498, endPoint y: 291, distance: 40.3
click at [498, 291] on div "9 10 10" at bounding box center [520, 288] width 174 height 13
click at [294, 235] on div "Name: HT - CHEWS - 5MG - 20CT - SAT - TROPICAL MIX SKU: EDI-CHW-HT-TROSA-5MG.20…" at bounding box center [423, 178] width 771 height 117
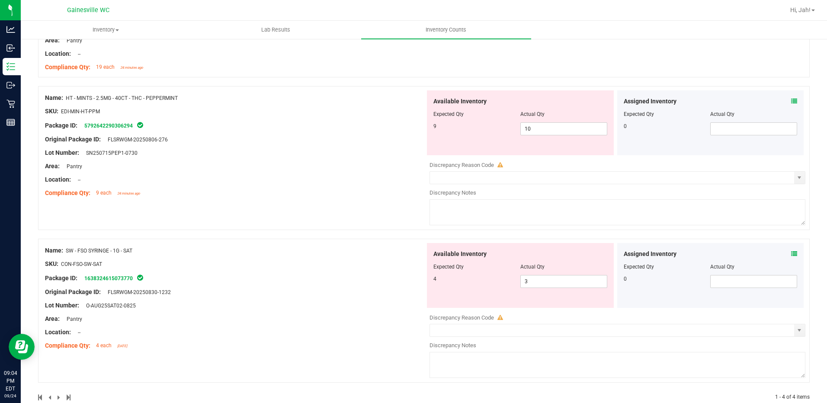
scroll to position [346, 0]
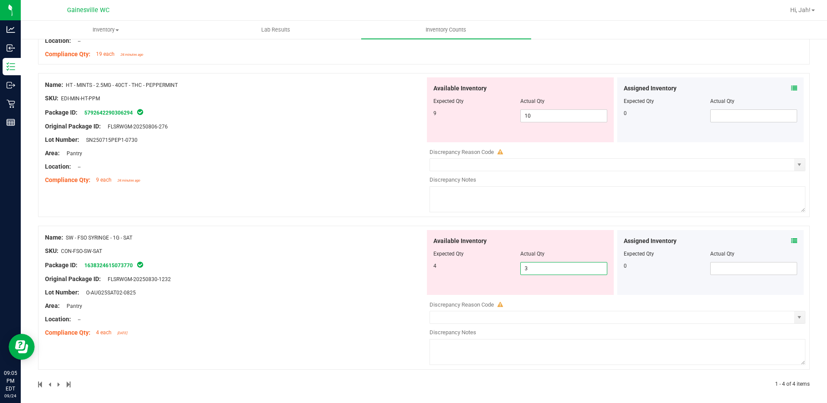
drag, startPoint x: 532, startPoint y: 272, endPoint x: 483, endPoint y: 268, distance: 48.6
click at [483, 268] on div "4 3 3" at bounding box center [520, 268] width 174 height 13
click at [385, 245] on div "Name: GRV - BOWL - GRAV - STANDARD SPOON - 4IN - BLUE SKU: ACC-GEN-GRV-STNSPN4-…" at bounding box center [423, 92] width 771 height 594
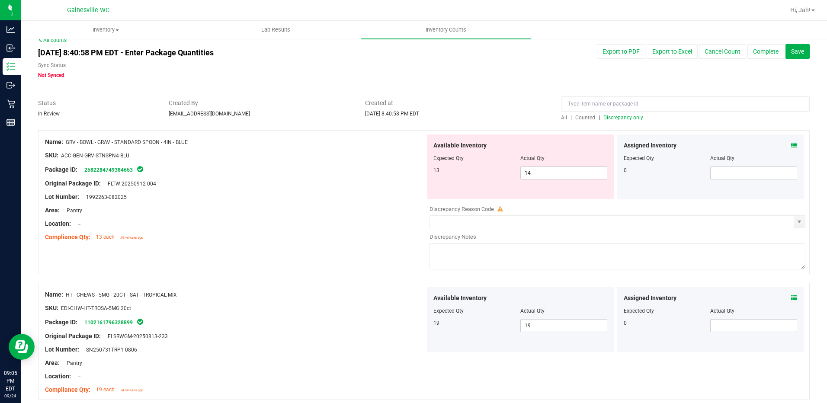
scroll to position [0, 0]
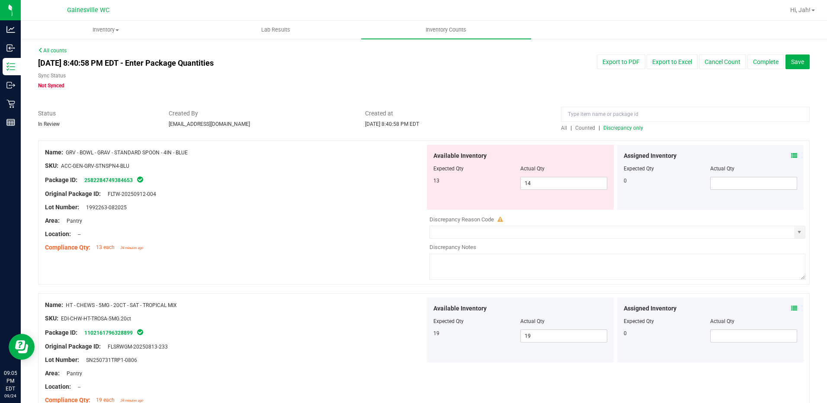
click at [627, 126] on span "Discrepancy only" at bounding box center [623, 128] width 40 height 6
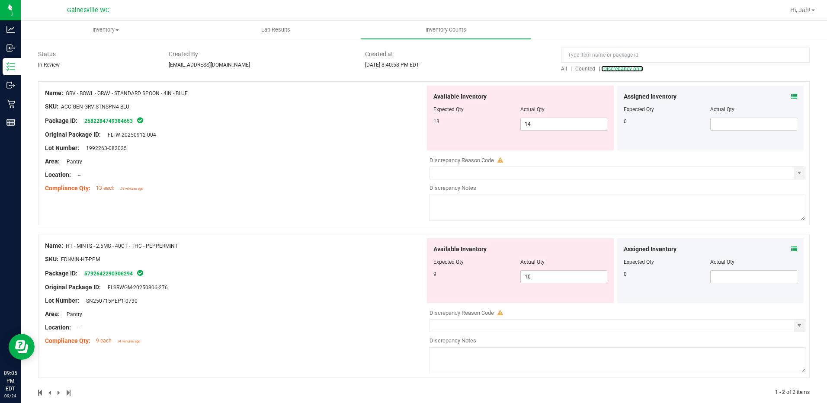
scroll to position [72, 0]
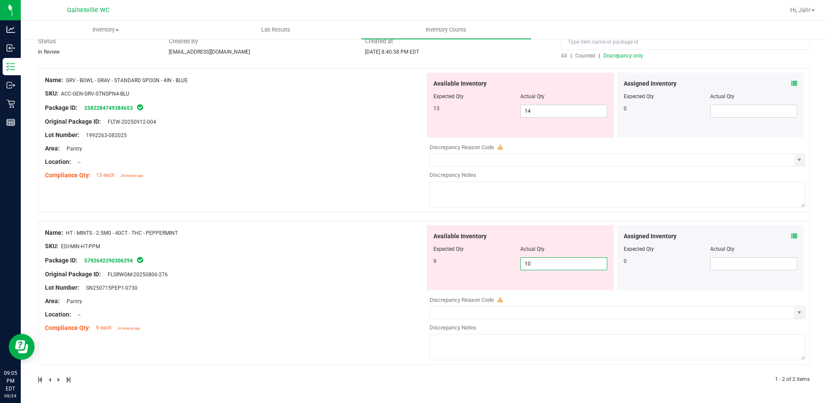
drag, startPoint x: 540, startPoint y: 264, endPoint x: 483, endPoint y: 263, distance: 57.5
click at [485, 262] on div "9 10 10" at bounding box center [520, 263] width 174 height 13
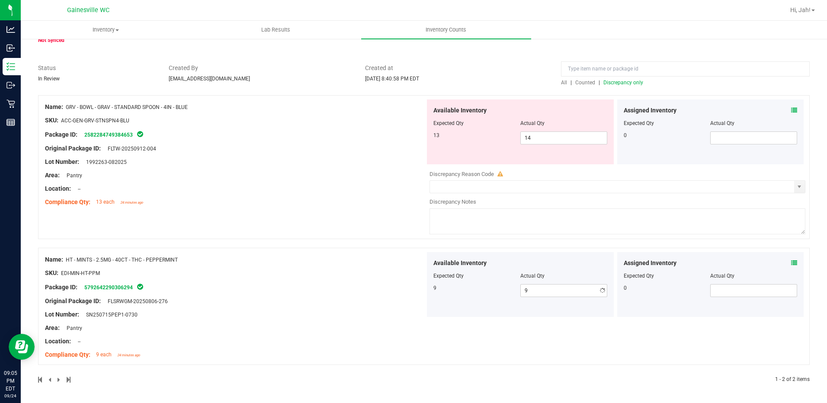
click at [302, 235] on div "Name: GRV - BOWL - GRAV - STANDARD SPOON - 4IN - BLUE SKU: ACC-GEN-GRV-STNSPN4-…" at bounding box center [423, 239] width 771 height 288
click at [629, 84] on span "Discrepancy only" at bounding box center [623, 83] width 40 height 6
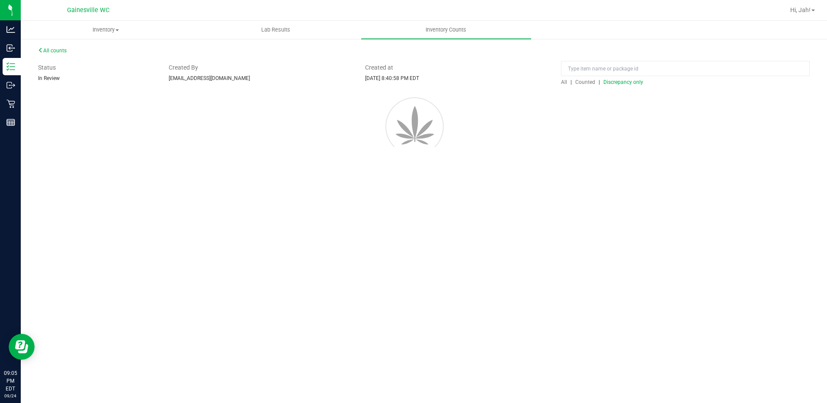
scroll to position [0, 0]
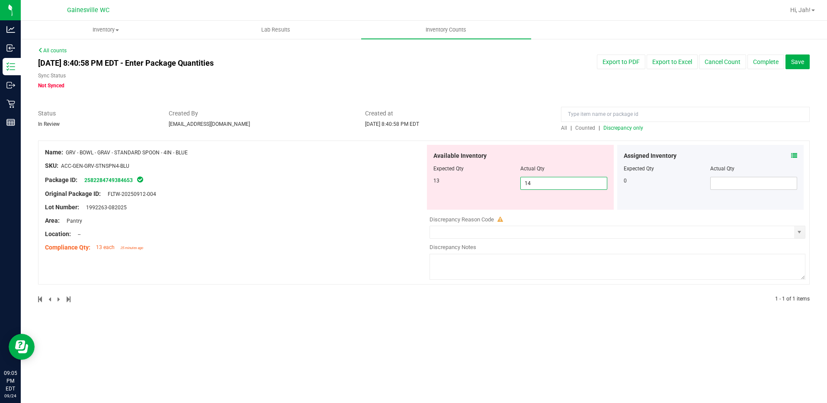
click at [414, 172] on div "Name: GRV - BOWL - GRAV - STANDARD SPOON - 4IN - BLUE SKU: ACC-GEN-GRV-STNSPN4-…" at bounding box center [423, 213] width 771 height 144
click at [383, 160] on div at bounding box center [235, 159] width 380 height 4
click at [538, 185] on span "14 14" at bounding box center [563, 183] width 87 height 13
drag, startPoint x: 538, startPoint y: 185, endPoint x: 513, endPoint y: 182, distance: 25.2
click at [513, 182] on div "13 14 14" at bounding box center [520, 183] width 174 height 13
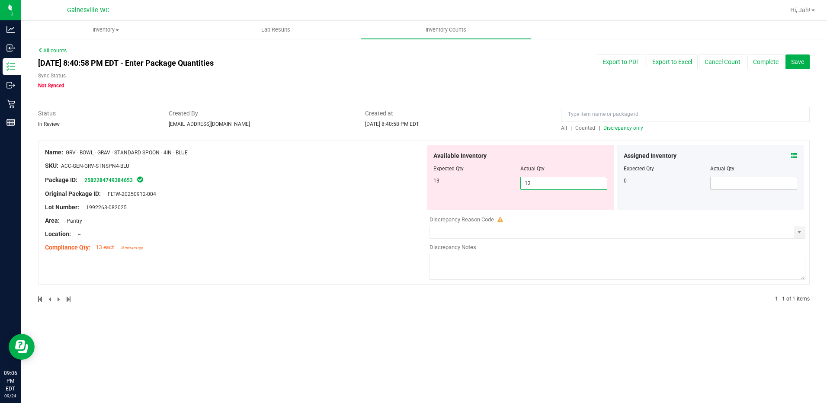
drag, startPoint x: 511, startPoint y: 109, endPoint x: 527, endPoint y: 112, distance: 15.4
click at [511, 109] on span "Created at" at bounding box center [456, 113] width 183 height 9
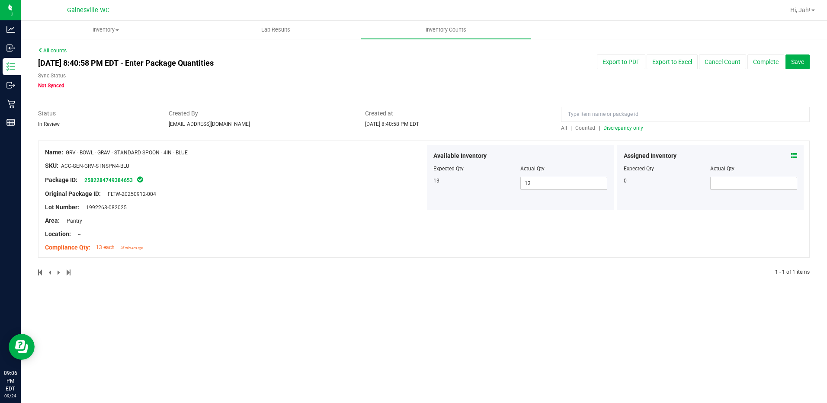
click at [603, 130] on link "Discrepancy only" at bounding box center [622, 128] width 42 height 6
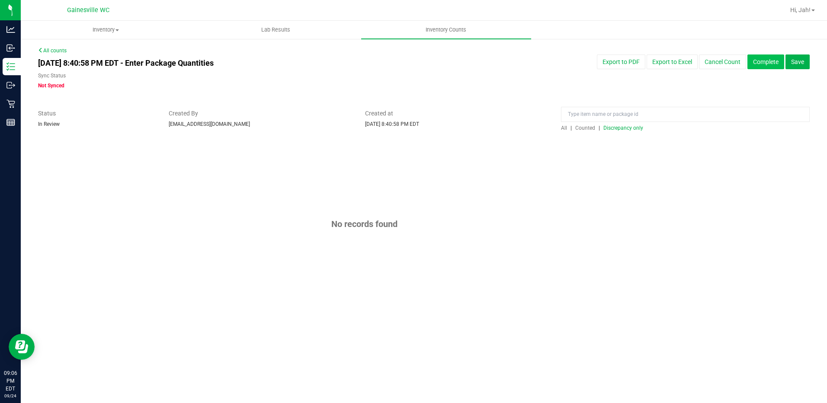
click at [760, 62] on button "Complete" at bounding box center [765, 61] width 37 height 15
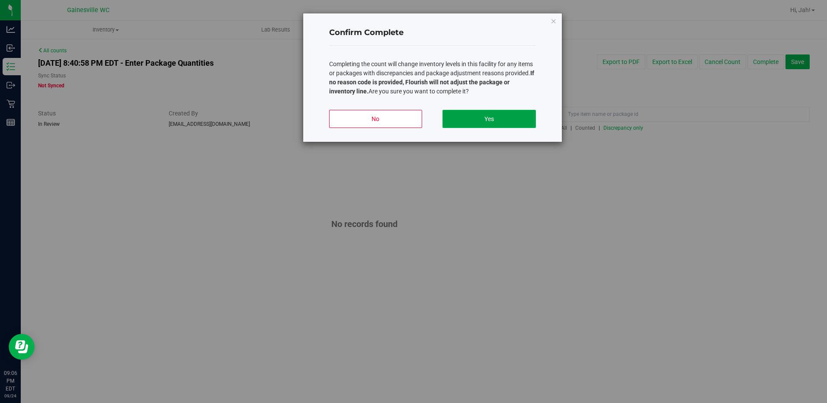
click at [469, 111] on button "Yes" at bounding box center [488, 119] width 93 height 18
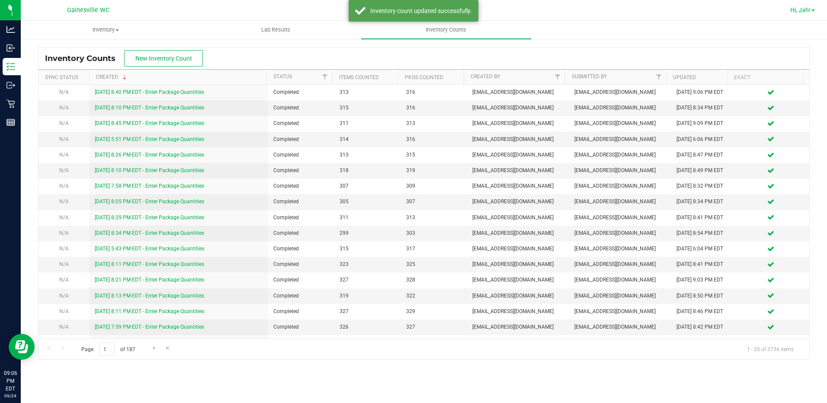
click at [794, 12] on span "Hi, Jah!" at bounding box center [800, 9] width 20 height 7
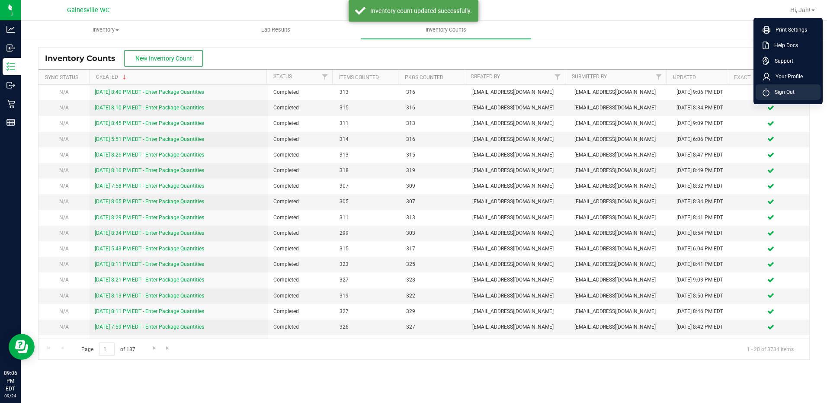
click at [794, 92] on span "Sign Out" at bounding box center [781, 92] width 25 height 9
